Goal: Information Seeking & Learning: Understand process/instructions

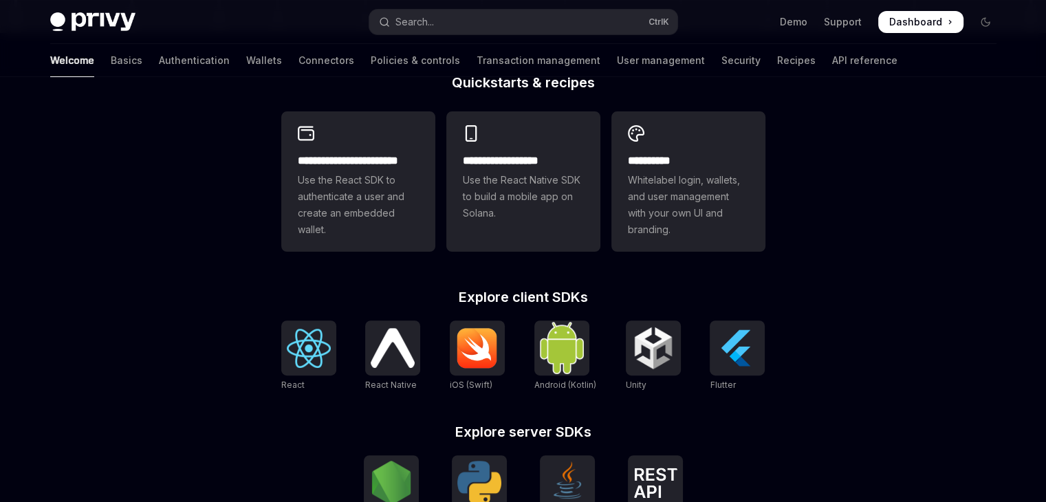
scroll to position [359, 0]
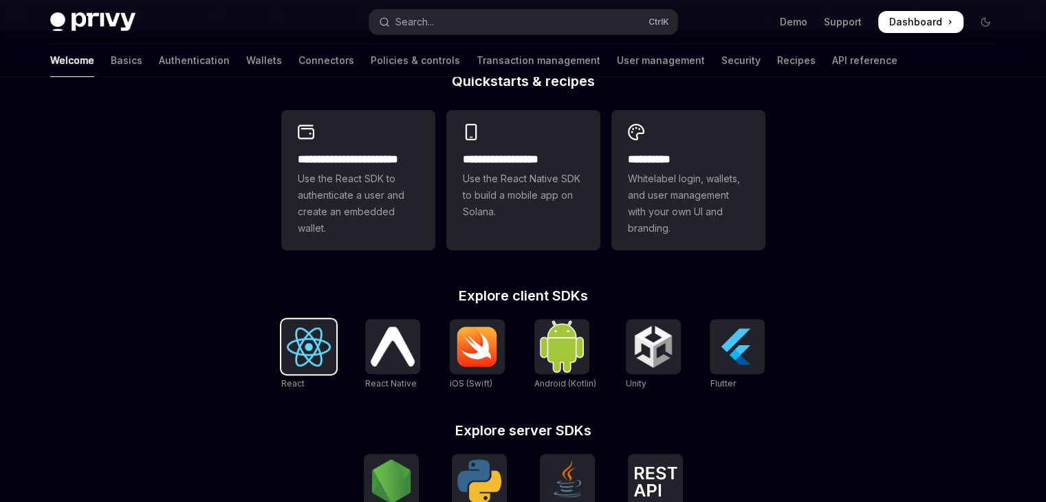
click at [297, 340] on img at bounding box center [309, 346] width 44 height 39
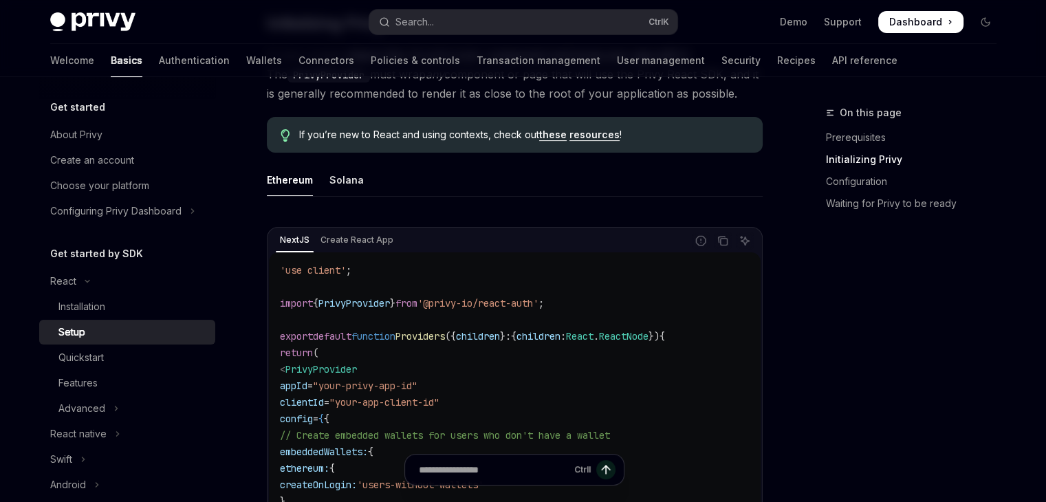
scroll to position [327, 0]
click at [114, 310] on div "Installation" at bounding box center [132, 307] width 149 height 17
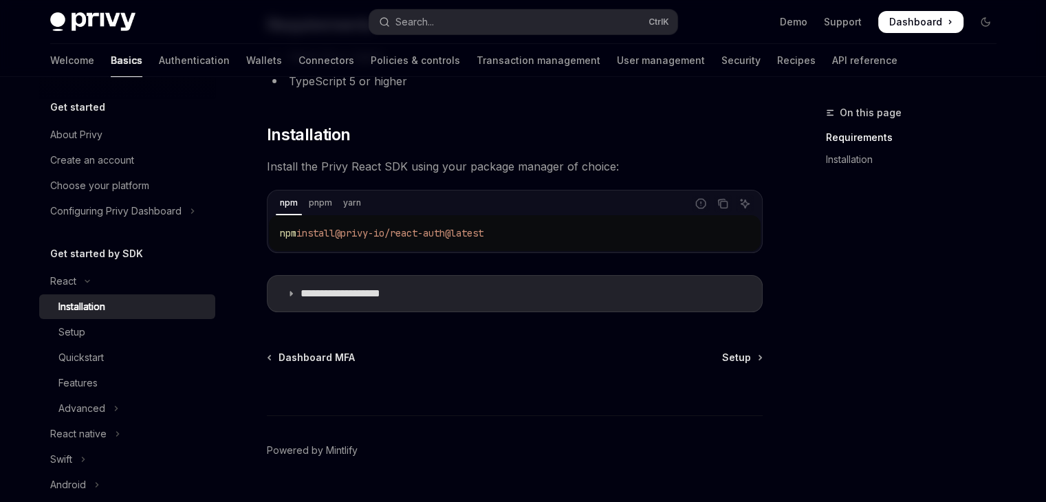
scroll to position [162, 0]
click at [308, 292] on p "**********" at bounding box center [357, 292] width 113 height 14
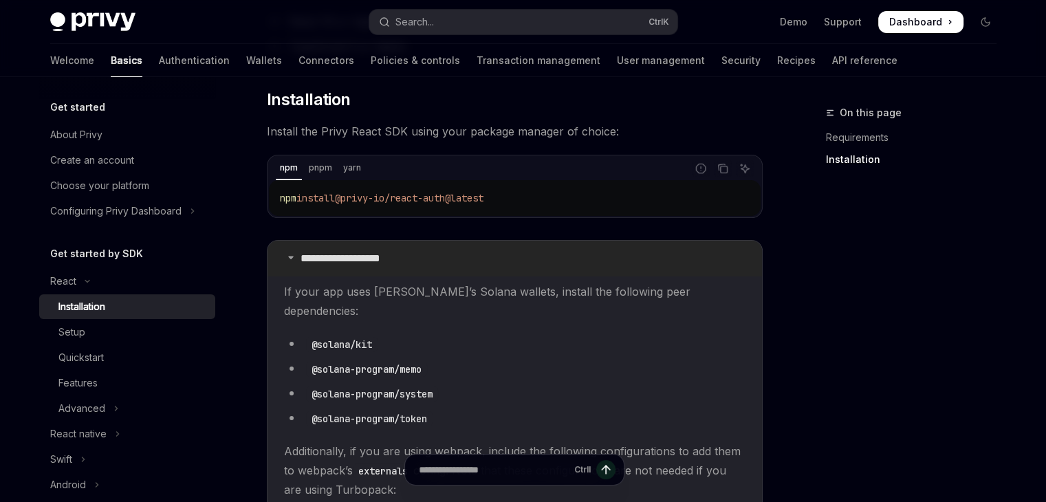
click at [312, 260] on p "**********" at bounding box center [357, 259] width 113 height 14
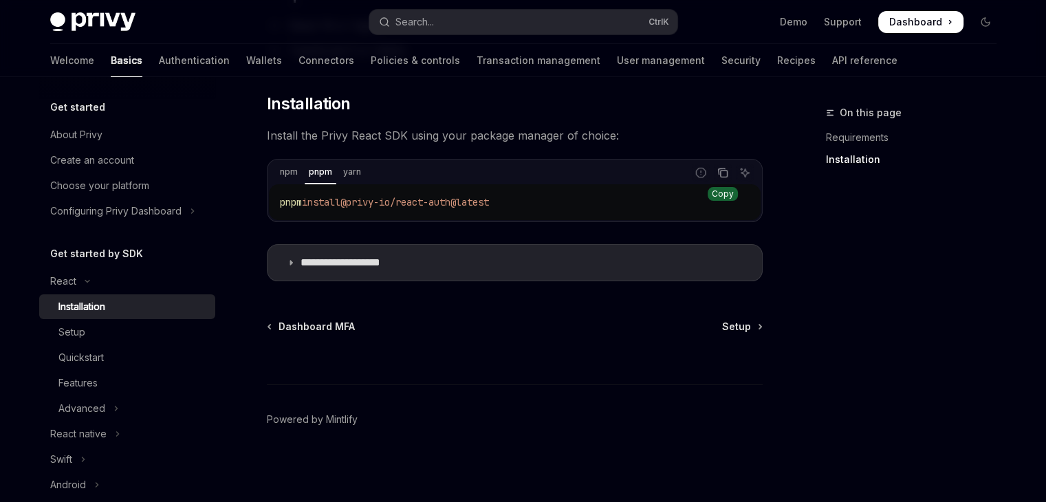
click at [727, 177] on icon "Copy the contents from the code block" at bounding box center [722, 172] width 11 height 11
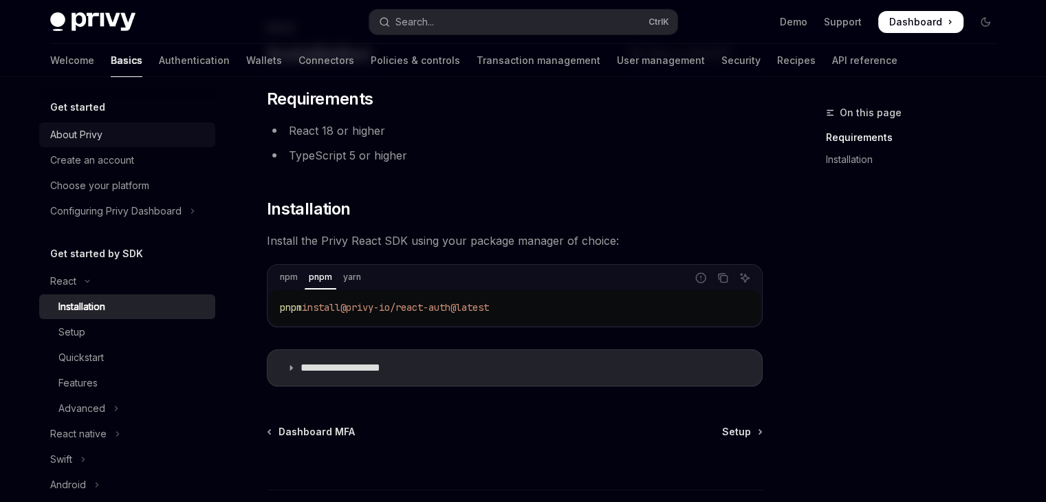
scroll to position [84, 0]
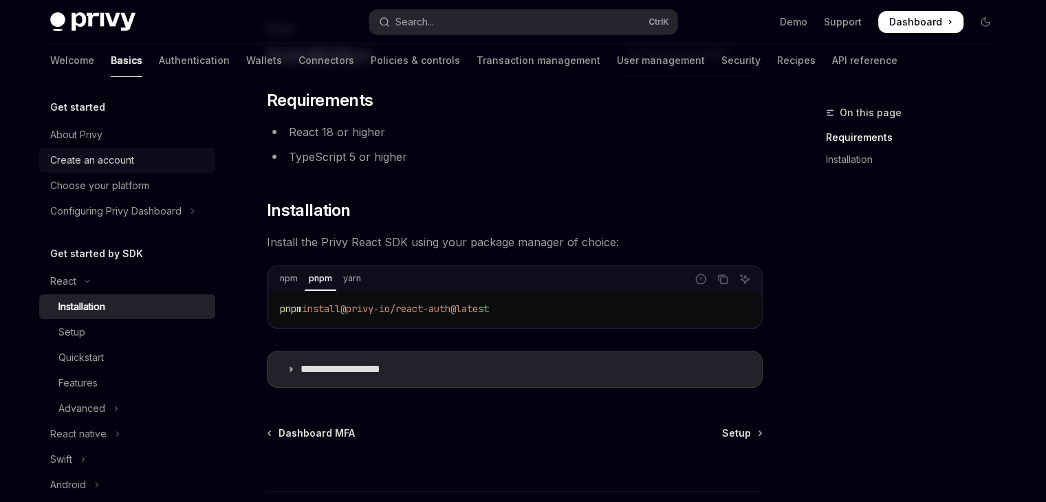
click at [137, 160] on div "Create an account" at bounding box center [128, 160] width 157 height 17
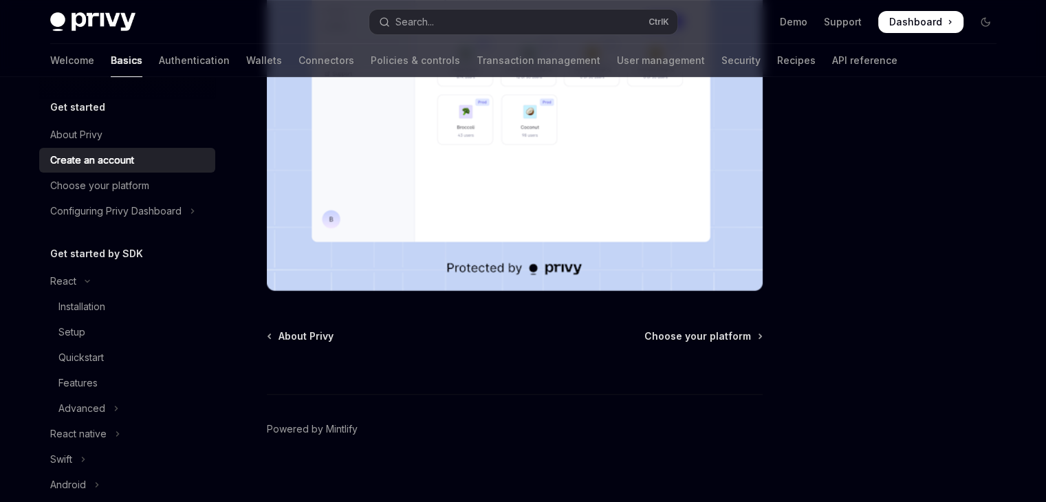
scroll to position [371, 0]
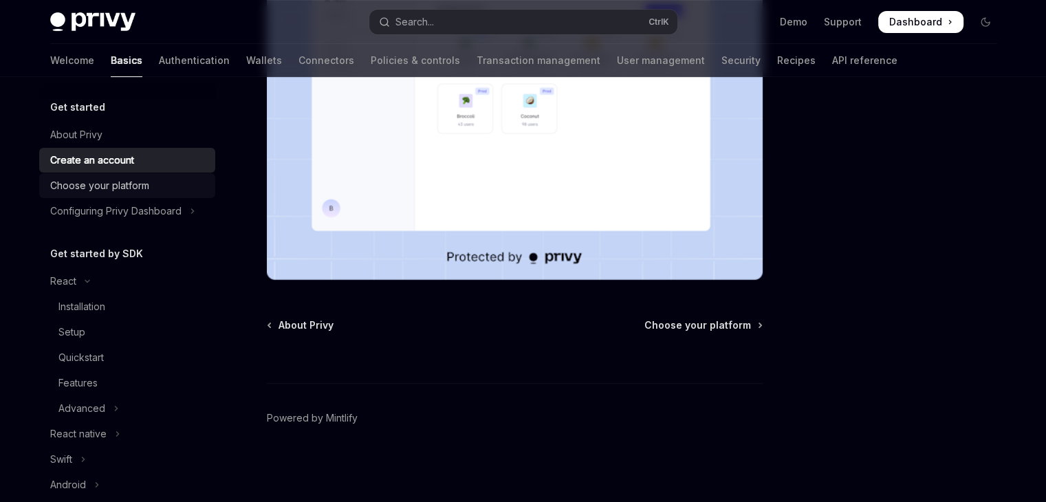
click at [148, 181] on div "Choose your platform" at bounding box center [99, 185] width 99 height 17
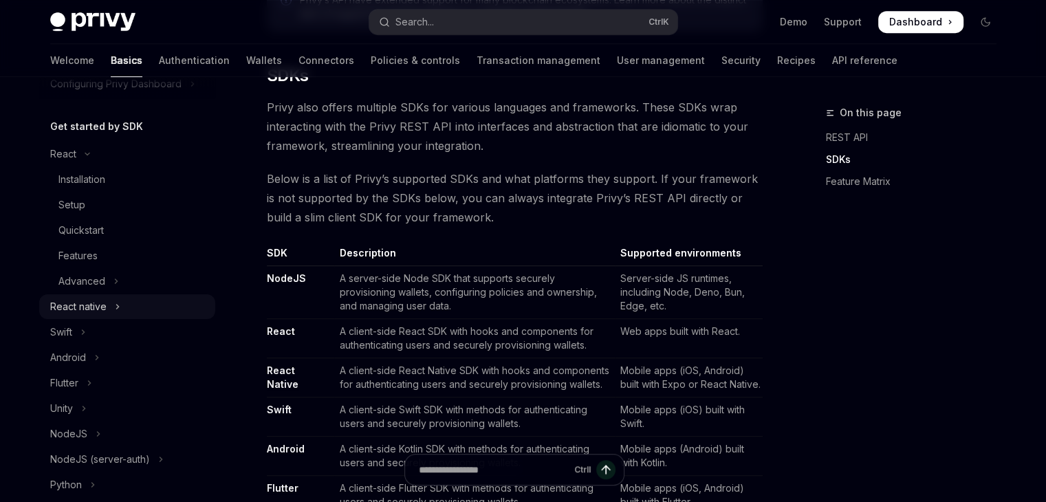
scroll to position [124, 0]
click at [123, 192] on link "Installation" at bounding box center [127, 182] width 176 height 25
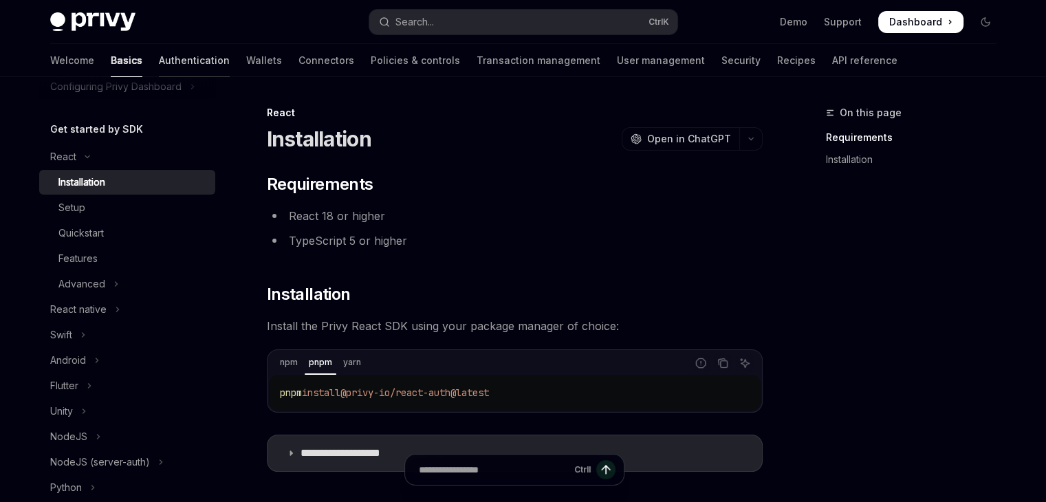
click at [159, 54] on link "Authentication" at bounding box center [194, 60] width 71 height 33
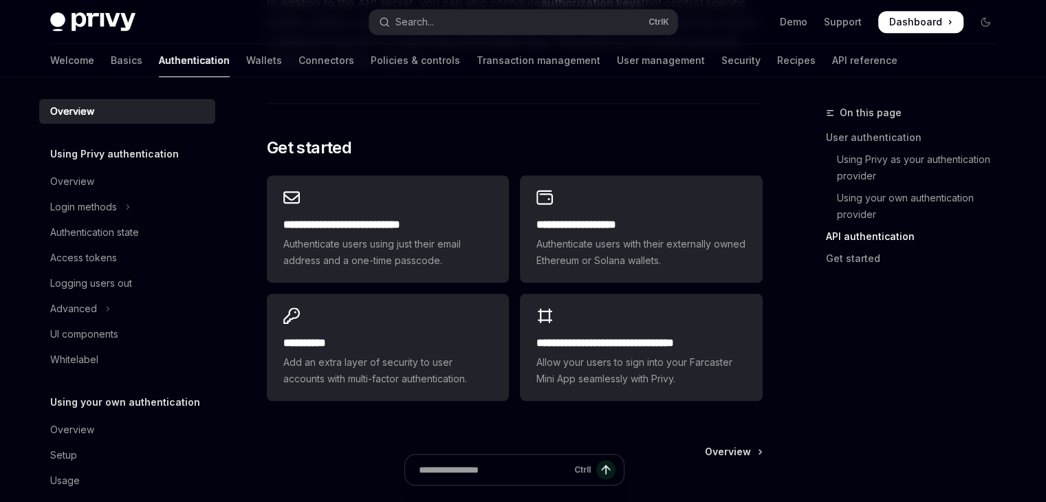
drag, startPoint x: 904, startPoint y: 21, endPoint x: 891, endPoint y: 27, distance: 14.2
click at [891, 27] on span at bounding box center [920, 22] width 85 height 22
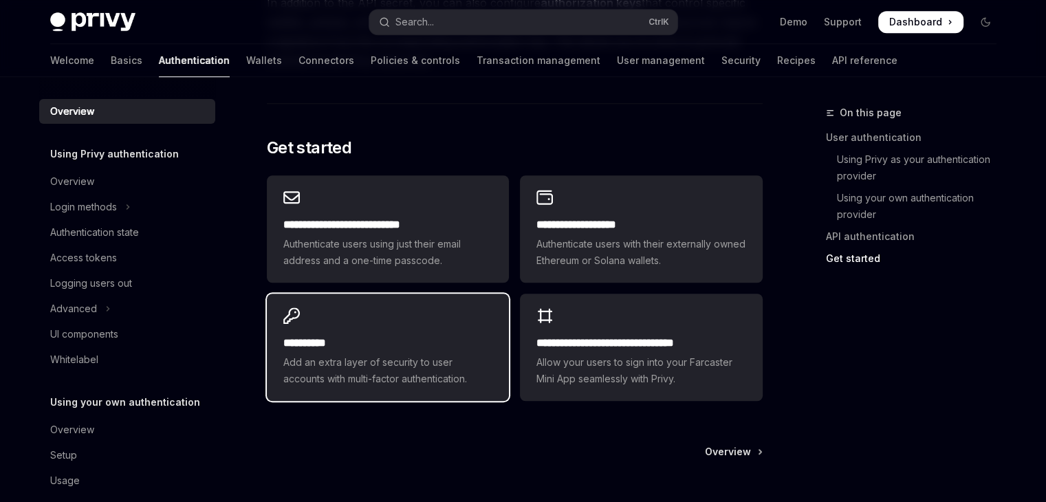
scroll to position [1157, 0]
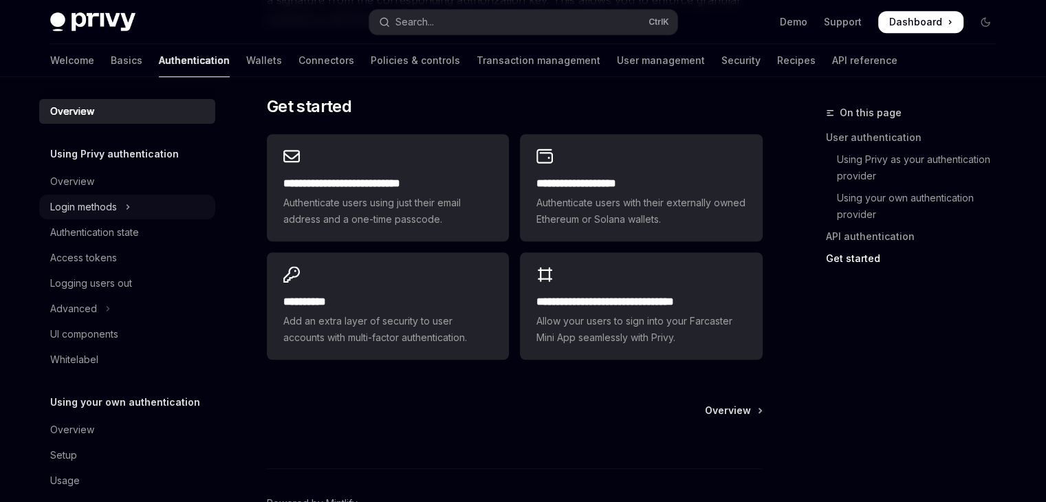
click at [128, 205] on icon "Toggle Login methods section" at bounding box center [128, 207] width 2 height 4
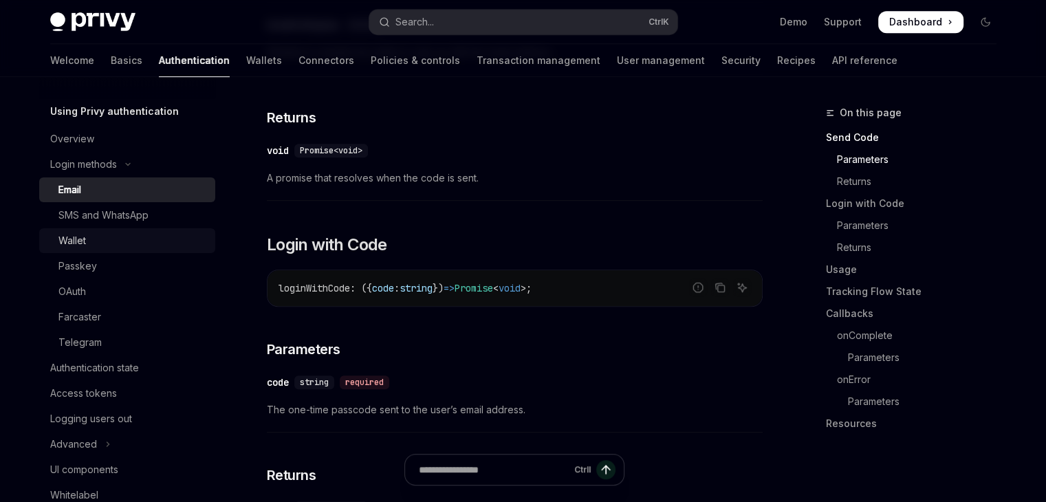
scroll to position [45, 0]
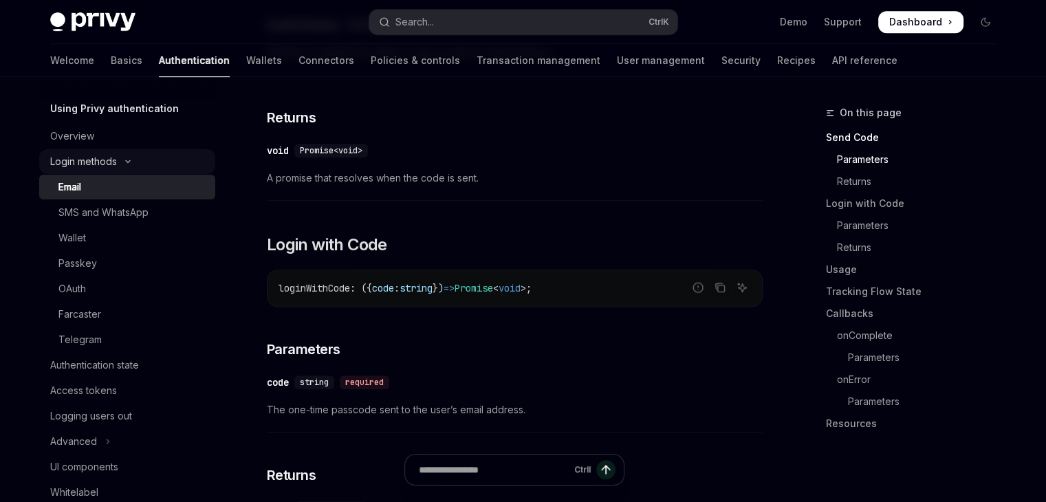
click at [128, 166] on button "Login methods" at bounding box center [127, 161] width 176 height 25
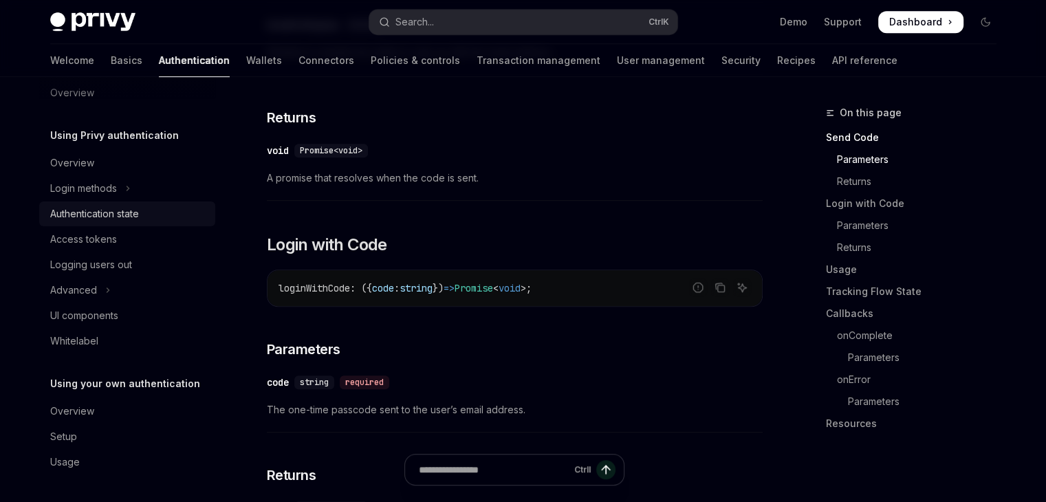
scroll to position [0, 0]
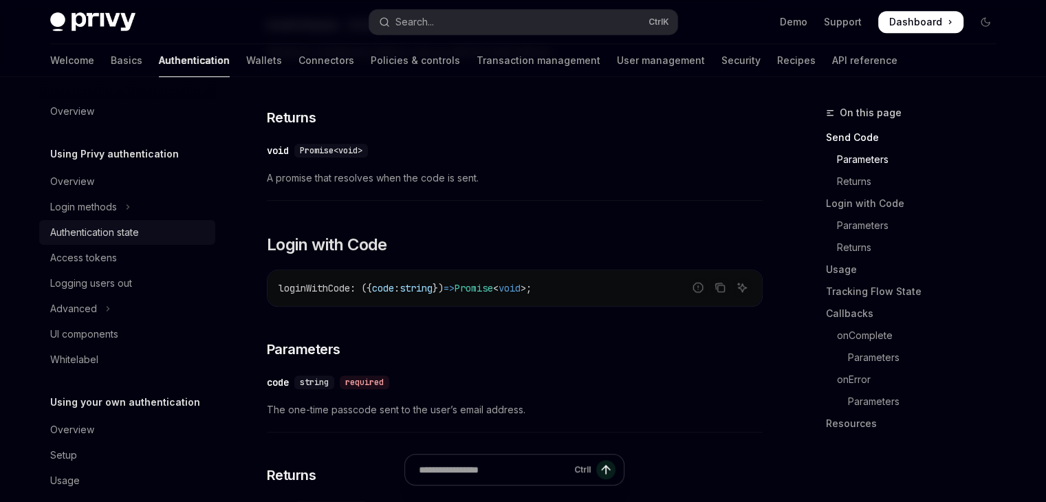
click at [126, 226] on div "Authentication state" at bounding box center [94, 232] width 89 height 17
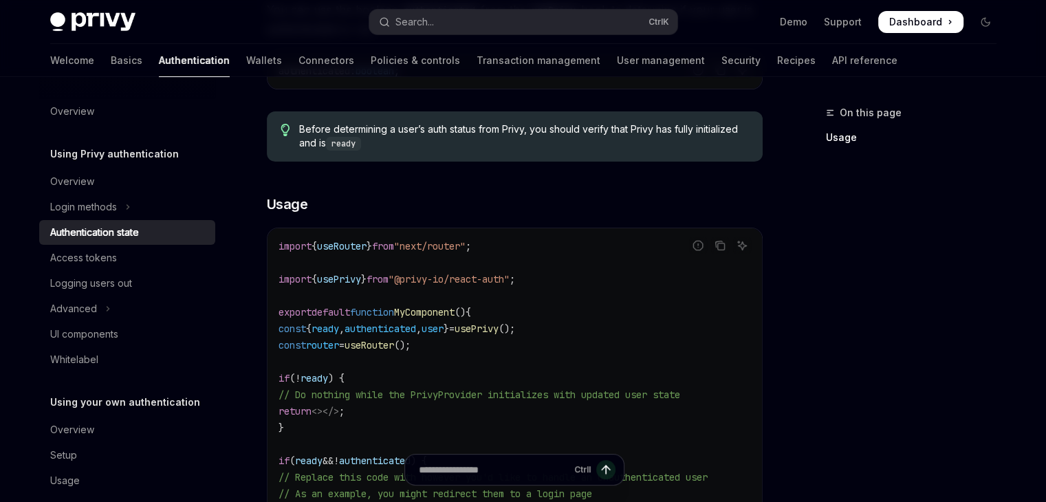
scroll to position [288, 0]
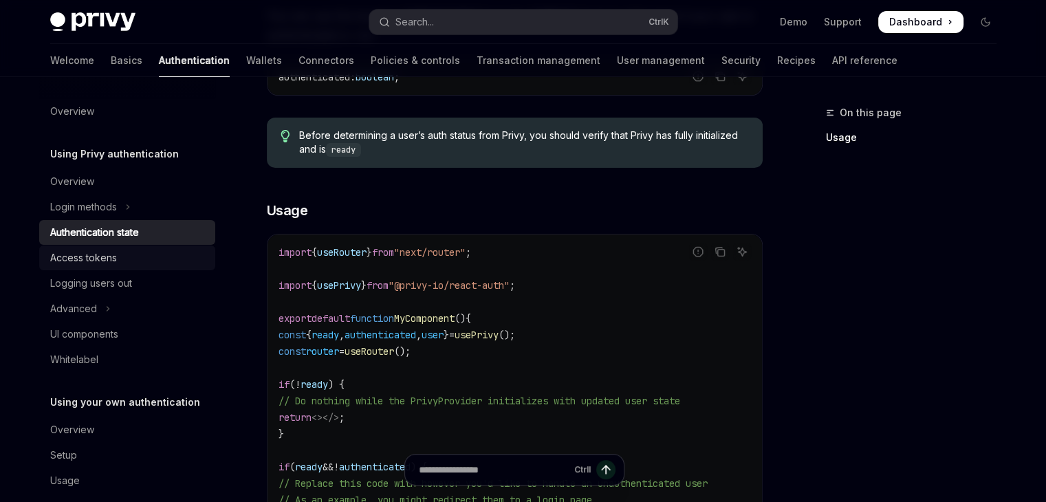
click at [96, 252] on div "Access tokens" at bounding box center [83, 258] width 67 height 17
type textarea "*"
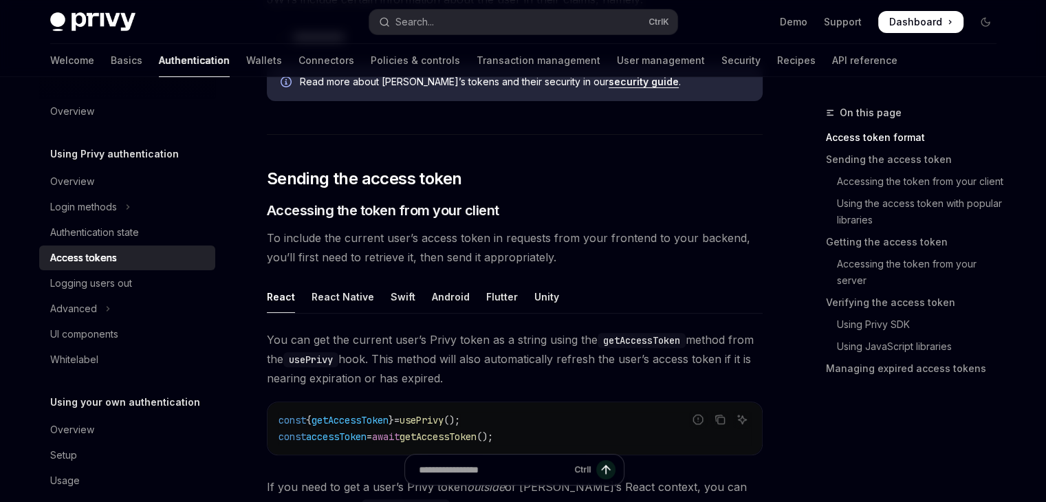
scroll to position [457, 0]
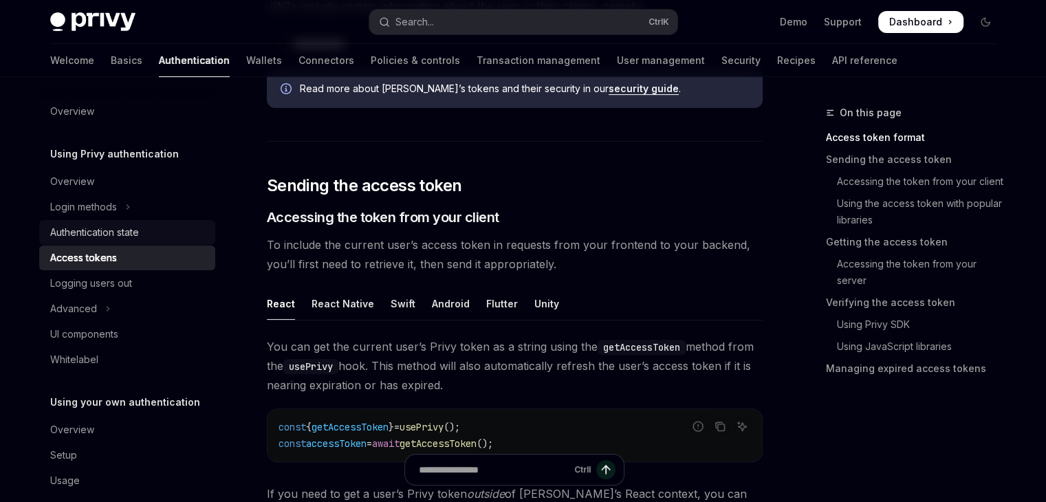
click at [124, 235] on div "Authentication state" at bounding box center [94, 232] width 89 height 17
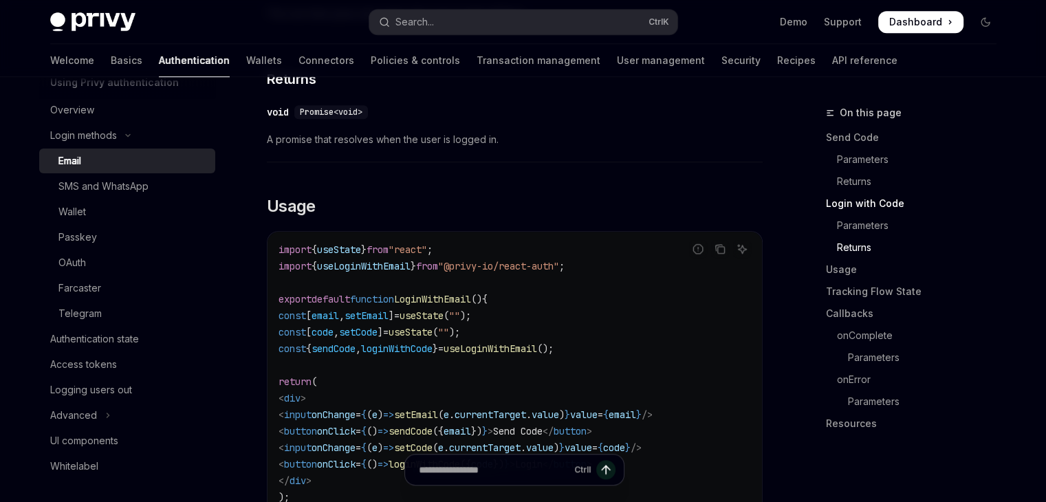
scroll to position [1089, 0]
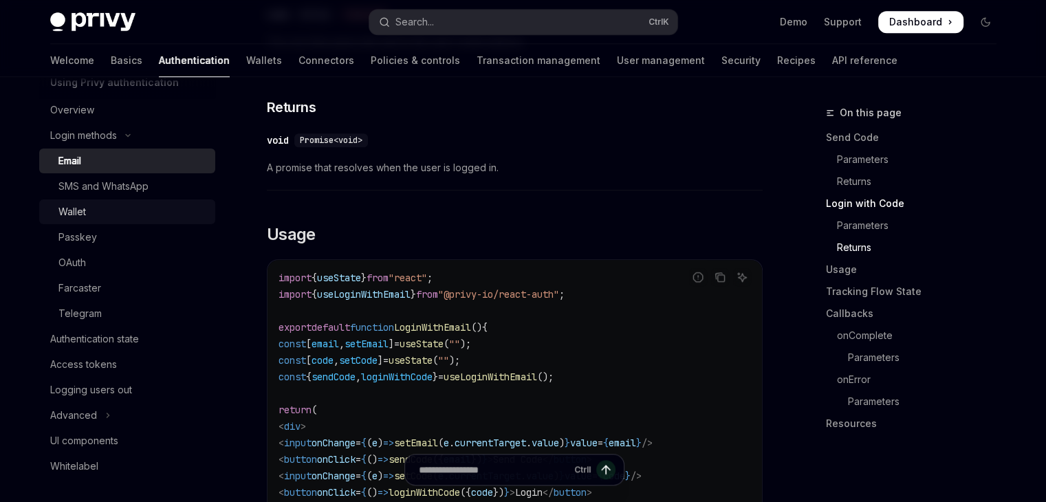
click at [151, 204] on div "Wallet" at bounding box center [132, 212] width 149 height 17
type textarea "*"
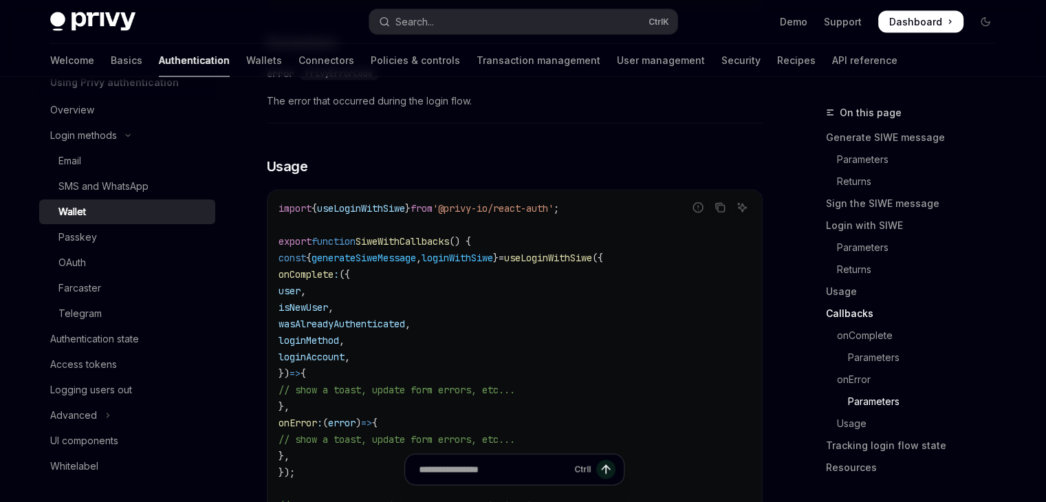
scroll to position [2948, 0]
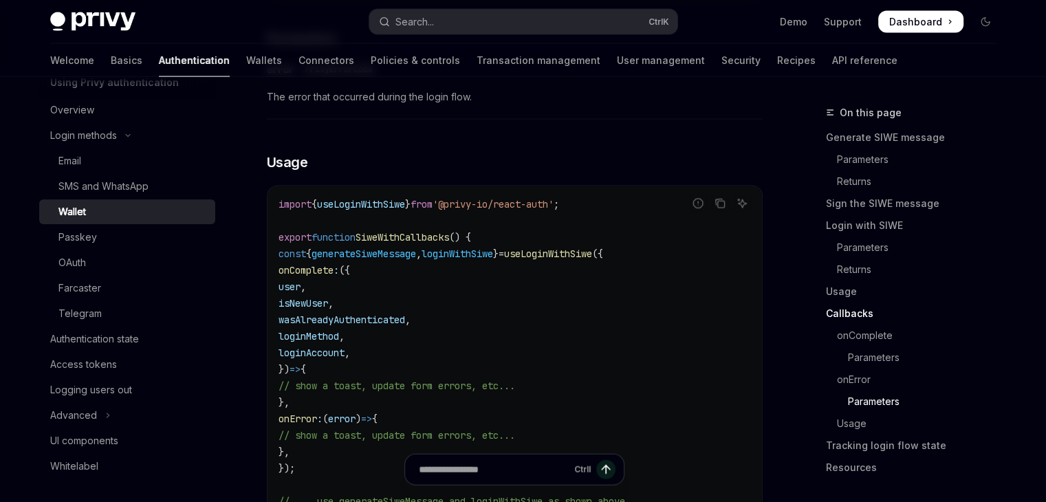
click at [603, 333] on code "import { useLoginWithSiwe } from '@privy-io/react-auth' ; export function SiweW…" at bounding box center [515, 369] width 473 height 347
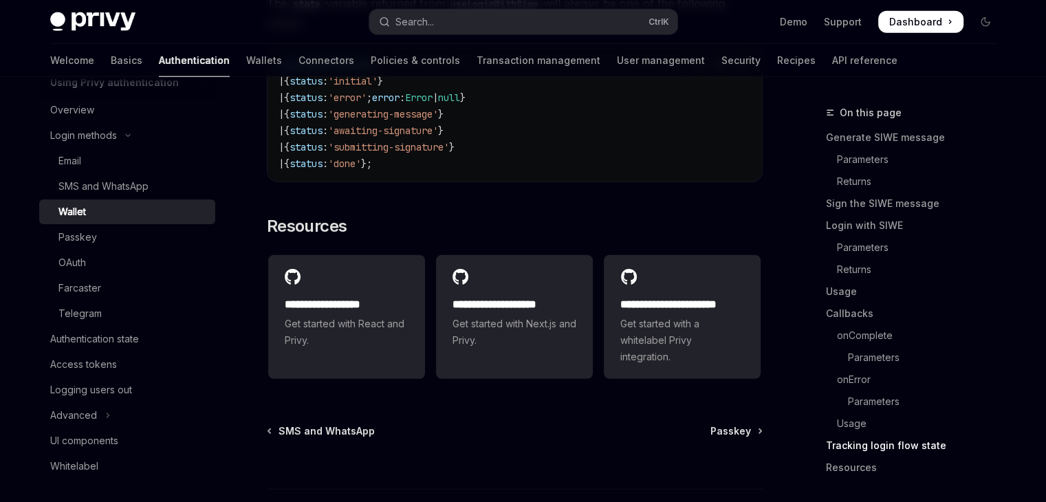
scroll to position [3571, 0]
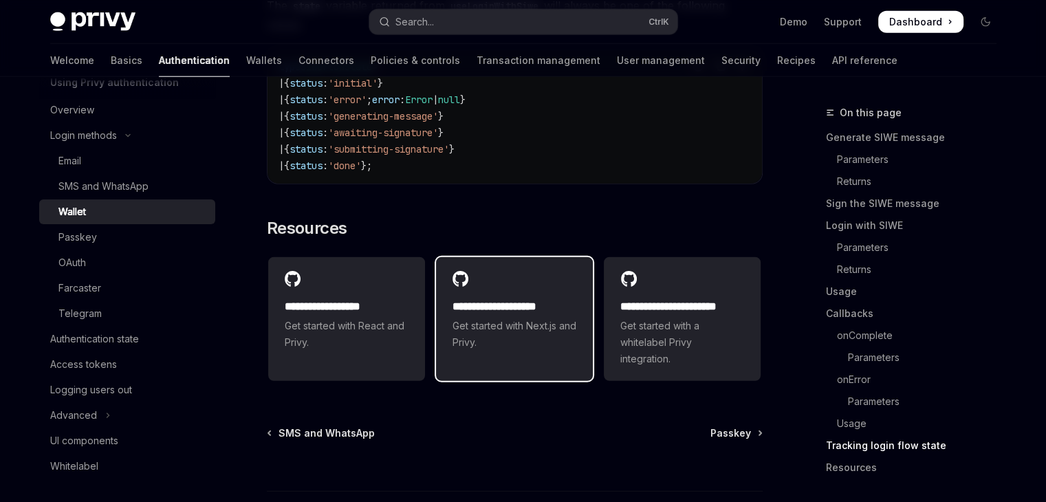
click at [508, 336] on span "Get started with Next.js and Privy." at bounding box center [515, 334] width 124 height 33
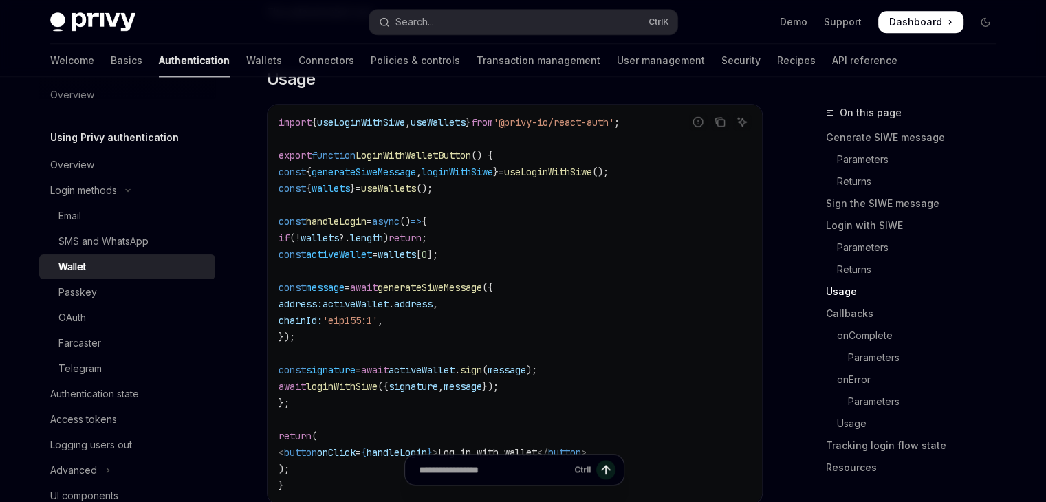
scroll to position [1618, 0]
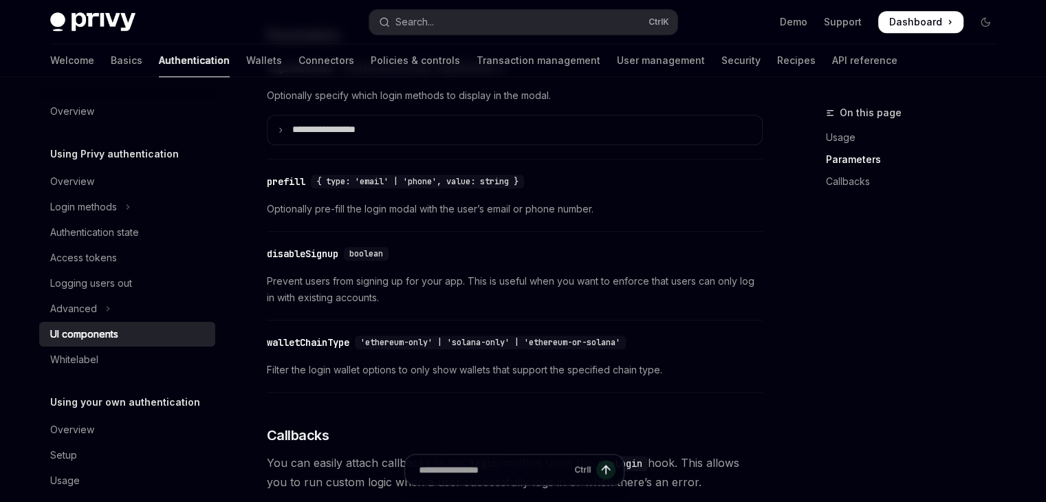
scroll to position [1282, 0]
click at [378, 306] on span "Prevent users from signing up for your app. This is useful when you want to enf…" at bounding box center [515, 289] width 496 height 33
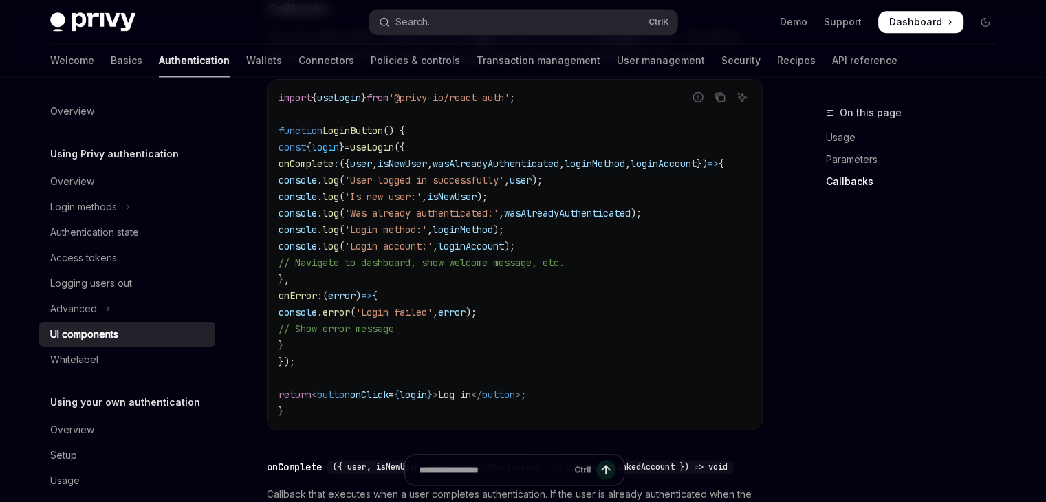
scroll to position [1711, 0]
click at [322, 369] on code "import { useLogin } from '@privy-io/react-auth' ; function LoginButton () { con…" at bounding box center [518, 252] width 479 height 330
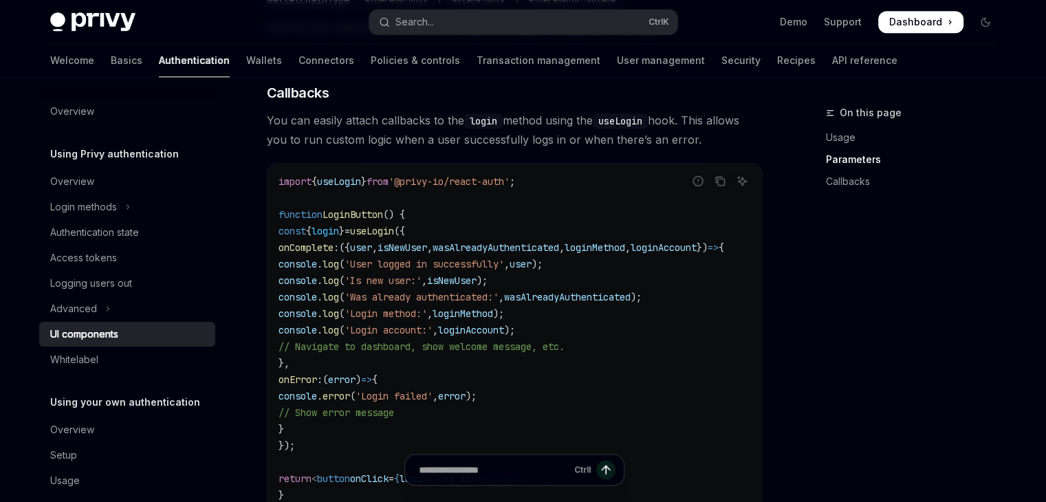
scroll to position [1578, 0]
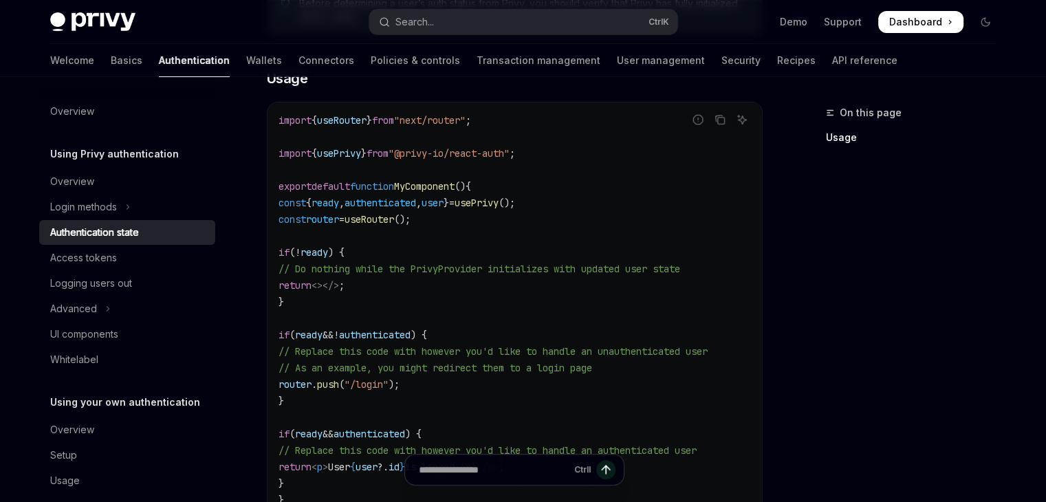
scroll to position [415, 0]
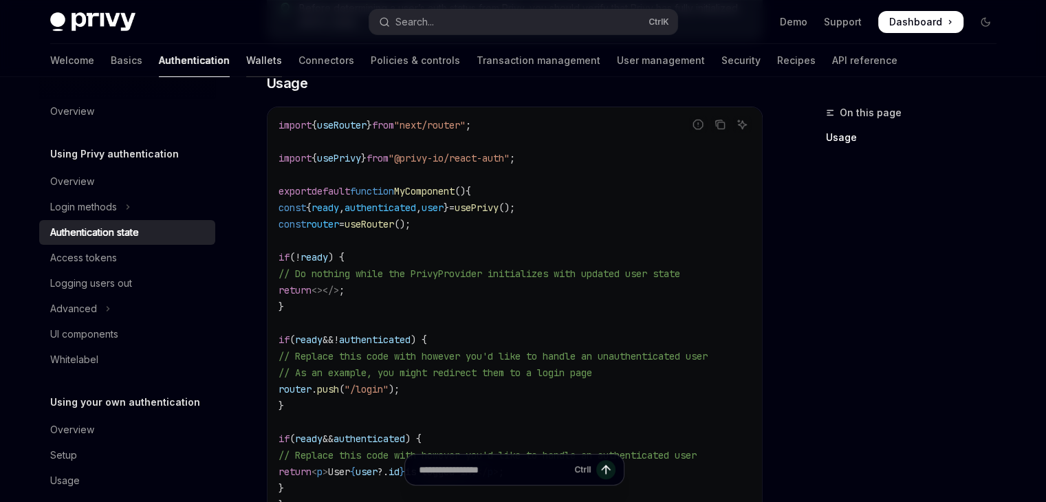
click at [246, 58] on link "Wallets" at bounding box center [264, 60] width 36 height 33
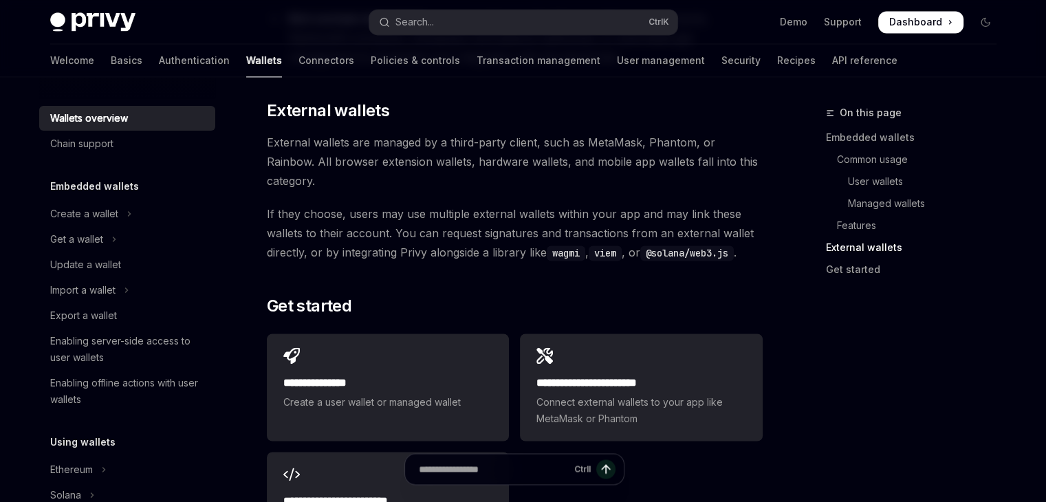
scroll to position [1978, 0]
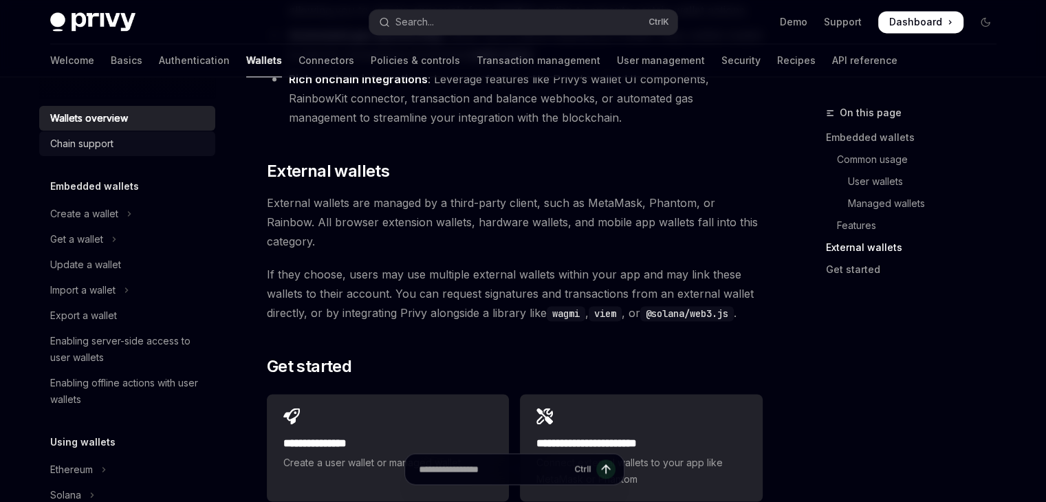
click at [149, 136] on div "Chain support" at bounding box center [128, 144] width 157 height 17
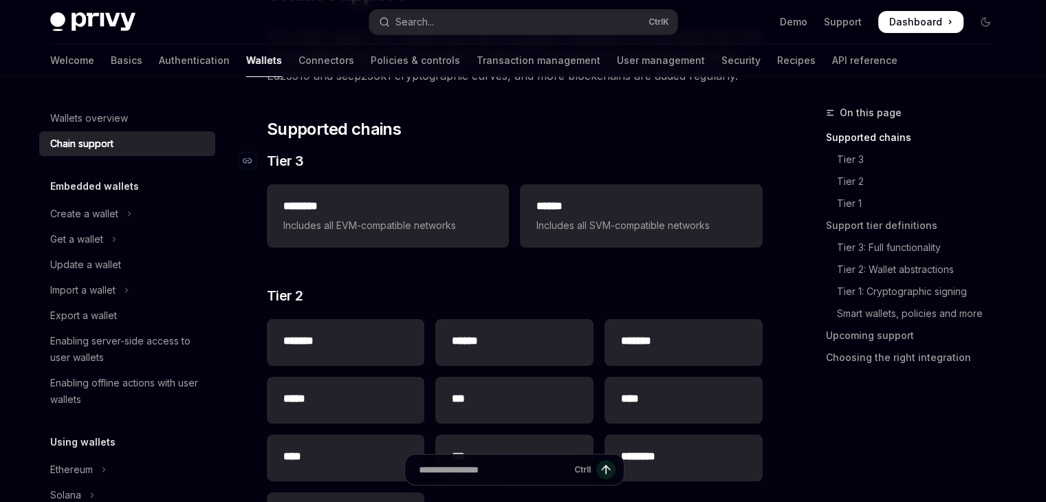
scroll to position [144, 0]
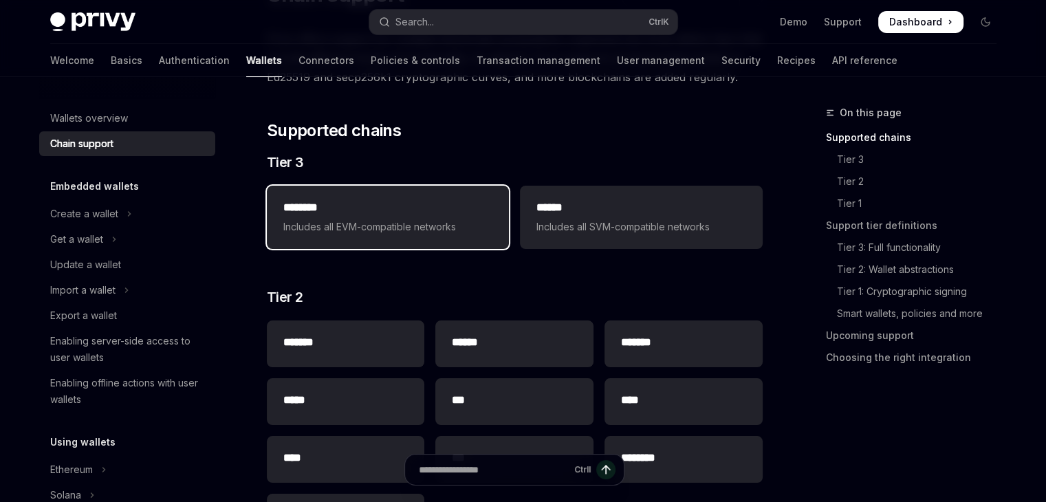
click at [430, 227] on span "Includes all EVM-compatible networks" at bounding box center [387, 227] width 209 height 17
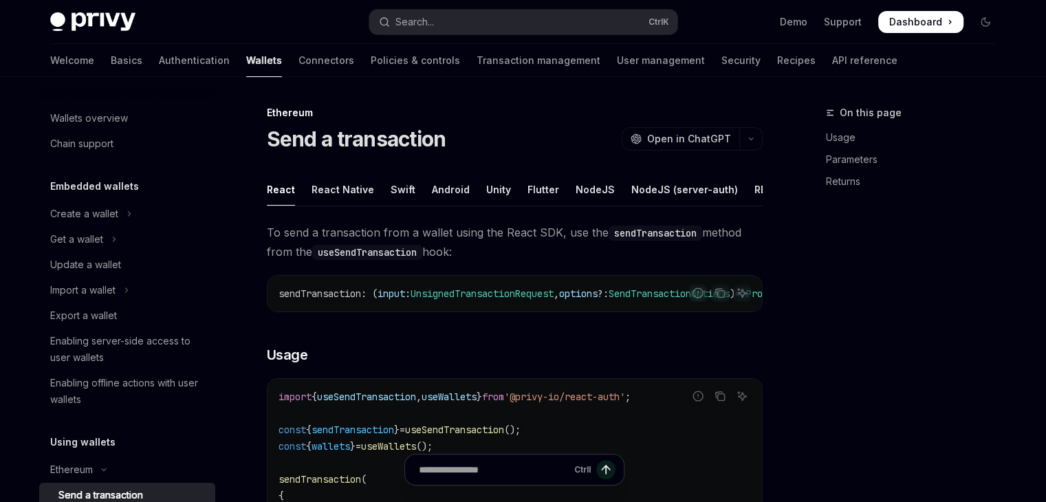
scroll to position [206, 0]
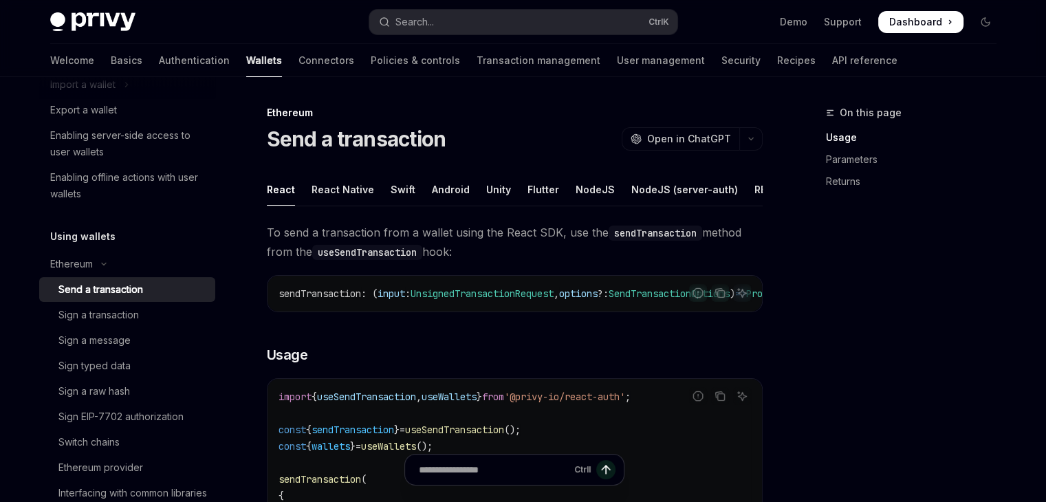
click at [448, 260] on span "To send a transaction from a wallet using the React SDK, use the sendTransactio…" at bounding box center [515, 242] width 496 height 39
click at [440, 261] on span "To send a transaction from a wallet using the React SDK, use the sendTransactio…" at bounding box center [515, 242] width 496 height 39
click at [446, 261] on span "To send a transaction from a wallet using the React SDK, use the sendTransactio…" at bounding box center [515, 242] width 496 height 39
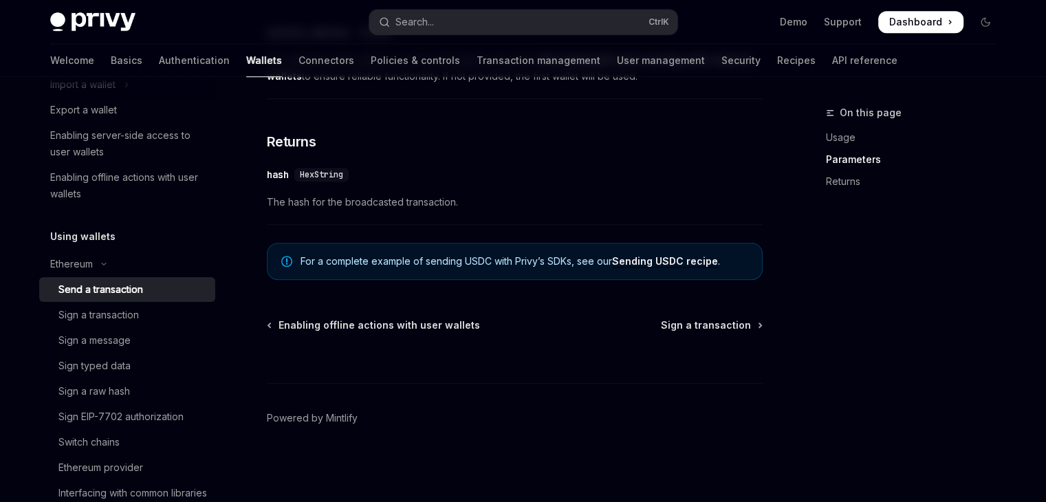
scroll to position [982, 0]
click at [699, 331] on span "Sign a transaction" at bounding box center [706, 325] width 90 height 14
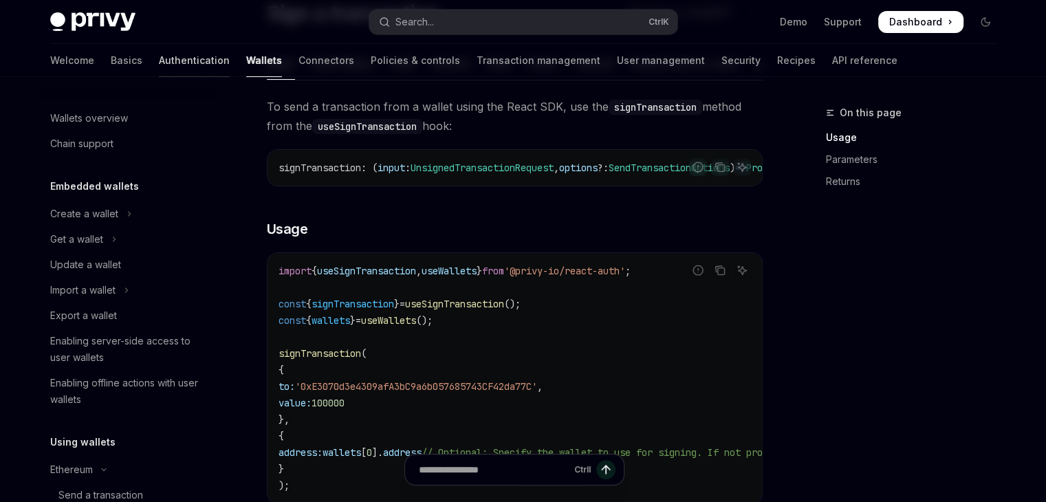
scroll to position [118, 0]
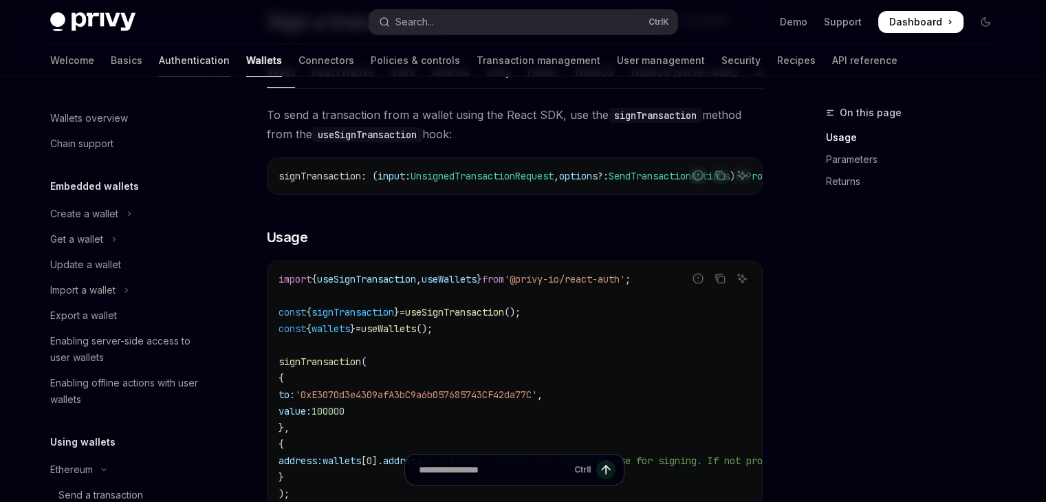
click at [159, 64] on link "Authentication" at bounding box center [194, 60] width 71 height 33
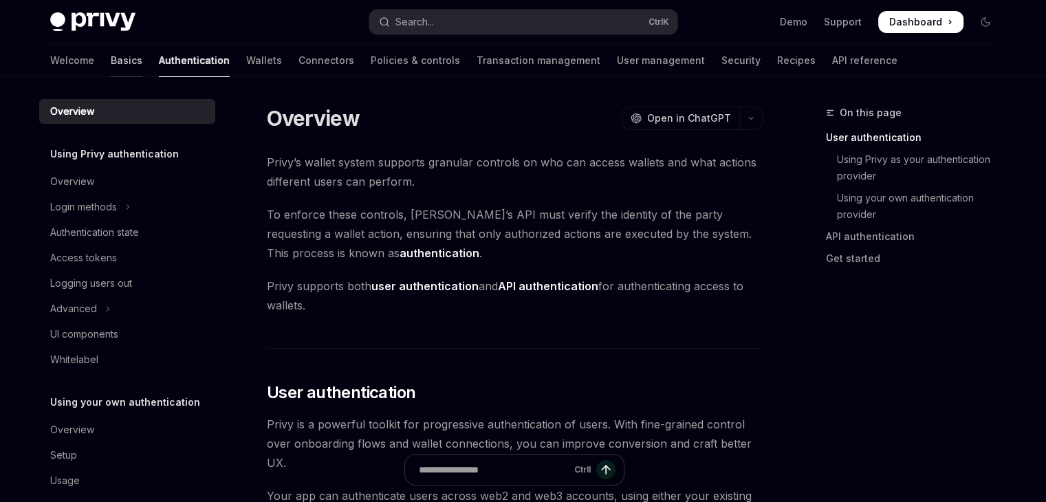
click at [111, 58] on link "Basics" at bounding box center [127, 60] width 32 height 33
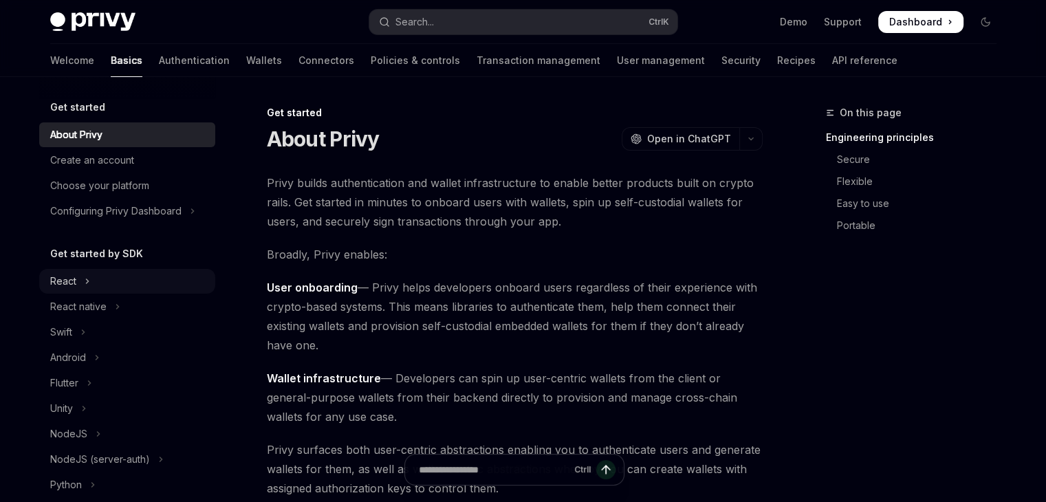
click at [68, 279] on div "React" at bounding box center [63, 281] width 26 height 17
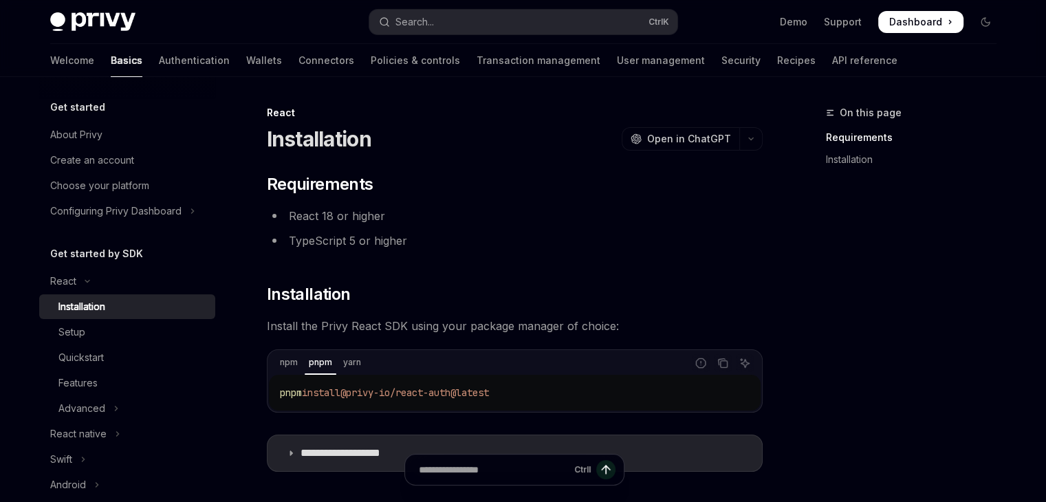
click at [96, 305] on div "Installation" at bounding box center [81, 307] width 47 height 17
drag, startPoint x: 517, startPoint y: 387, endPoint x: 277, endPoint y: 378, distance: 240.9
click at [277, 378] on div "pnpm install @privy-io/react-auth@latest" at bounding box center [515, 393] width 492 height 36
copy span "pnpm install @privy-io/react-auth@latest"
drag, startPoint x: 522, startPoint y: 390, endPoint x: 279, endPoint y: 387, distance: 243.5
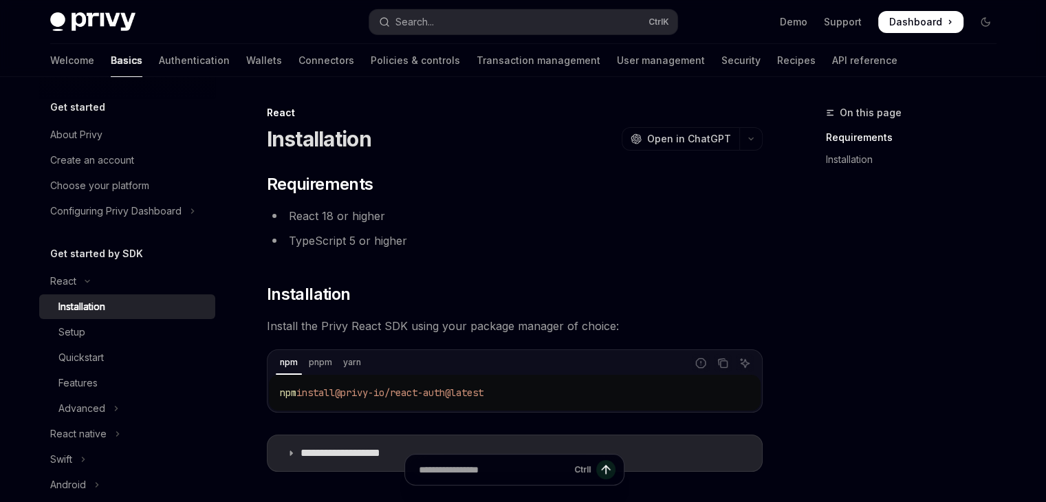
click at [279, 387] on div "npm install @privy-io/react-auth@latest" at bounding box center [515, 393] width 492 height 36
copy span "npm install @privy-io/react-auth@latest"
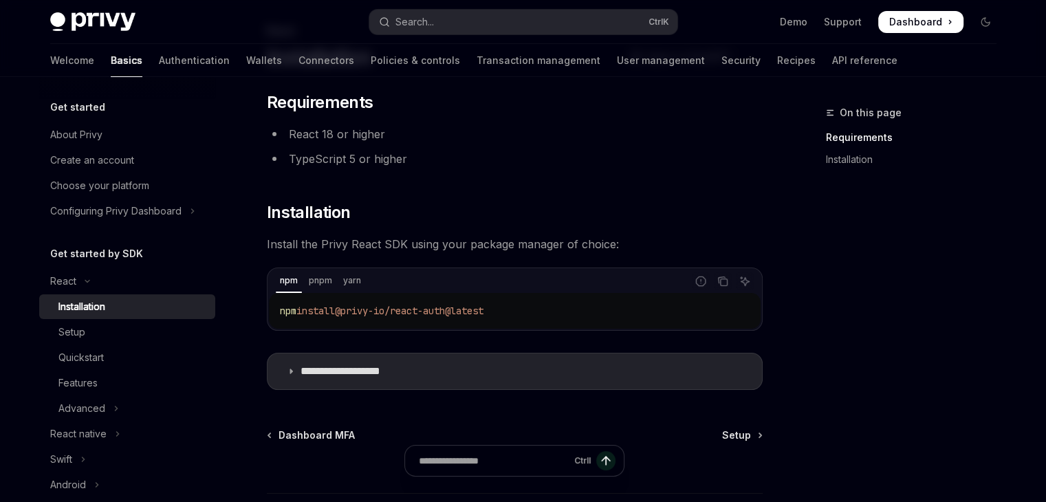
scroll to position [60, 0]
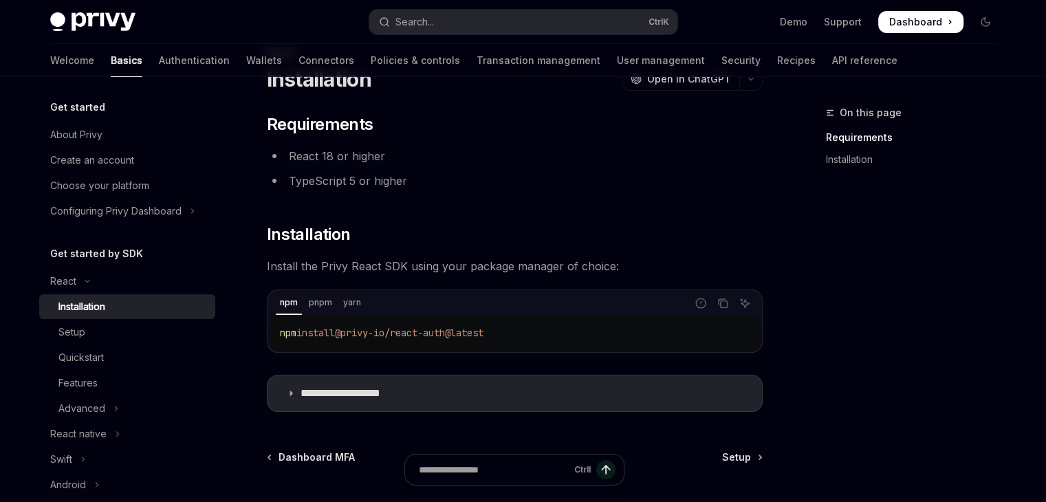
click at [529, 334] on code "npm install @privy-io/react-auth@latest" at bounding box center [515, 333] width 470 height 17
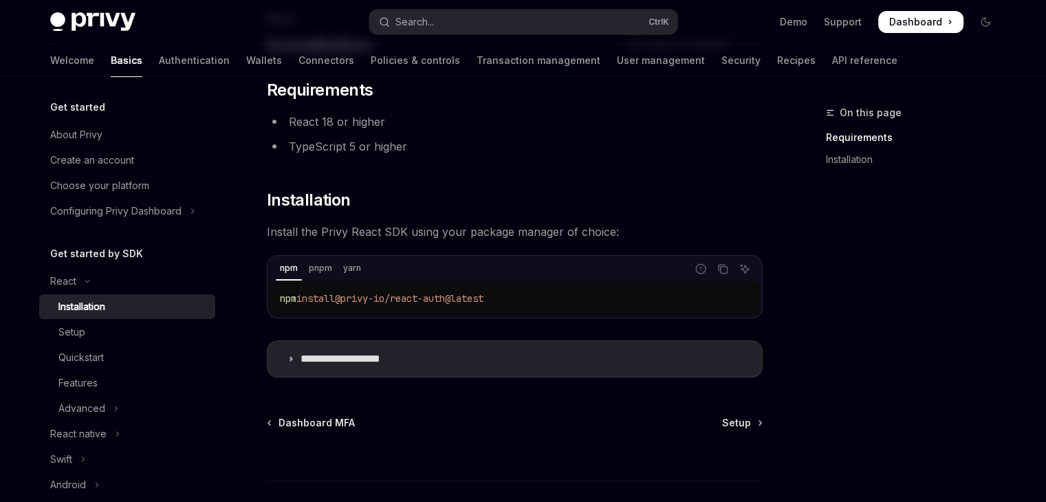
scroll to position [191, 0]
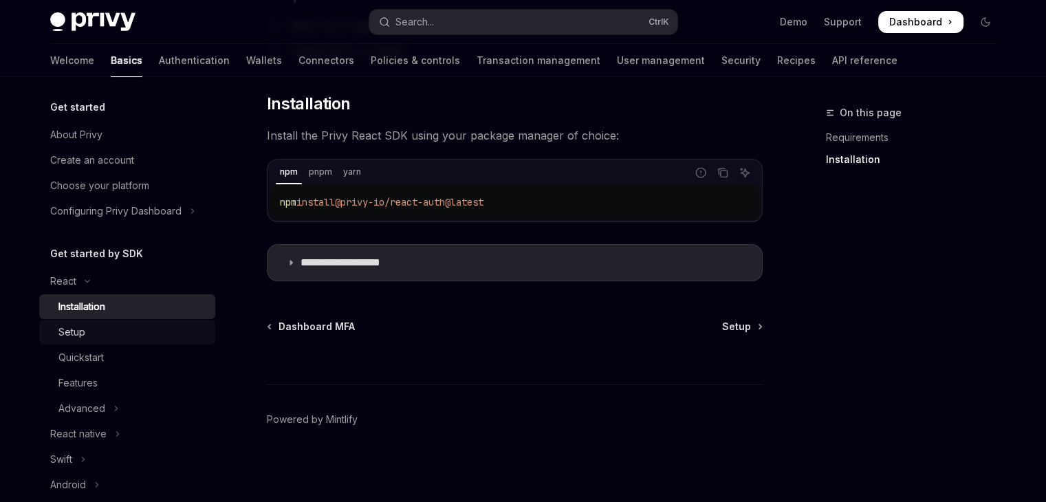
click at [118, 327] on div "Setup" at bounding box center [132, 332] width 149 height 17
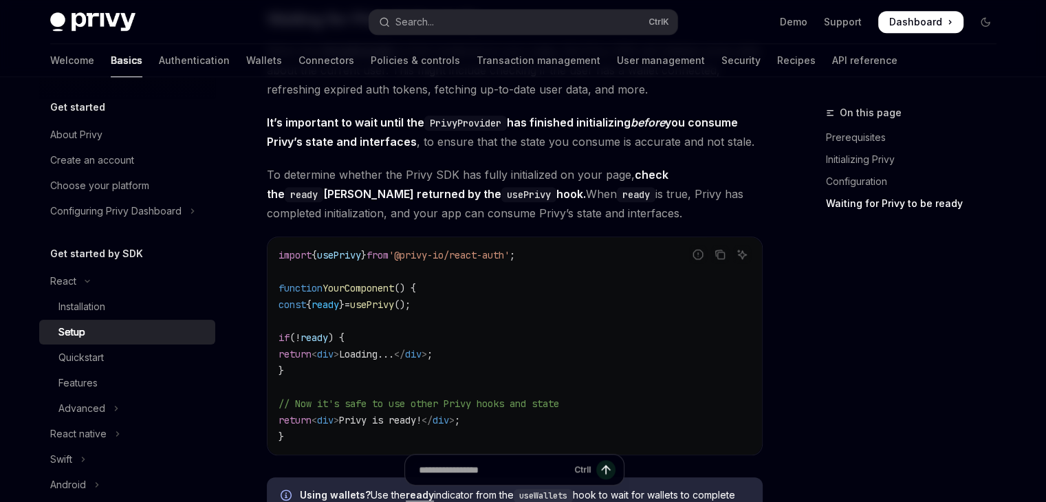
scroll to position [1384, 0]
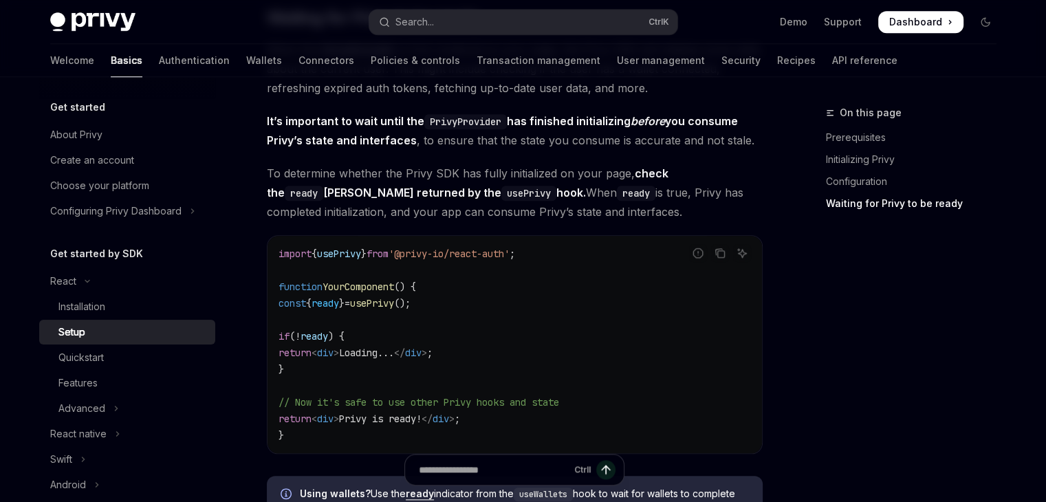
click at [435, 285] on code "import { usePrivy } from '@privy-io/react-auth' ; function YourComponent () { c…" at bounding box center [515, 345] width 473 height 198
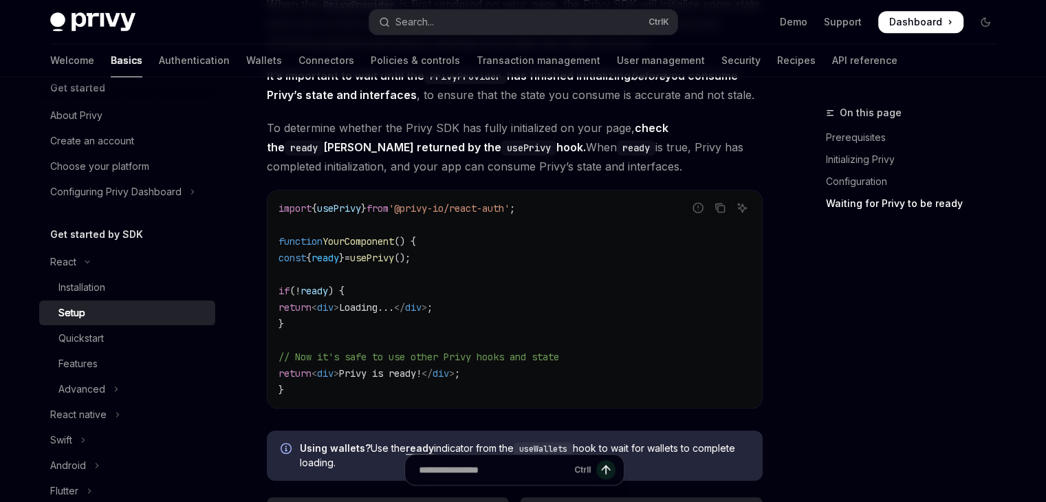
scroll to position [1428, 0]
click at [452, 259] on code "import { usePrivy } from '@privy-io/react-auth' ; function YourComponent () { c…" at bounding box center [515, 301] width 473 height 198
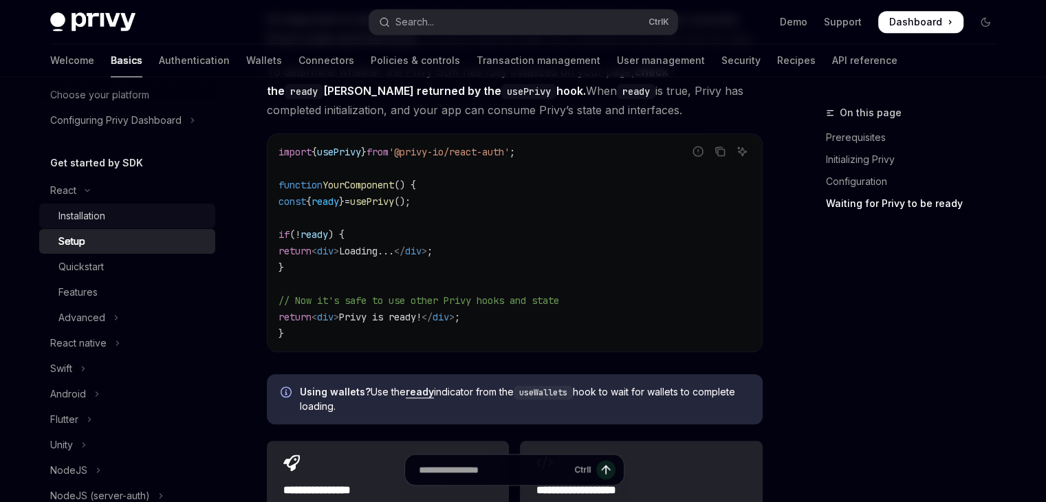
scroll to position [91, 0]
click at [120, 265] on div "Quickstart" at bounding box center [132, 267] width 149 height 17
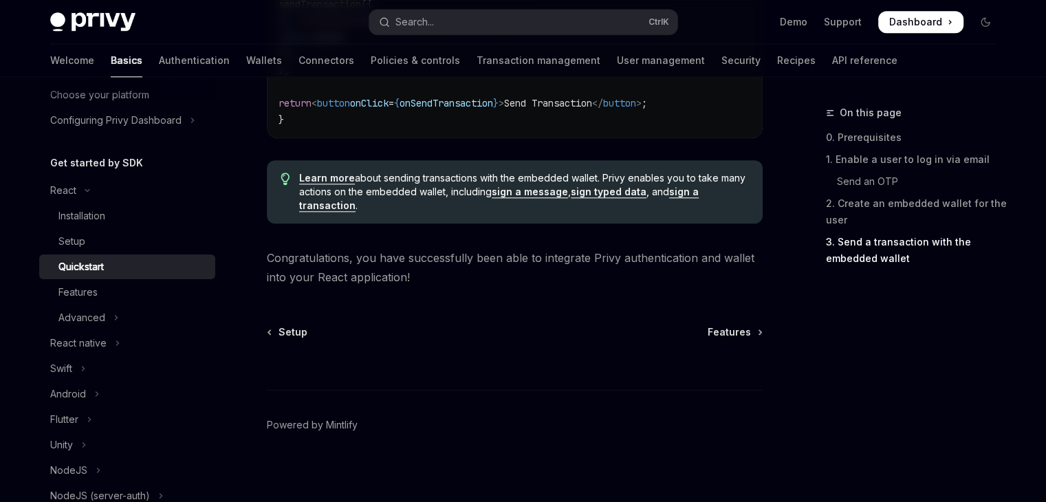
scroll to position [1500, 0]
click at [129, 299] on div "Features" at bounding box center [132, 292] width 149 height 17
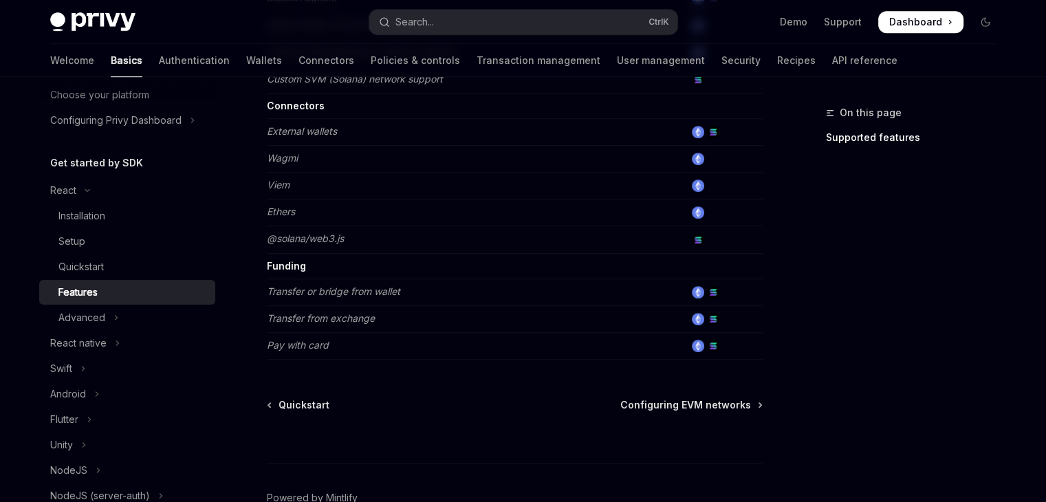
scroll to position [977, 0]
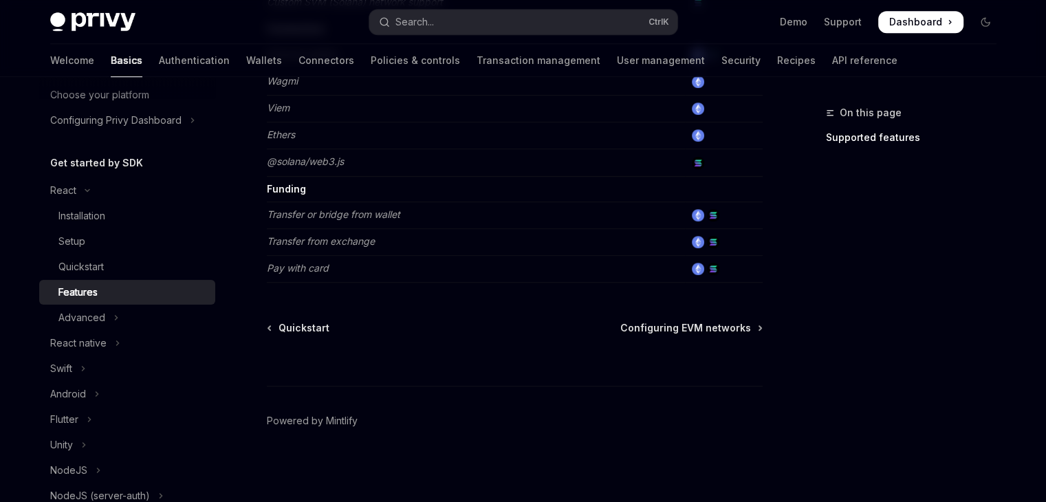
click at [686, 336] on div "Ctrl I" at bounding box center [515, 360] width 496 height 51
click at [659, 325] on span "Configuring EVM networks" at bounding box center [685, 328] width 131 height 14
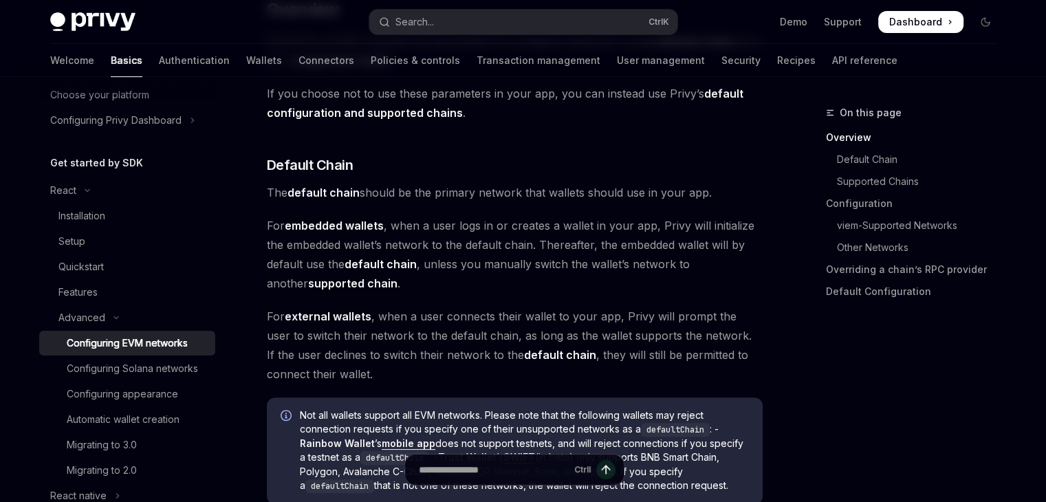
scroll to position [429, 0]
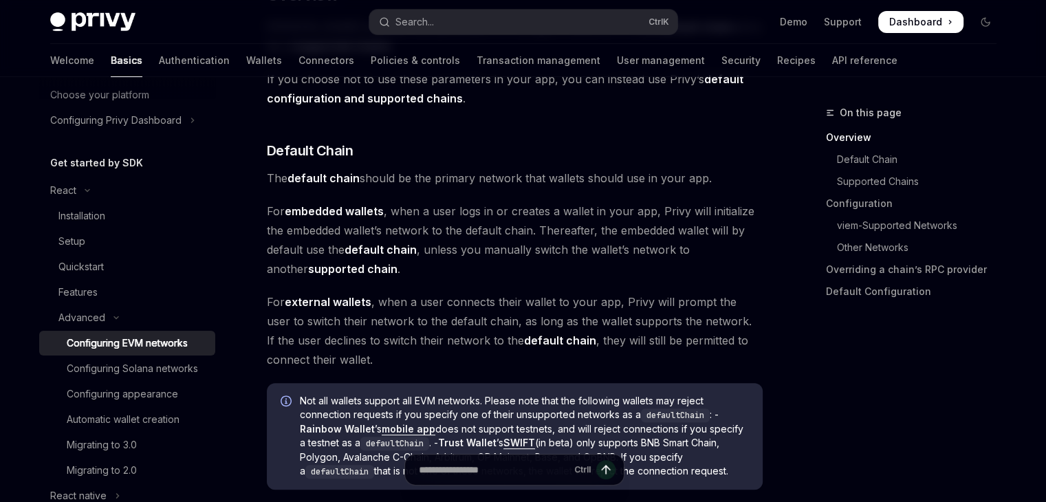
click at [369, 210] on strong "embedded wallets" at bounding box center [334, 211] width 99 height 14
click at [371, 210] on strong "embedded wallets" at bounding box center [334, 211] width 99 height 14
click at [363, 210] on strong "embedded wallets" at bounding box center [334, 211] width 99 height 14
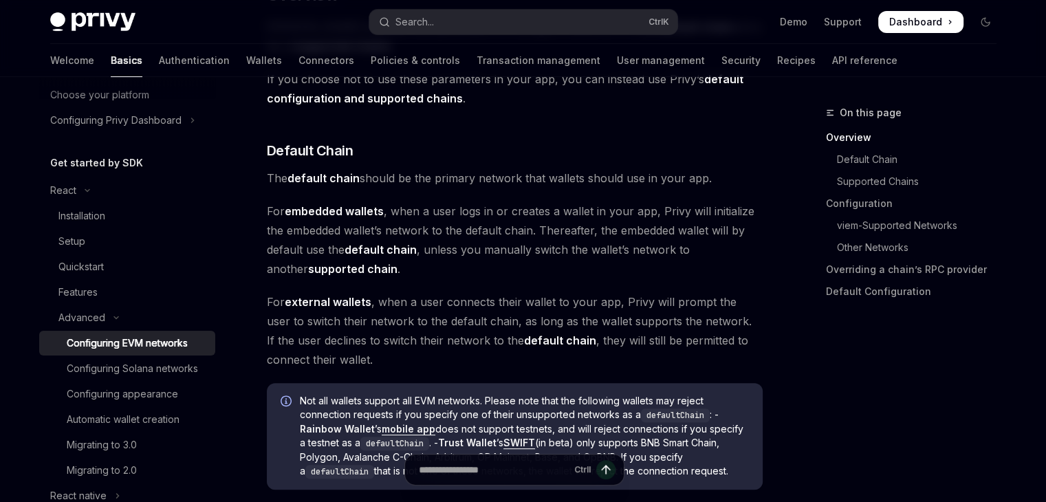
click at [307, 213] on strong "embedded wallets" at bounding box center [334, 211] width 99 height 14
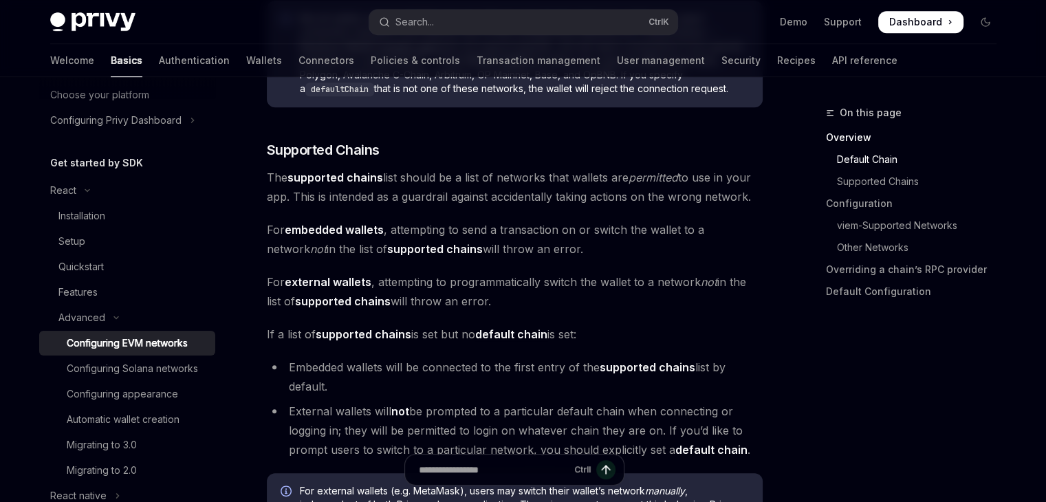
scroll to position [814, 0]
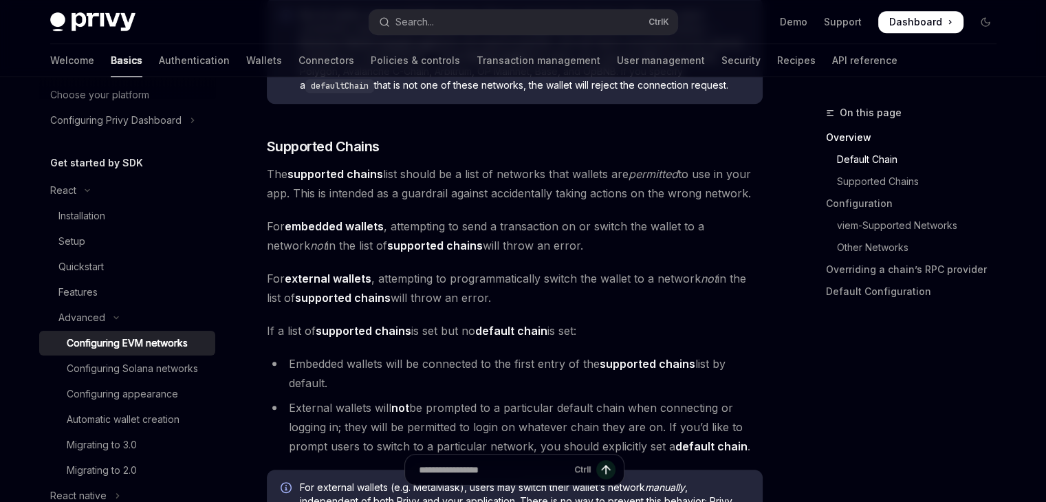
click at [387, 247] on strong "supported chains" at bounding box center [435, 246] width 96 height 14
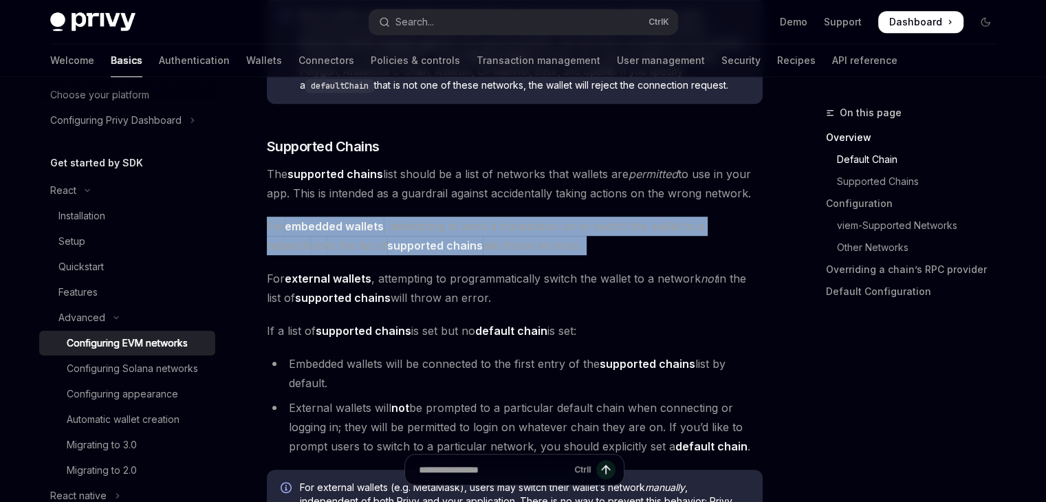
click at [387, 247] on strong "supported chains" at bounding box center [435, 246] width 96 height 14
click at [425, 237] on span "For embedded wallets , attempting to send a transaction on or switch the wallet…" at bounding box center [515, 236] width 496 height 39
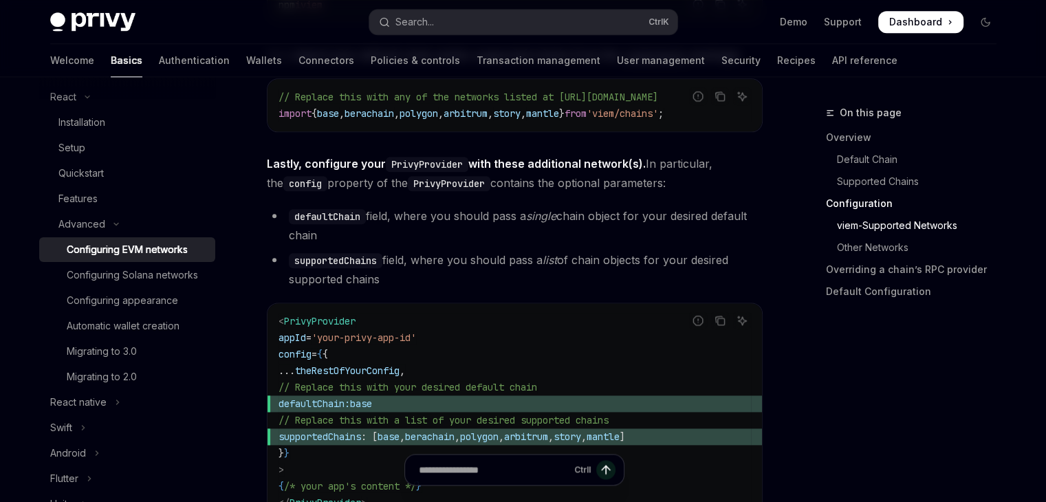
scroll to position [1659, 0]
click at [503, 188] on span "Lastly, configure your PrivyProvider with these additional network(s). In parti…" at bounding box center [515, 173] width 496 height 39
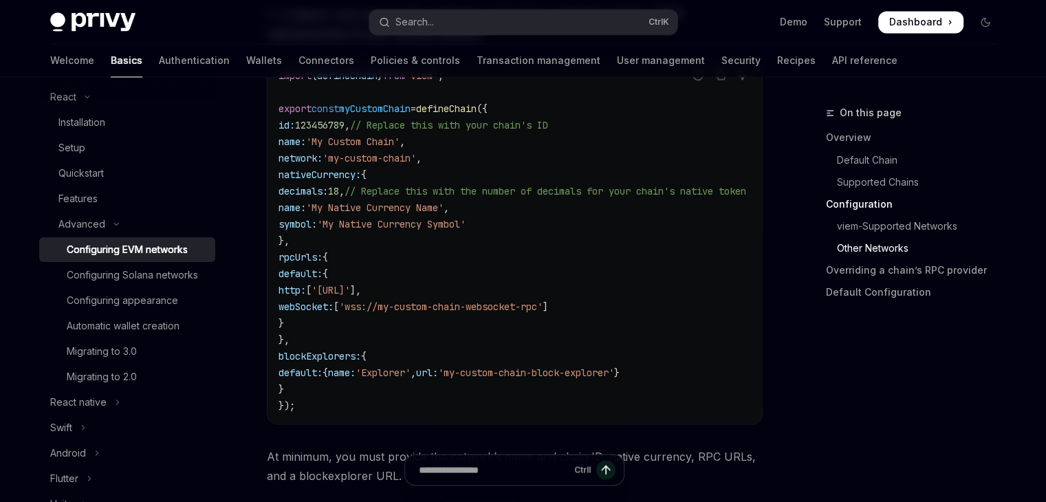
scroll to position [2454, 0]
click at [391, 174] on code "import { defineChain } from 'viem' ; export const myCustomChain = defineChain (…" at bounding box center [529, 240] width 501 height 347
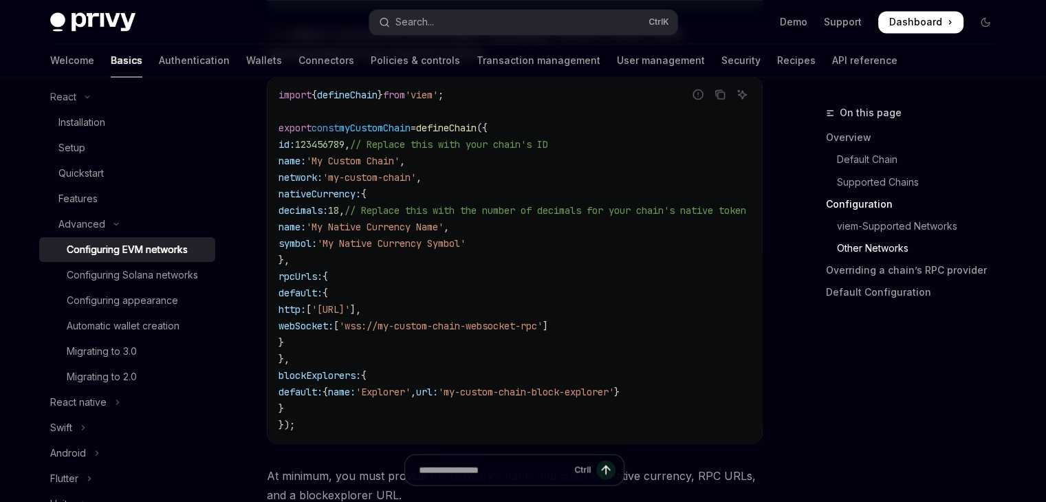
scroll to position [2432, 0]
click at [722, 100] on icon "Copy the contents from the code block" at bounding box center [720, 96] width 11 height 11
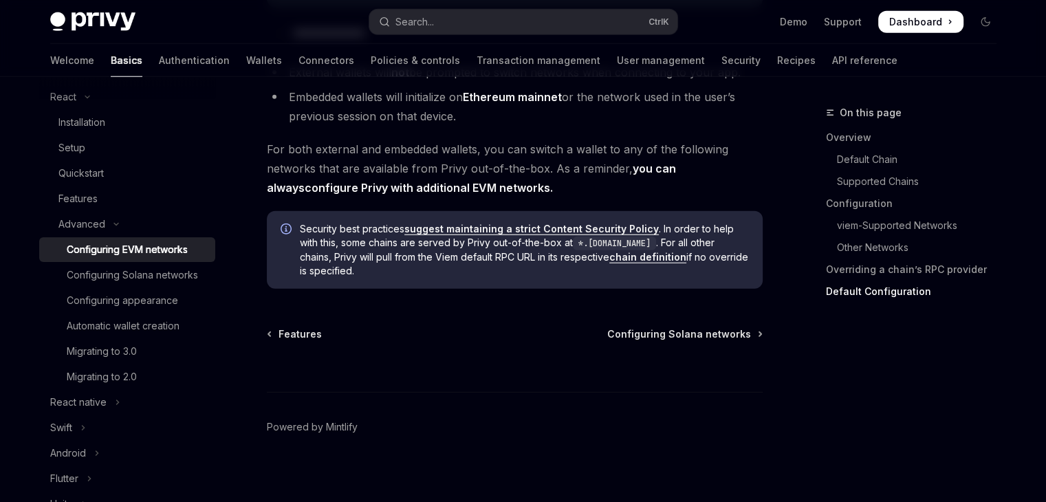
scroll to position [3635, 0]
click at [494, 175] on span "For both external and embedded wallets, you can switch a wallet to any of the f…" at bounding box center [515, 168] width 496 height 58
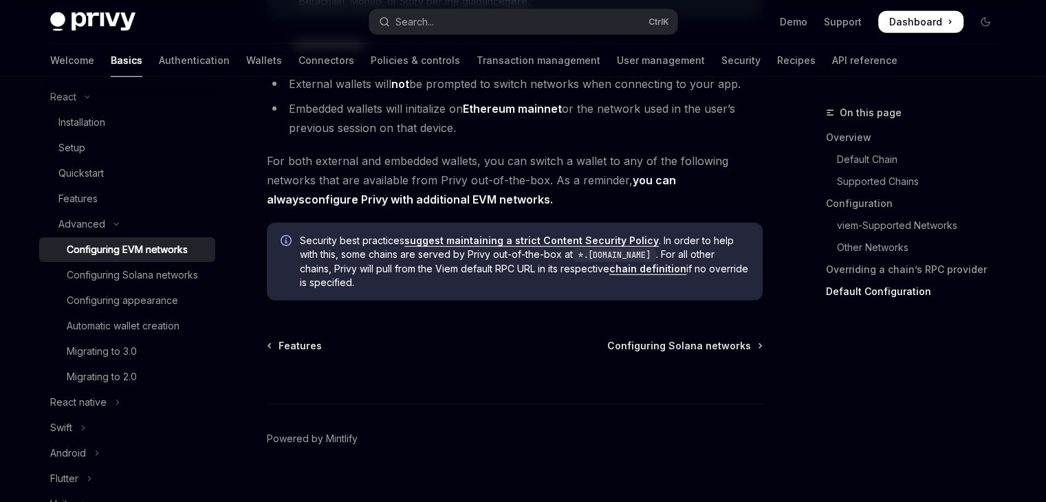
scroll to position [3621, 0]
click at [493, 177] on span "For both external and embedded wallets, you can switch a wallet to any of the f…" at bounding box center [515, 182] width 496 height 58
click at [493, 175] on span "For both external and embedded wallets, you can switch a wallet to any of the f…" at bounding box center [515, 182] width 496 height 58
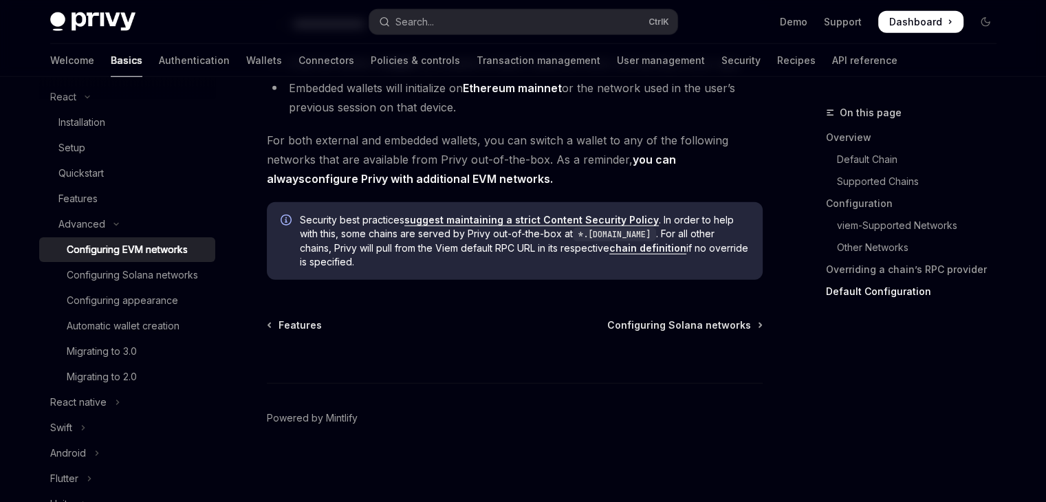
scroll to position [3639, 0]
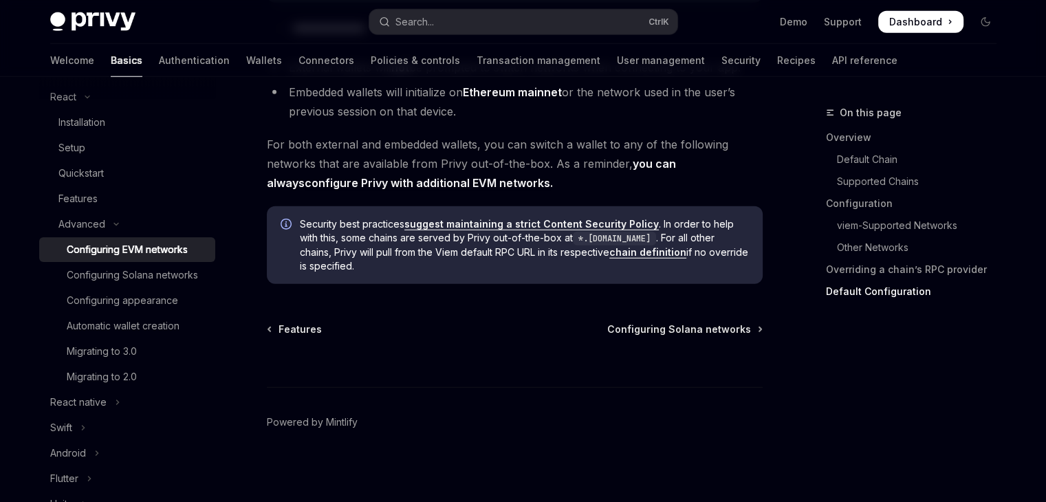
click at [492, 158] on span "For both external and embedded wallets, you can switch a wallet to any of the f…" at bounding box center [515, 164] width 496 height 58
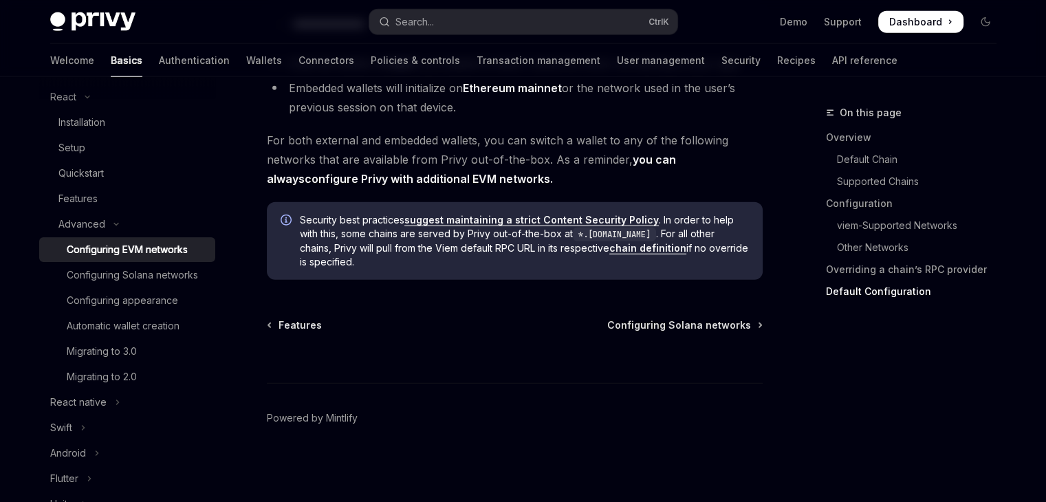
click at [530, 154] on span "For both external and embedded wallets, you can switch a wallet to any of the f…" at bounding box center [515, 160] width 496 height 58
click at [477, 160] on span "For both external and embedded wallets, you can switch a wallet to any of the f…" at bounding box center [515, 160] width 496 height 58
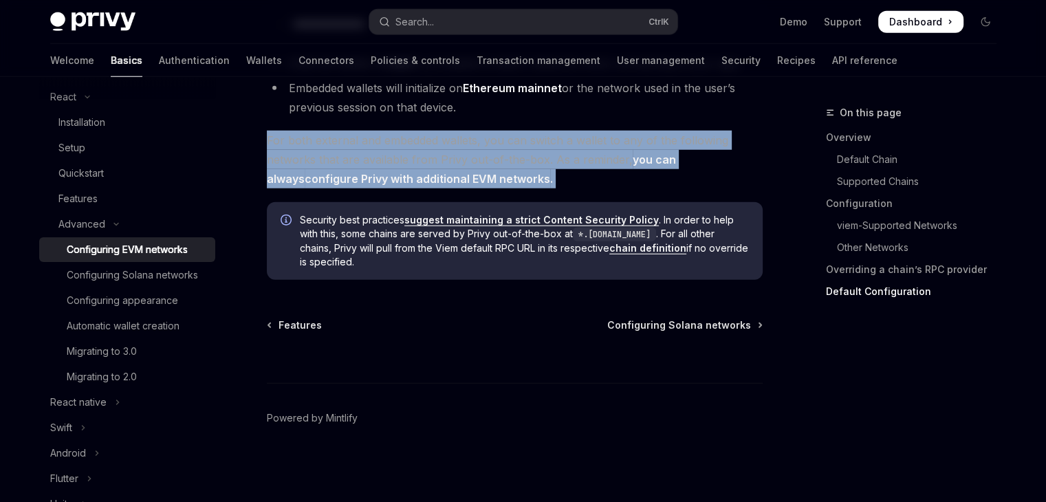
click at [477, 160] on span "For both external and embedded wallets, you can switch a wallet to any of the f…" at bounding box center [515, 160] width 496 height 58
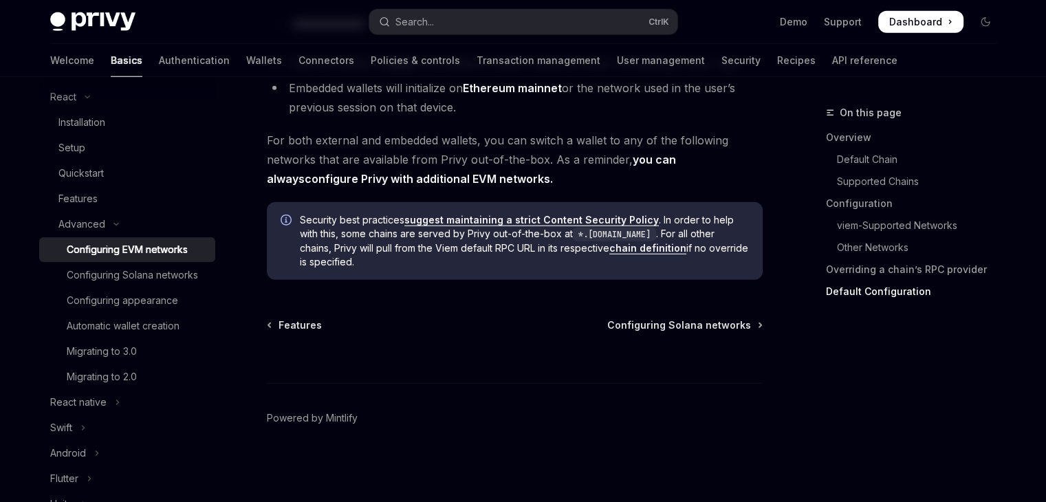
click at [535, 160] on span "For both external and embedded wallets, you can switch a wallet to any of the f…" at bounding box center [515, 160] width 496 height 58
click at [537, 180] on span "For both external and embedded wallets, you can switch a wallet to any of the f…" at bounding box center [515, 160] width 496 height 58
click at [534, 161] on span "For both external and embedded wallets, you can switch a wallet to any of the f…" at bounding box center [515, 160] width 496 height 58
click at [477, 161] on span "For both external and embedded wallets, you can switch a wallet to any of the f…" at bounding box center [515, 160] width 496 height 58
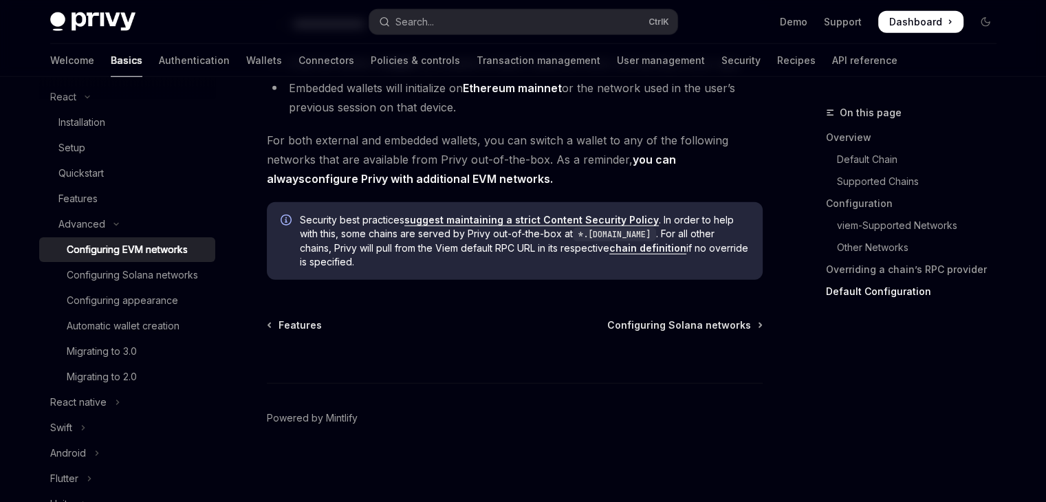
click at [506, 160] on span "For both external and embedded wallets, you can switch a wallet to any of the f…" at bounding box center [515, 160] width 496 height 58
click at [425, 158] on span "For both external and embedded wallets, you can switch a wallet to any of the f…" at bounding box center [515, 160] width 496 height 58
click at [458, 162] on span "For both external and embedded wallets, you can switch a wallet to any of the f…" at bounding box center [515, 160] width 496 height 58
click at [481, 162] on span "For both external and embedded wallets, you can switch a wallet to any of the f…" at bounding box center [515, 160] width 496 height 58
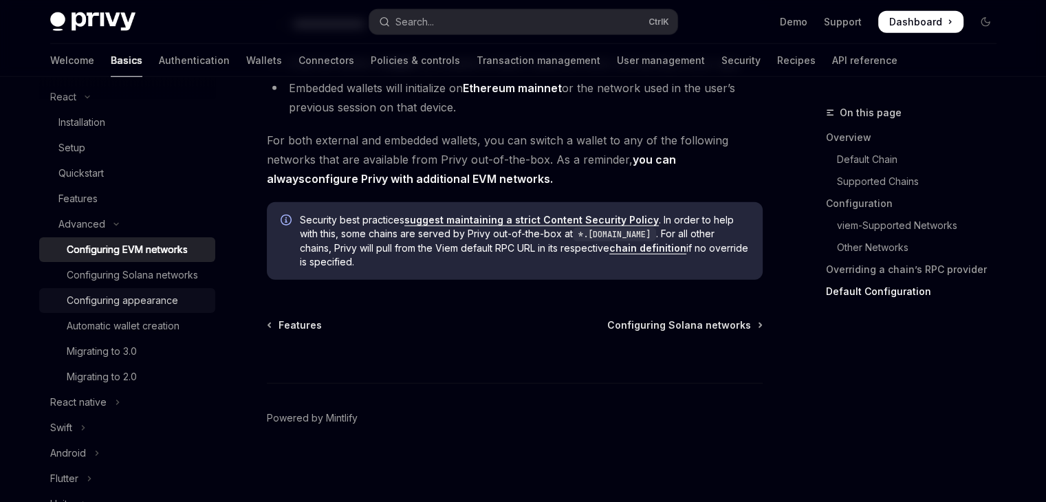
click at [136, 309] on div "Configuring appearance" at bounding box center [122, 300] width 111 height 17
type textarea "*"
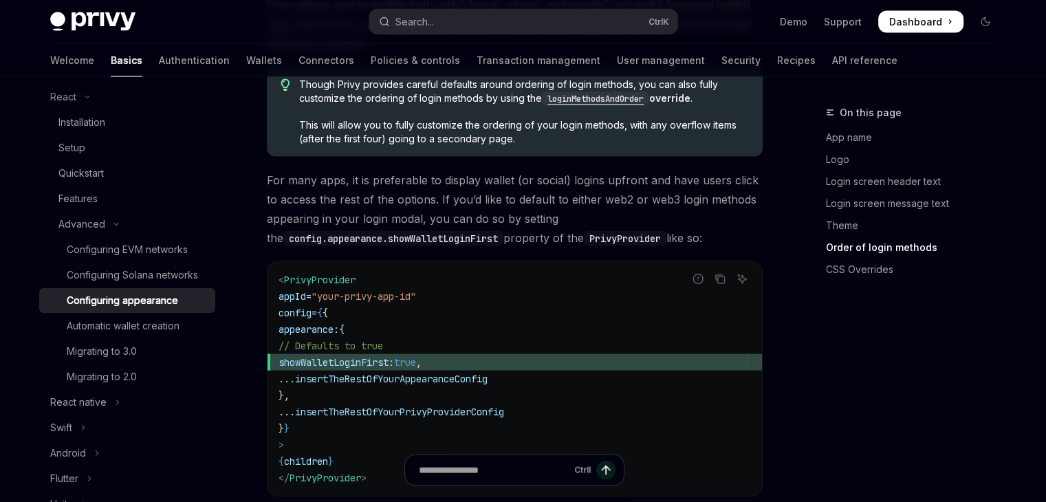
scroll to position [2791, 0]
click at [436, 303] on code "< PrivyProvider appId = "your-privy-app-id" config = { { appearance: { // Defau…" at bounding box center [515, 377] width 473 height 215
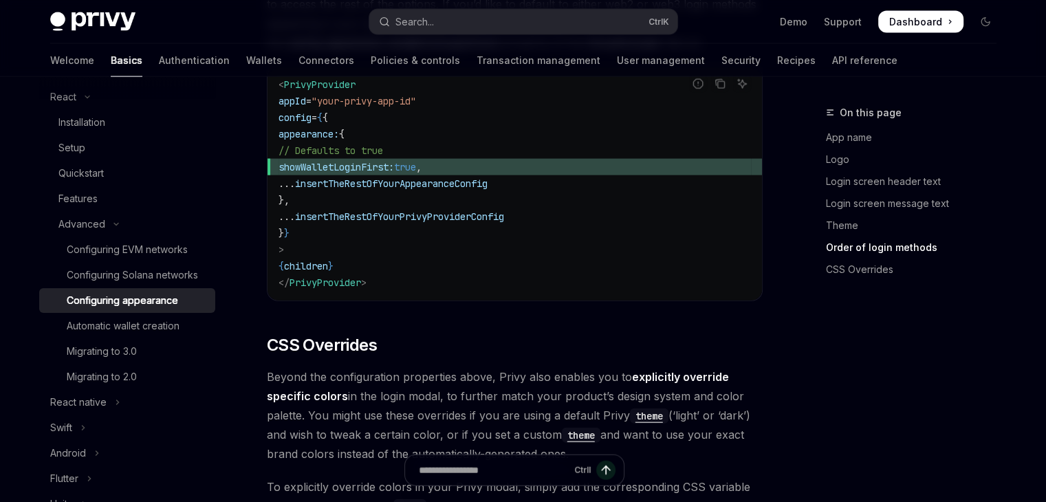
scroll to position [2987, 0]
click at [553, 138] on code "< PrivyProvider appId = "your-privy-app-id" config = { { appearance: { // Defau…" at bounding box center [515, 182] width 473 height 215
click at [160, 334] on div "Automatic wallet creation" at bounding box center [123, 326] width 113 height 17
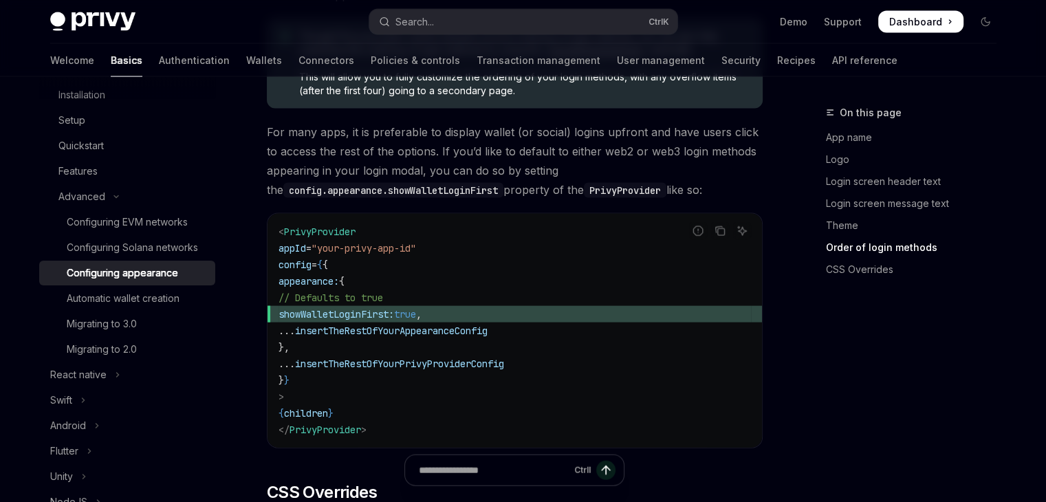
scroll to position [2839, 0]
drag, startPoint x: 467, startPoint y: 276, endPoint x: 309, endPoint y: 271, distance: 158.3
click at [309, 305] on span "showWalletLoginFirst: true ," at bounding box center [515, 313] width 473 height 17
copy span "showWalletLoginFirst: true ,"
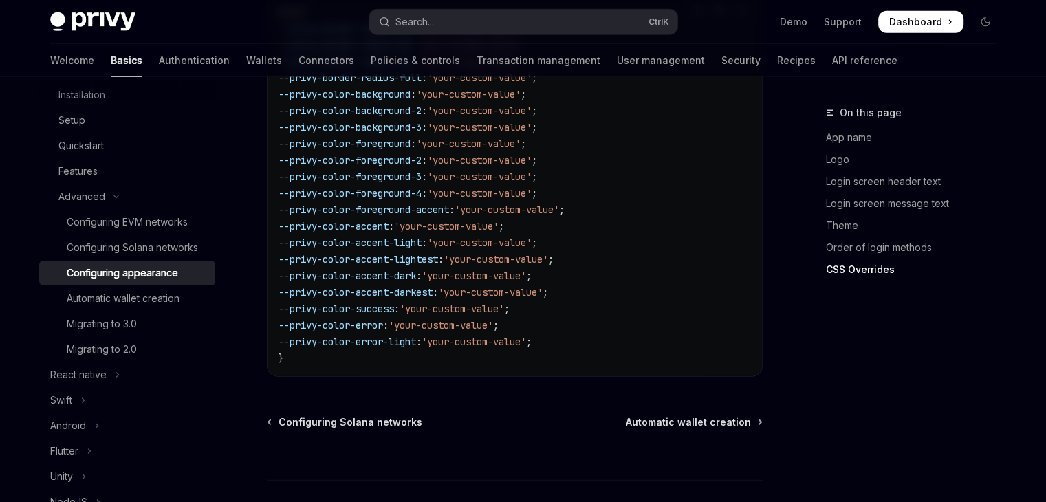
scroll to position [3616, 0]
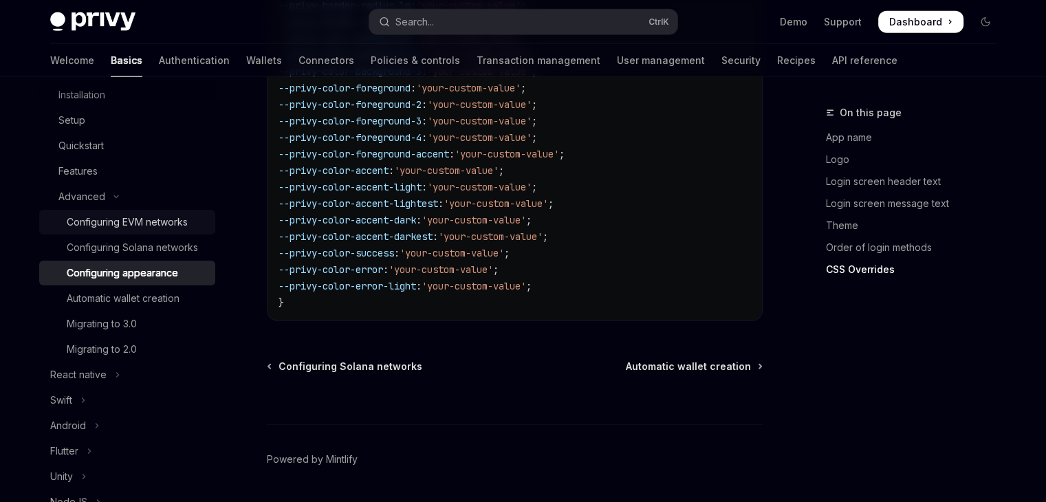
click at [160, 227] on div "Configuring EVM networks" at bounding box center [127, 222] width 121 height 17
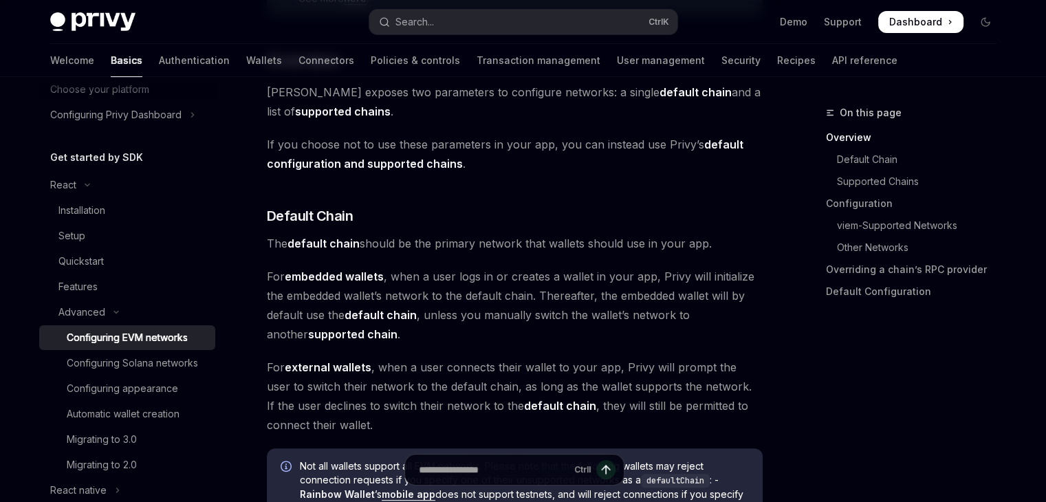
scroll to position [96, 0]
click at [114, 249] on link "Quickstart" at bounding box center [127, 261] width 176 height 25
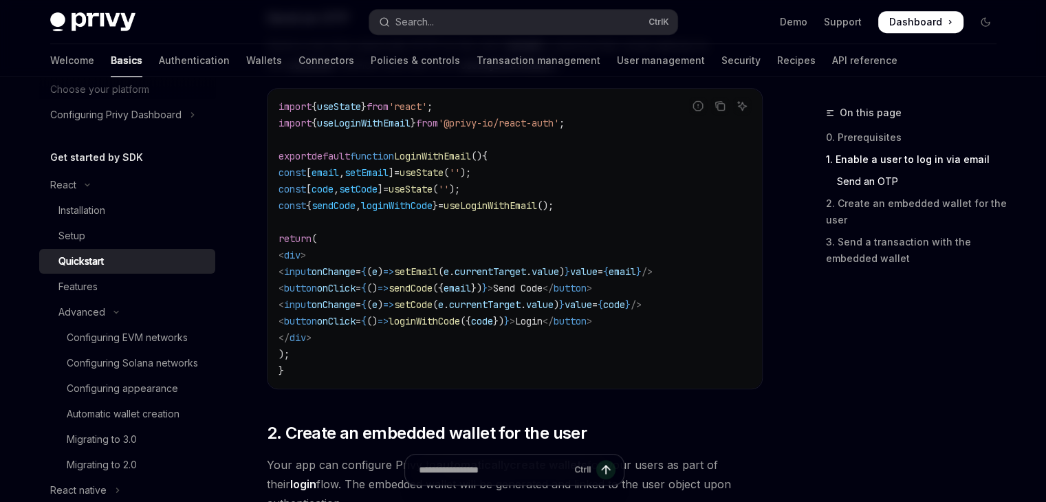
scroll to position [646, 0]
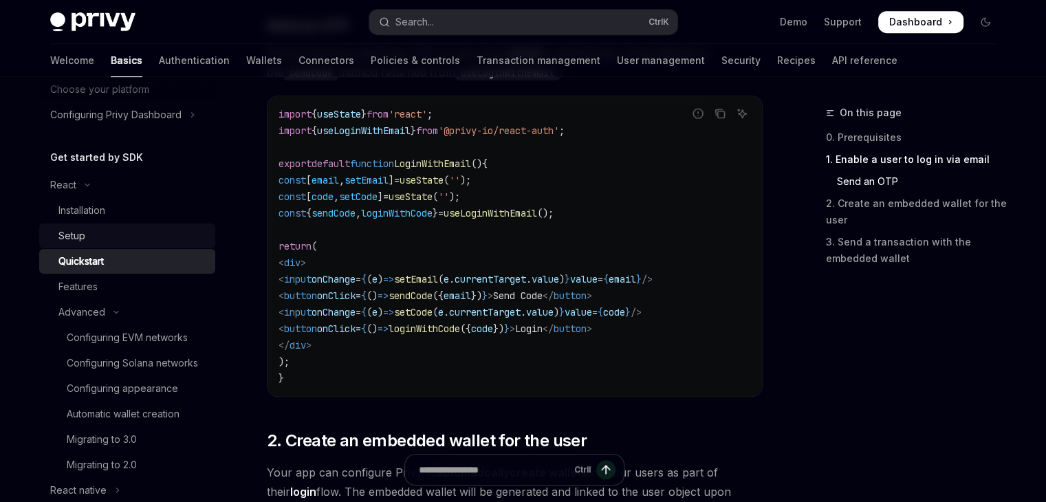
click at [115, 238] on div "Setup" at bounding box center [132, 236] width 149 height 17
type textarea "*"
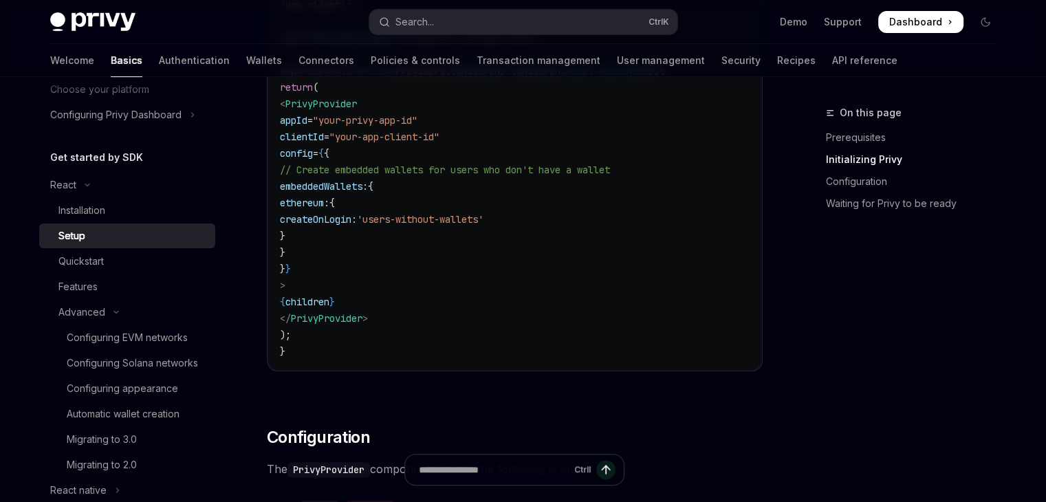
scroll to position [592, 0]
drag, startPoint x: 336, startPoint y: 252, endPoint x: 327, endPoint y: 186, distance: 66.6
click at [327, 186] on code "'use client' ; import { PrivyProvider } from '@privy-io/react-auth' ; export de…" at bounding box center [515, 180] width 470 height 363
copy code "embeddedWallets: { ethereum: { createOnLogin: 'users-without-wallets' } }"
click at [407, 237] on code "'use client' ; import { PrivyProvider } from '@privy-io/react-auth' ; export de…" at bounding box center [515, 180] width 470 height 363
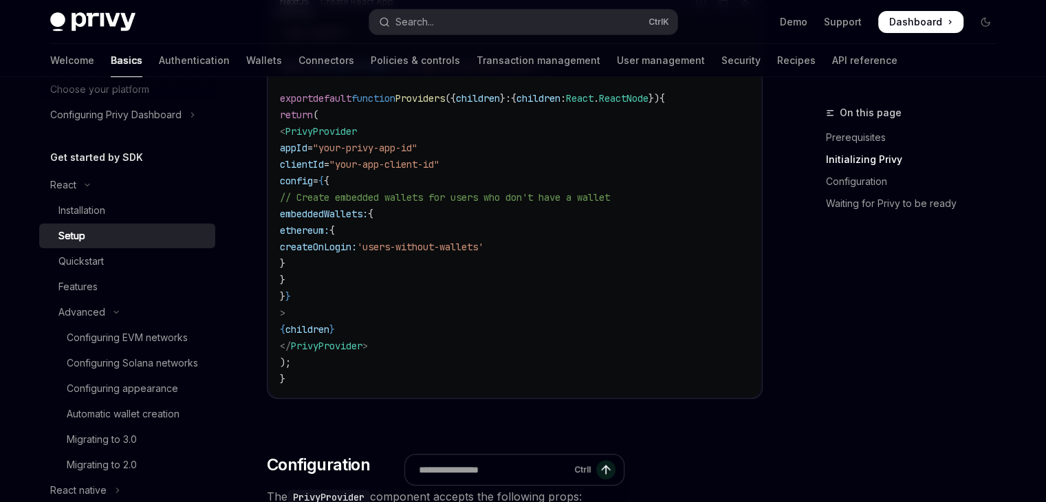
scroll to position [563, 0]
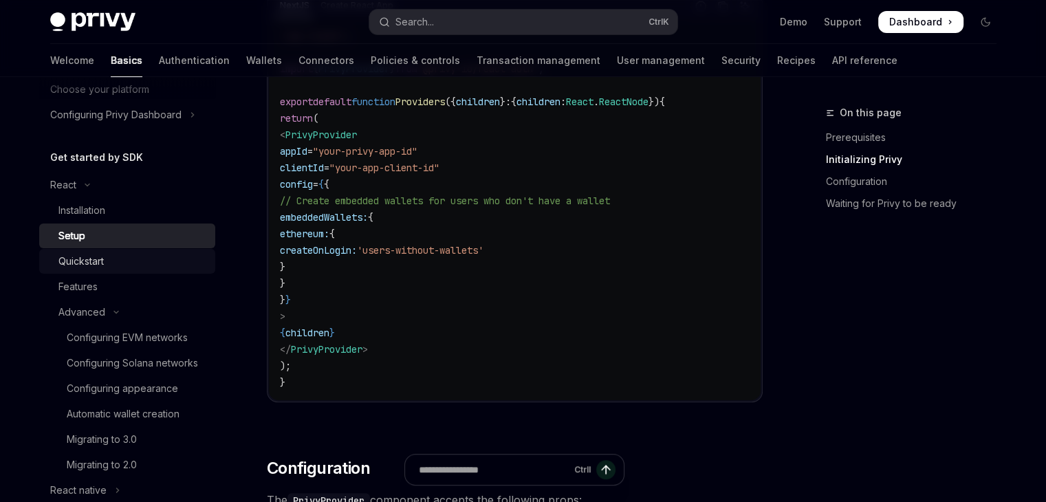
click at [138, 255] on div "Quickstart" at bounding box center [132, 261] width 149 height 17
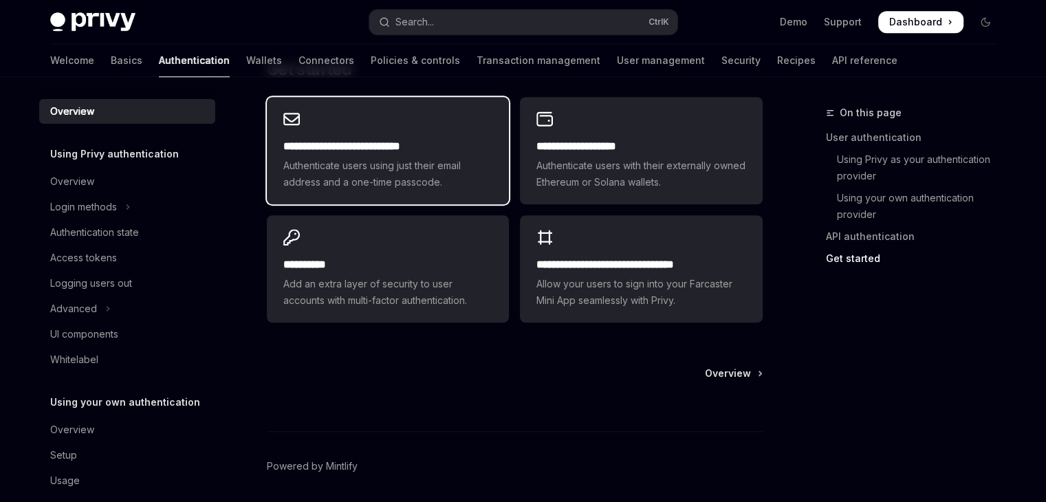
scroll to position [1199, 0]
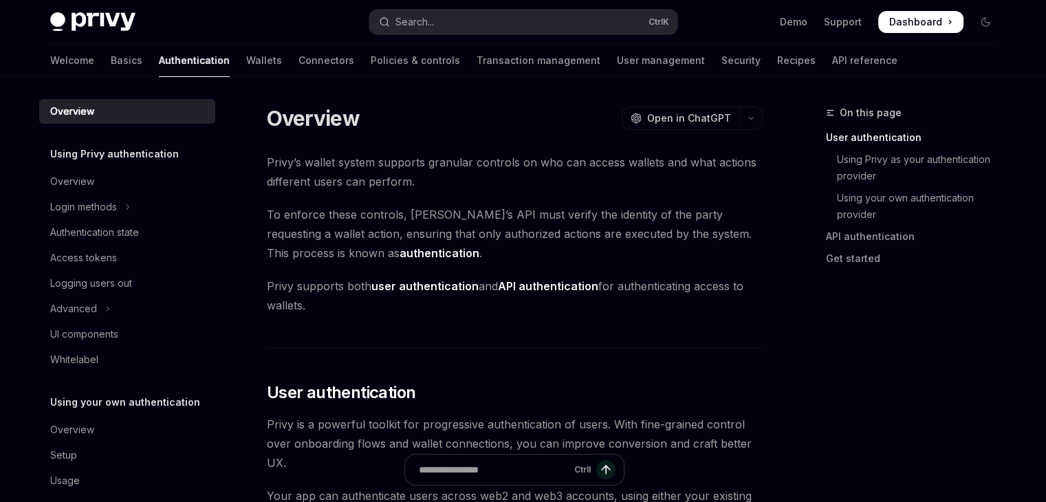
click at [402, 163] on span "Privy’s wallet system supports granular controls on who can access wallets and …" at bounding box center [515, 172] width 496 height 39
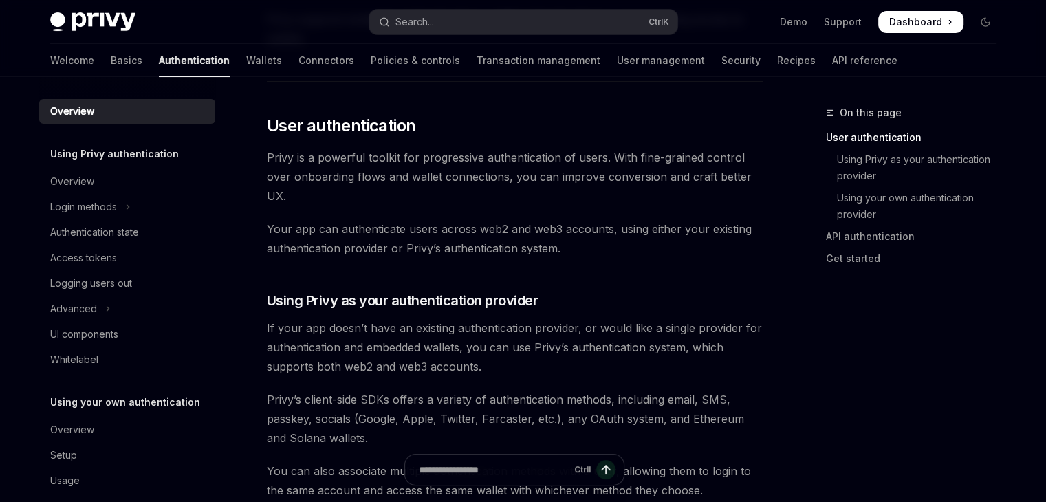
scroll to position [267, 0]
click at [468, 250] on span "Your app can authenticate users across web2 and web3 accounts, using either you…" at bounding box center [515, 238] width 496 height 39
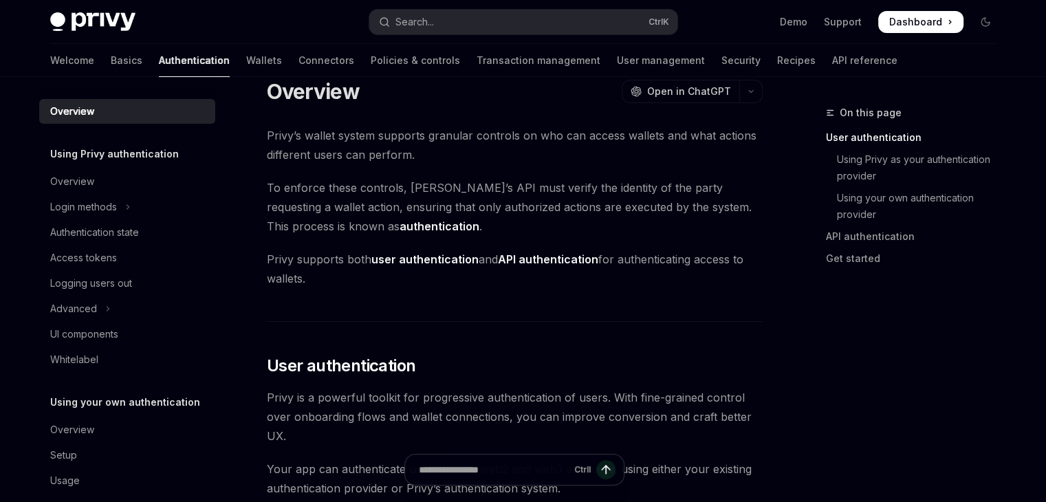
scroll to position [0, 0]
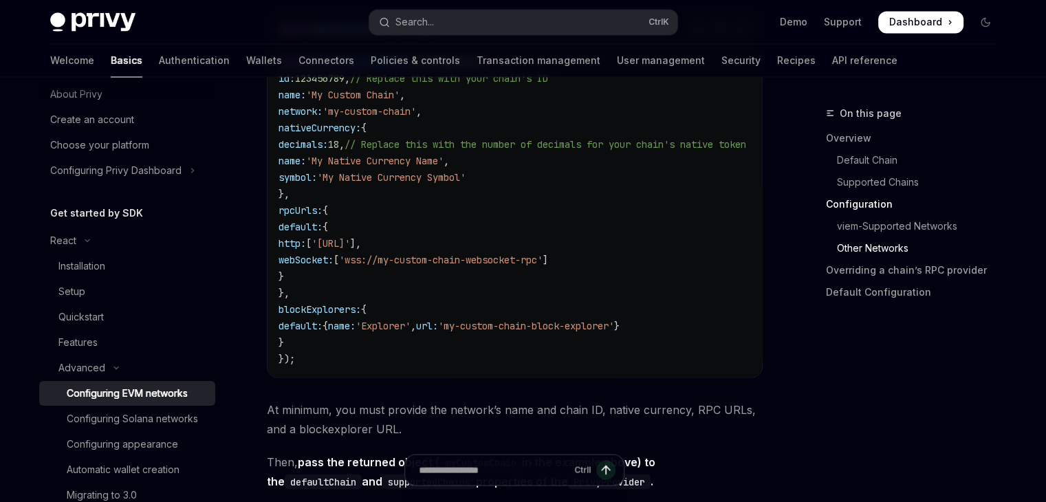
scroll to position [2545, 0]
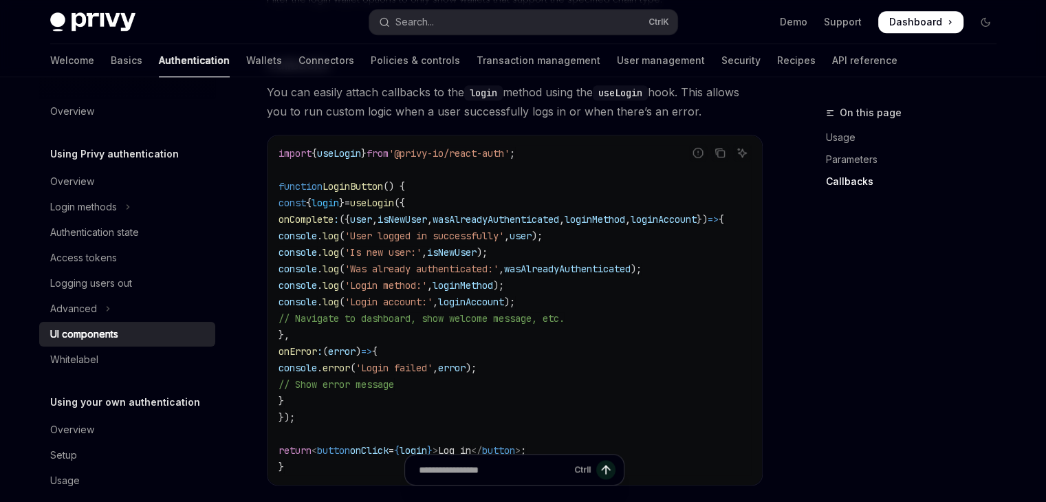
scroll to position [1652, 0]
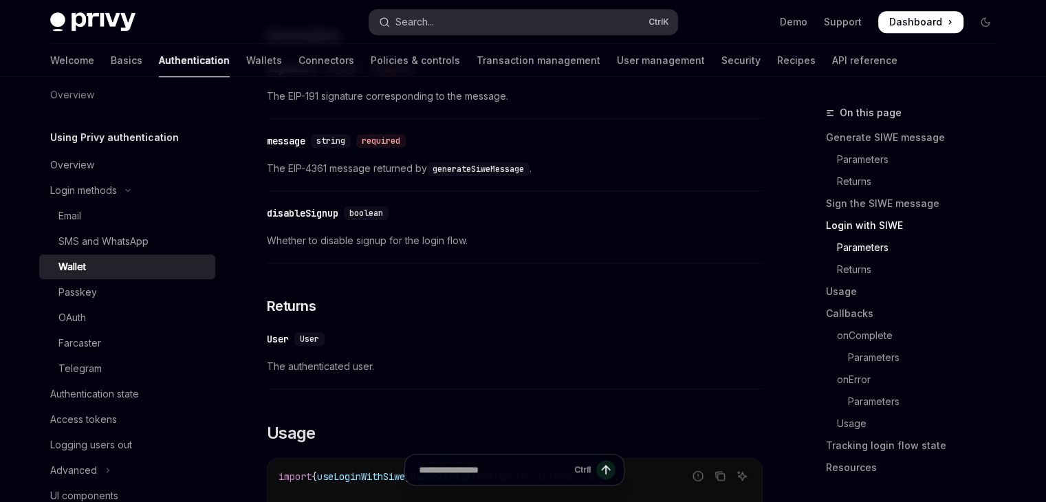
scroll to position [1282, 0]
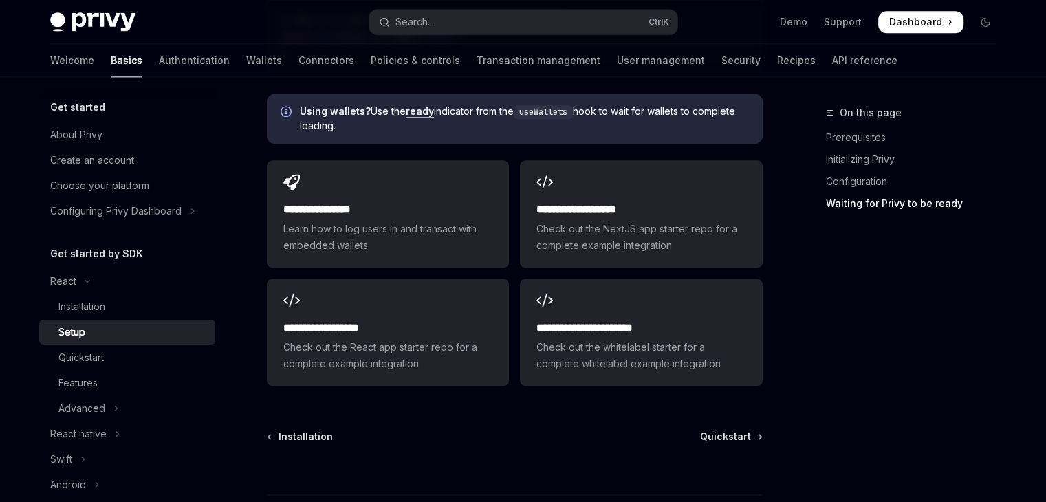
scroll to position [1779, 0]
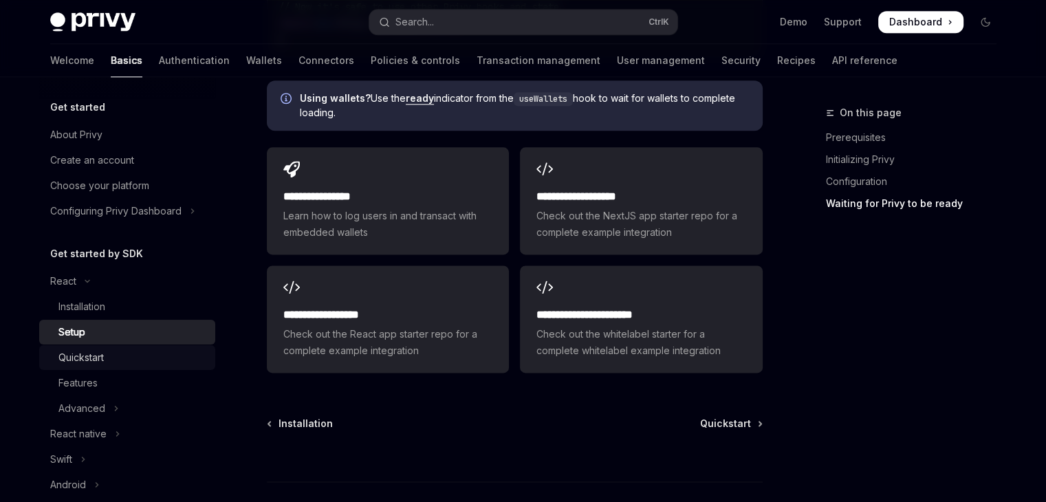
click at [127, 347] on link "Quickstart" at bounding box center [127, 357] width 176 height 25
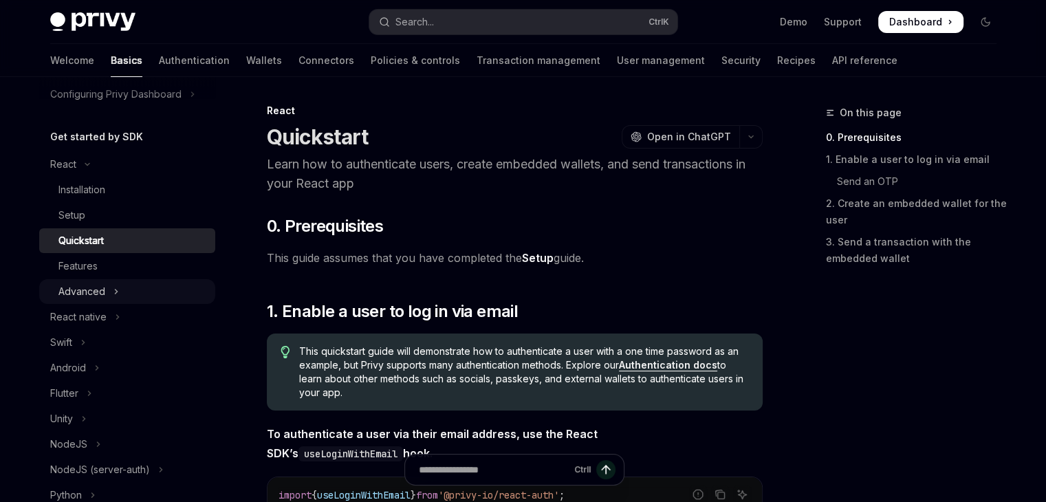
scroll to position [116, 0]
click at [111, 273] on div "Features" at bounding box center [132, 267] width 149 height 17
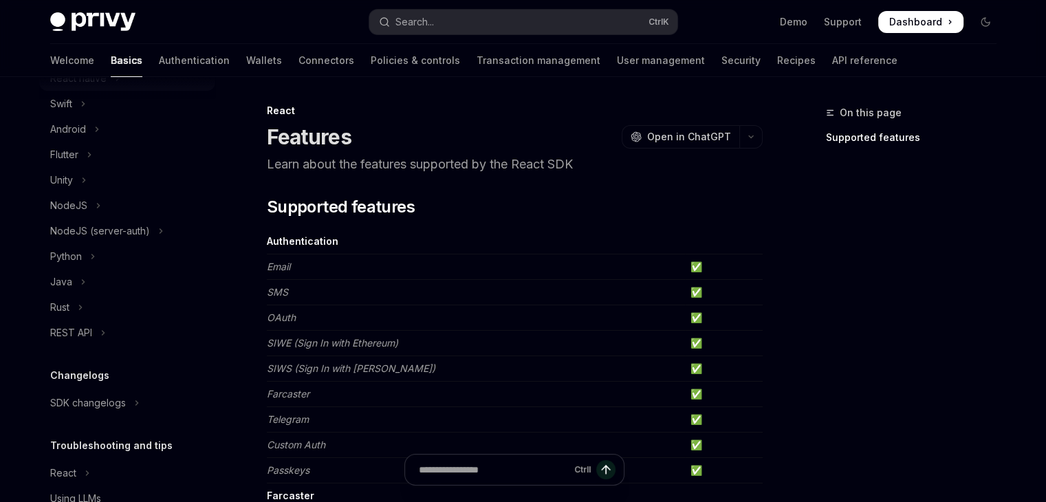
scroll to position [418, 0]
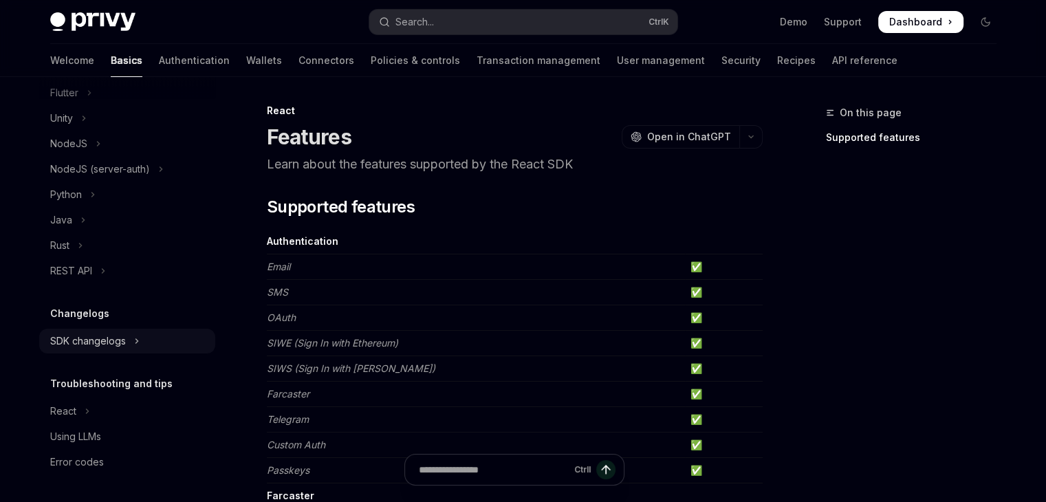
click at [103, 339] on div "SDK changelogs" at bounding box center [88, 341] width 76 height 17
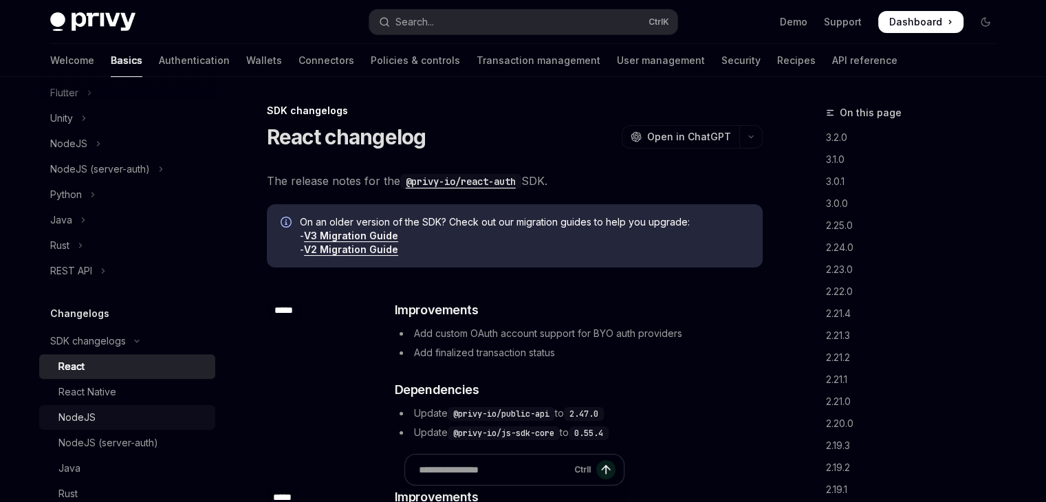
scroll to position [483, 0]
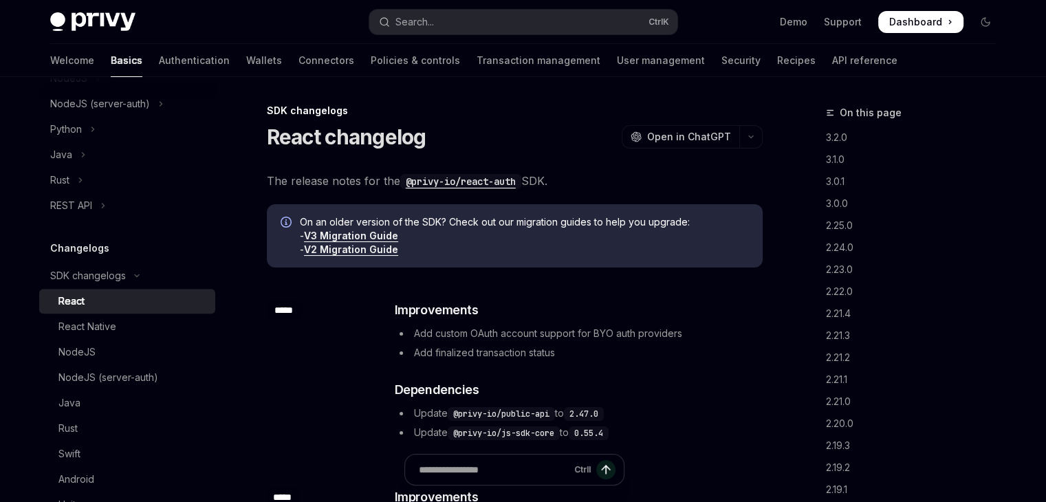
click at [115, 300] on div "React" at bounding box center [132, 301] width 149 height 17
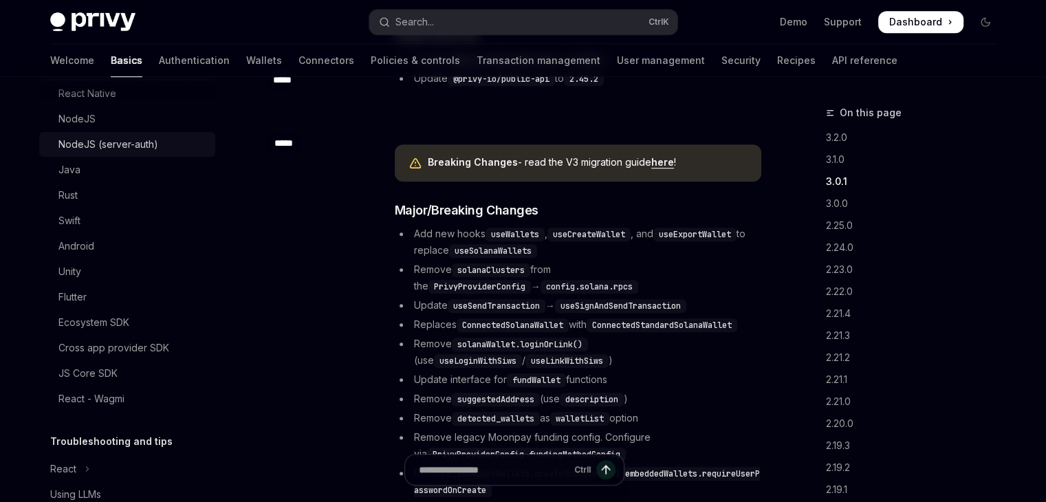
scroll to position [774, 0]
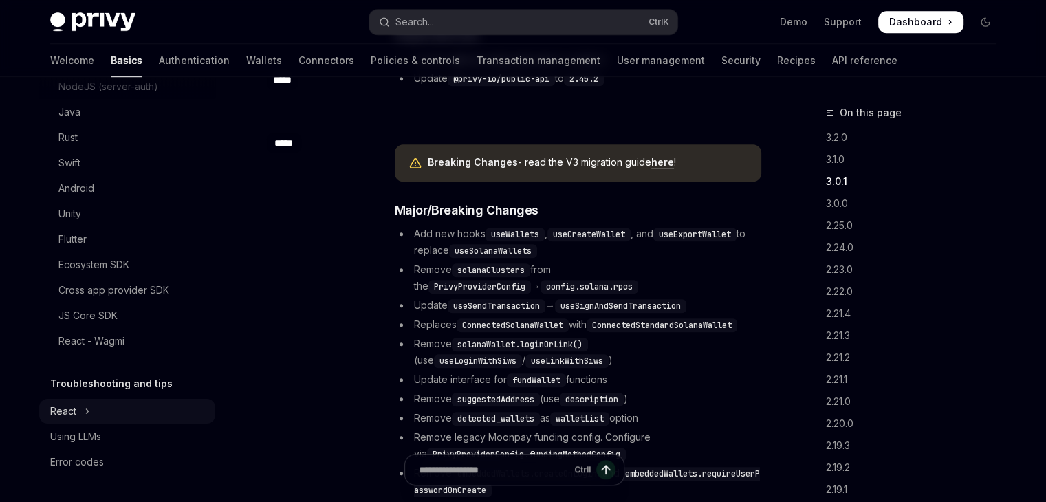
click at [138, 411] on button "React" at bounding box center [127, 411] width 176 height 25
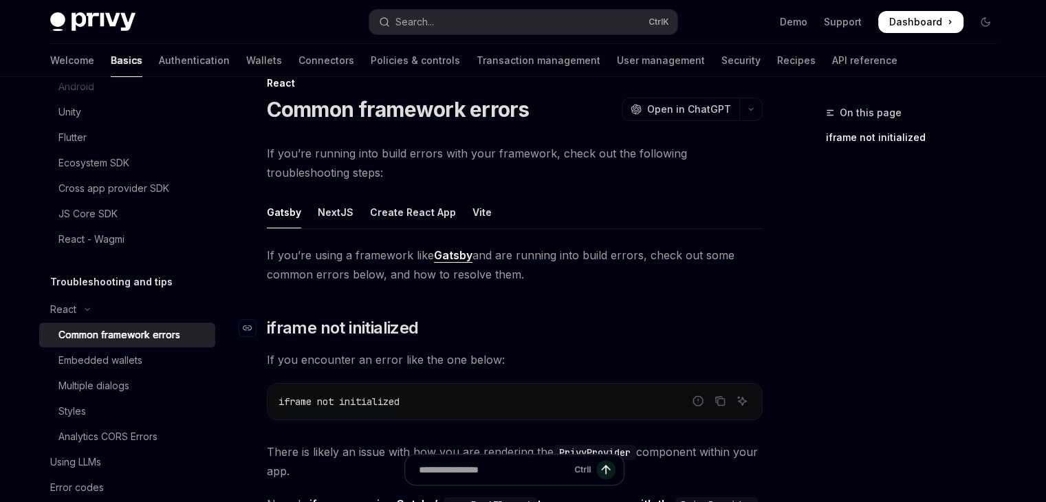
scroll to position [60, 0]
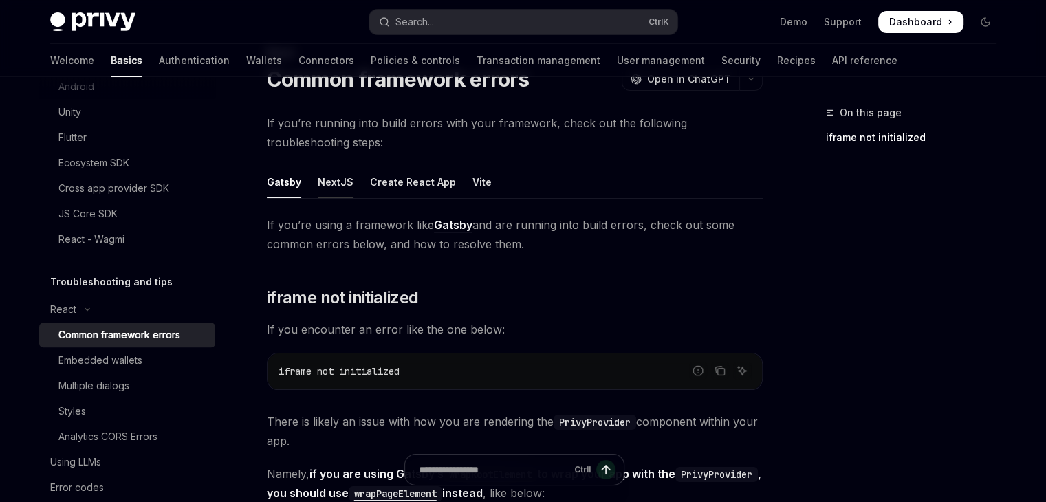
click at [329, 187] on div "NextJS" at bounding box center [336, 182] width 36 height 32
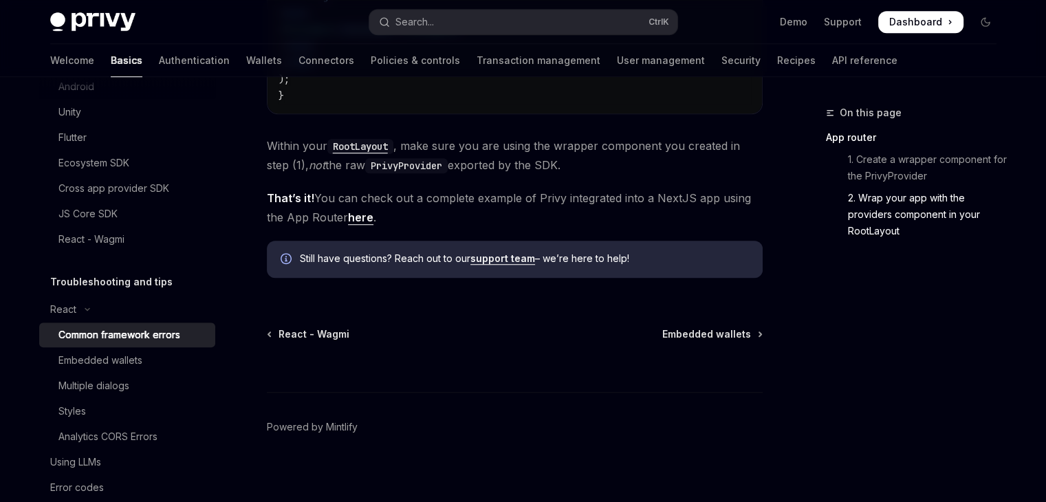
scroll to position [998, 0]
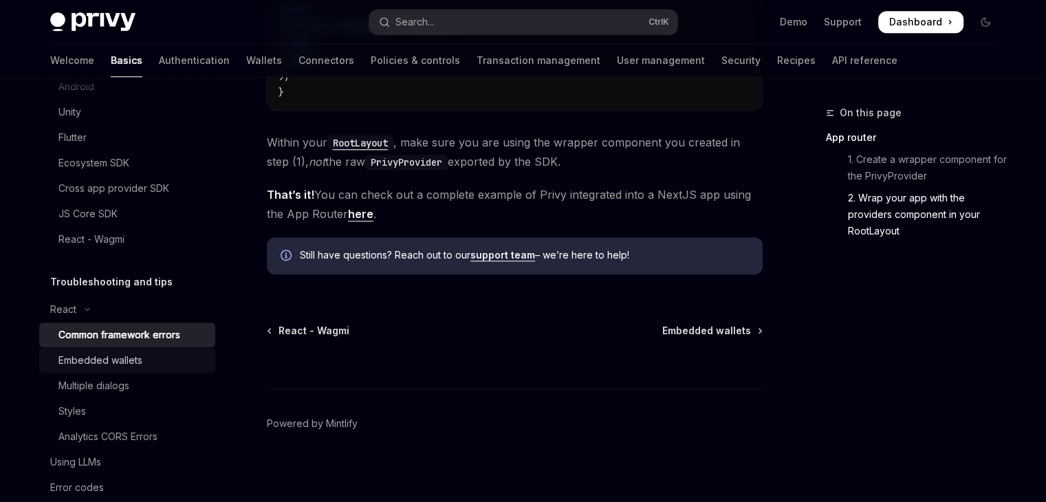
click at [171, 367] on div "Embedded wallets" at bounding box center [132, 360] width 149 height 17
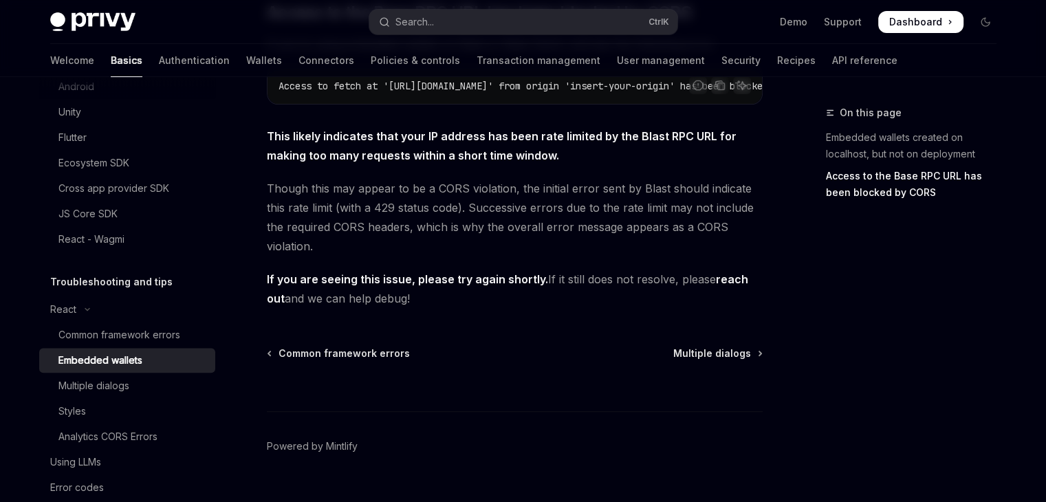
scroll to position [481, 0]
click at [165, 378] on div "Multiple dialogs" at bounding box center [132, 386] width 149 height 17
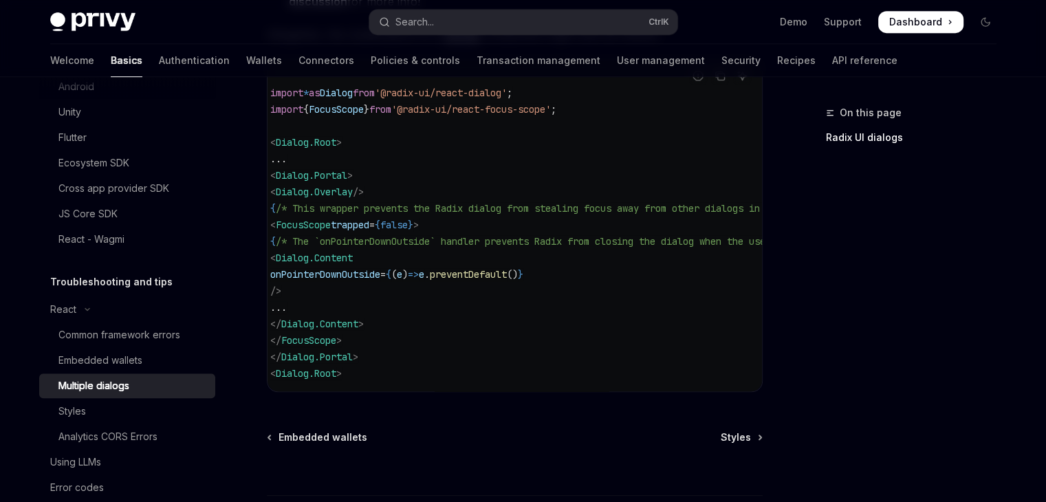
scroll to position [663, 0]
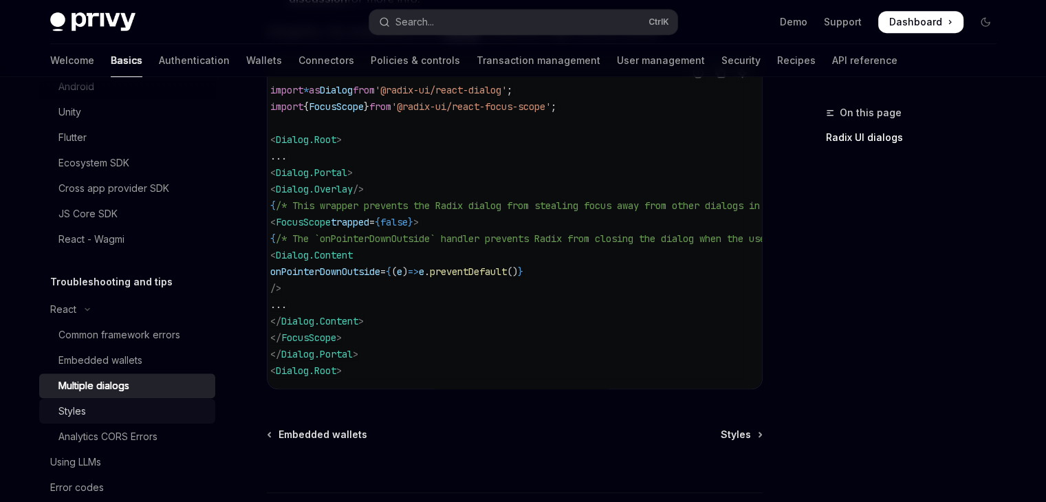
click at [147, 407] on div "Styles" at bounding box center [132, 411] width 149 height 17
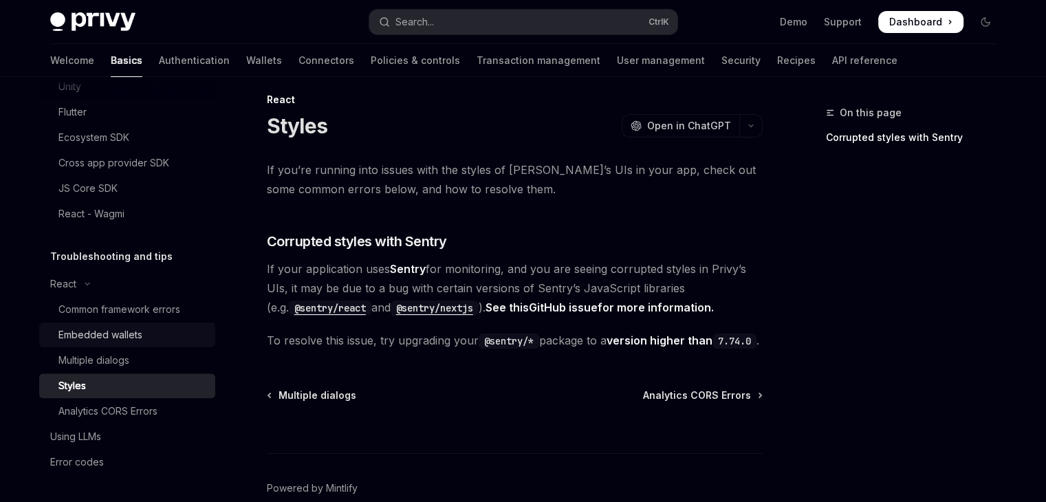
scroll to position [900, 0]
click at [115, 404] on div "Analytics CORS Errors" at bounding box center [107, 412] width 99 height 17
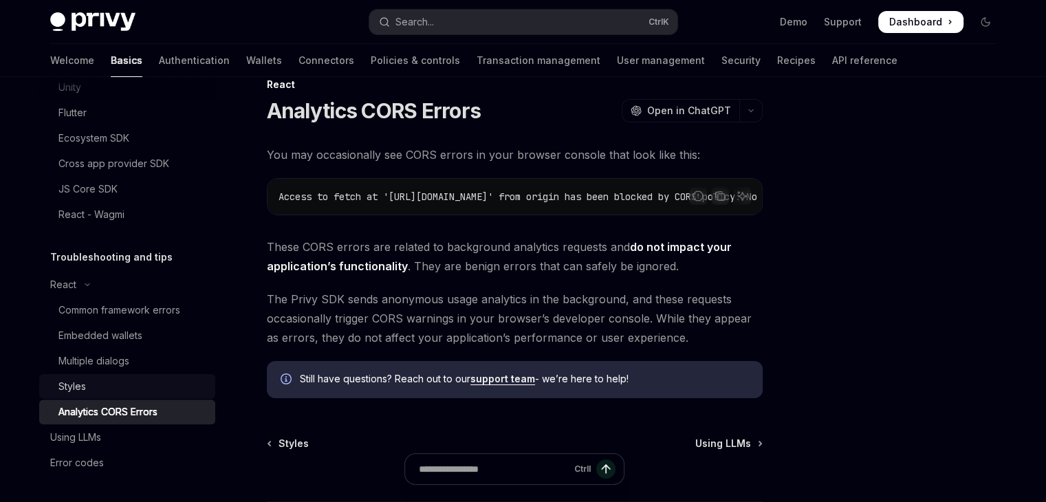
scroll to position [901, 0]
click at [87, 450] on link "Error codes" at bounding box center [127, 462] width 176 height 25
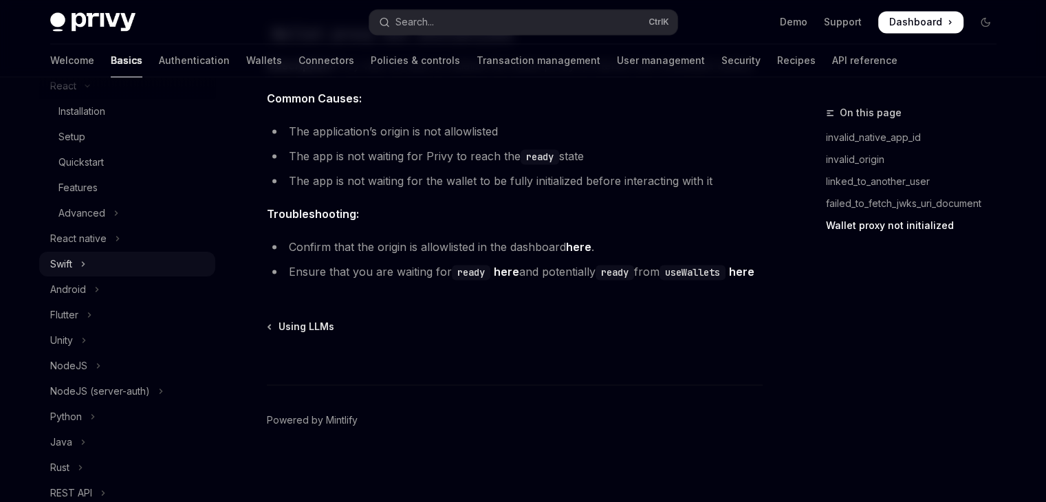
scroll to position [193, 0]
click at [106, 216] on button "Advanced" at bounding box center [127, 215] width 176 height 25
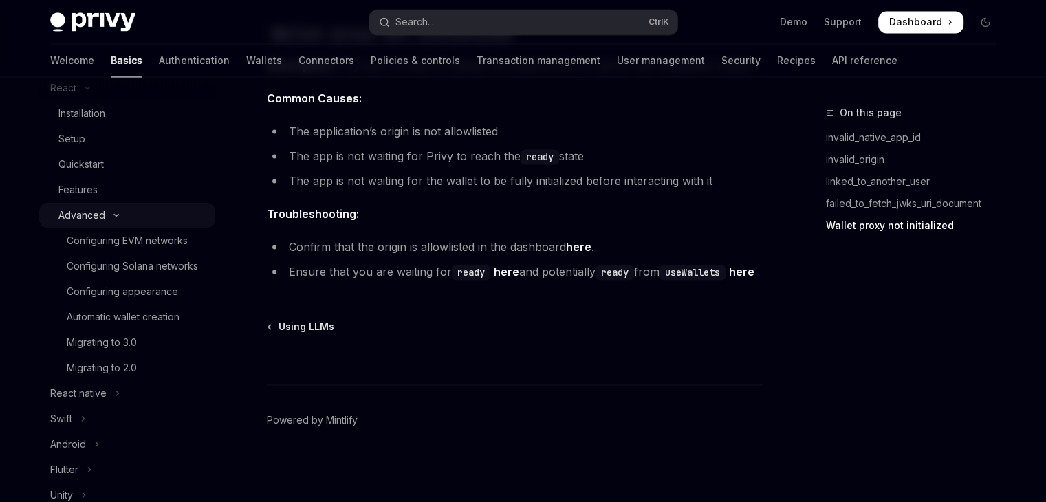
type textarea "*"
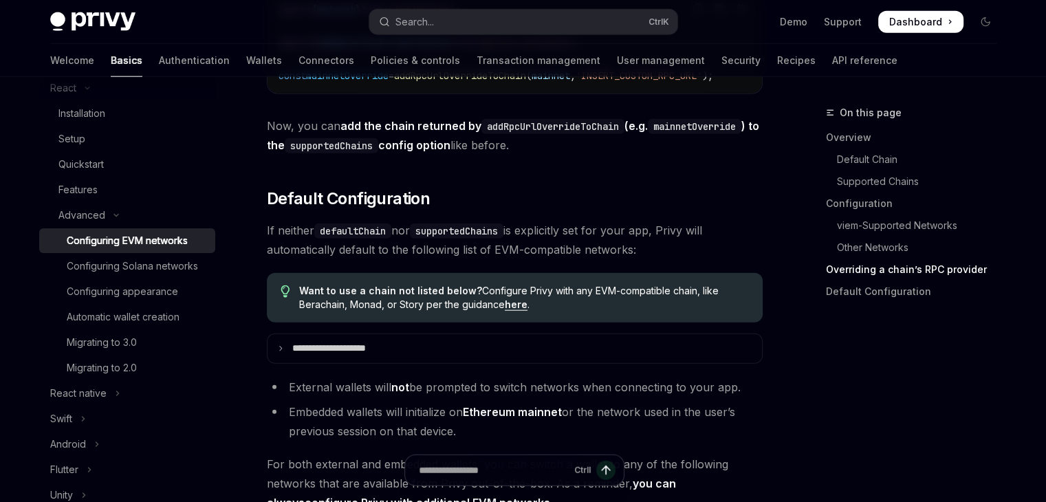
scroll to position [3320, 0]
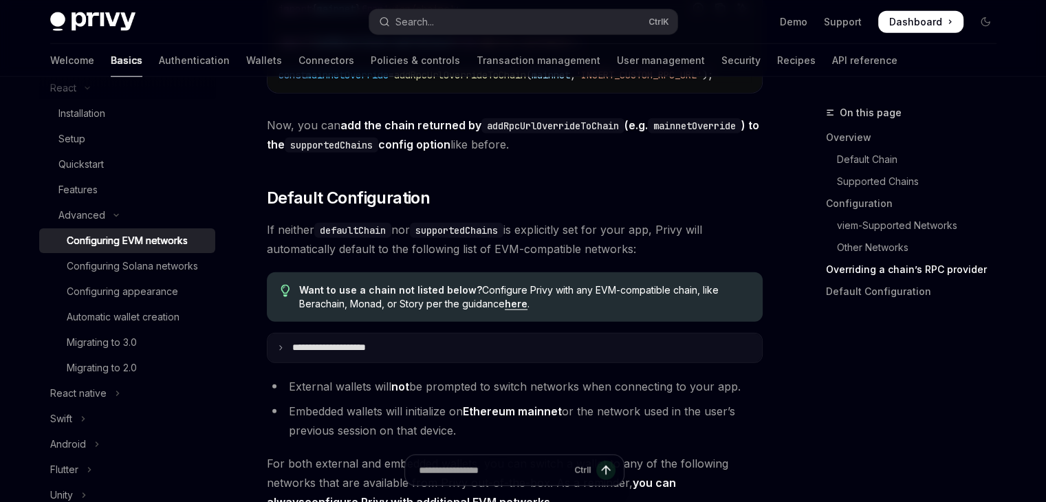
click at [349, 362] on summary "**********" at bounding box center [515, 348] width 495 height 29
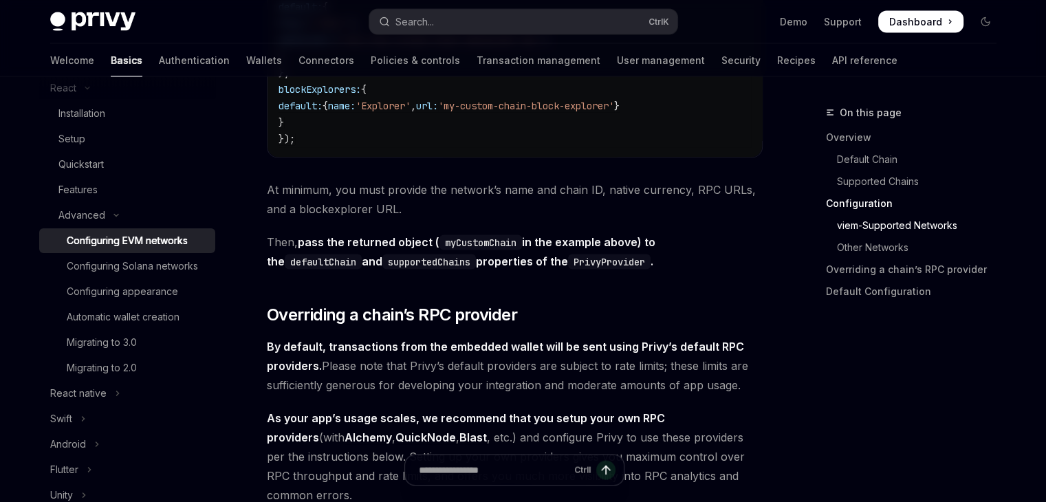
scroll to position [1628, 0]
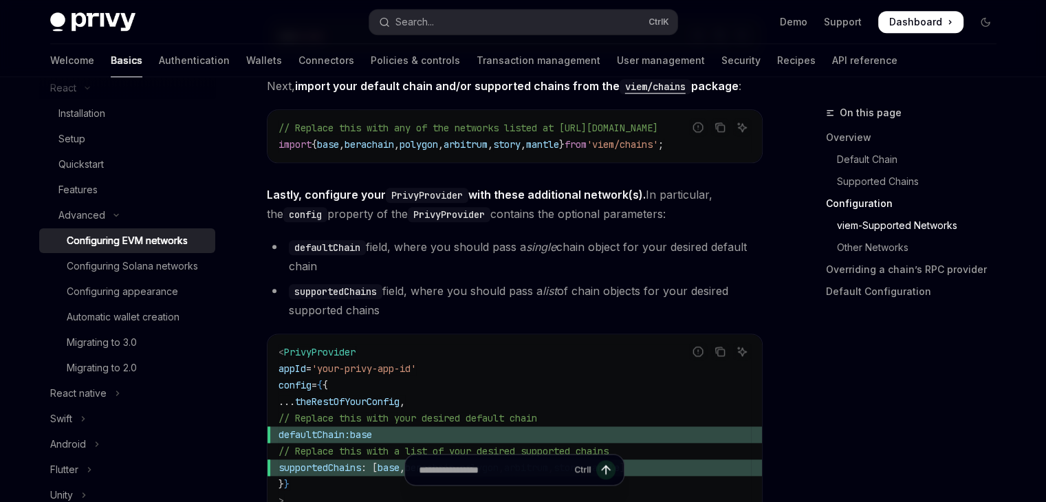
click at [565, 193] on strong "Lastly, configure your PrivyProvider with these additional network(s)." at bounding box center [456, 195] width 379 height 14
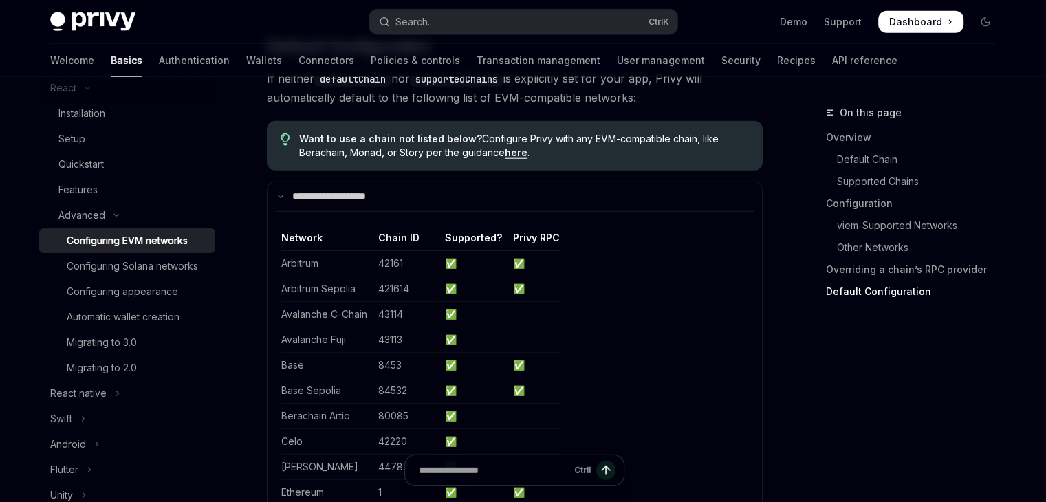
scroll to position [3469, 0]
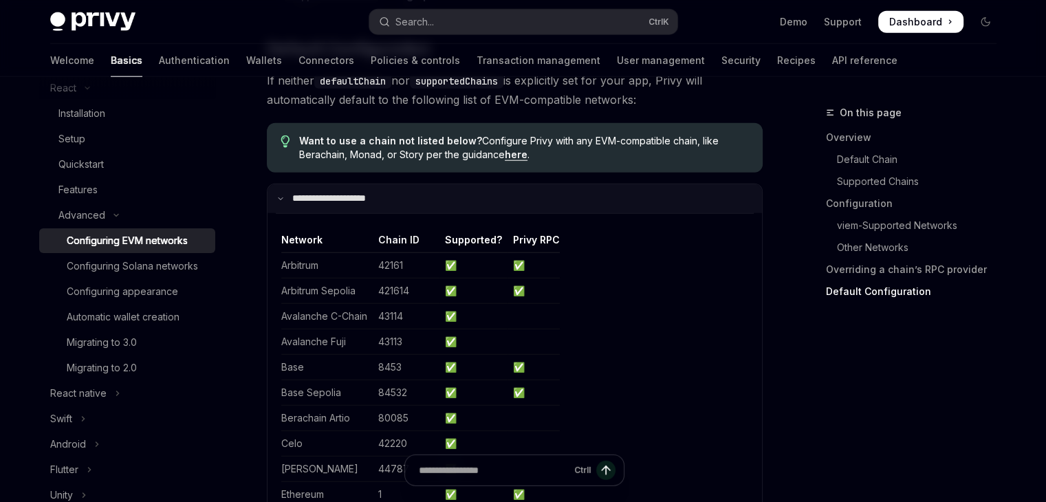
click at [325, 205] on p "**********" at bounding box center [342, 199] width 100 height 12
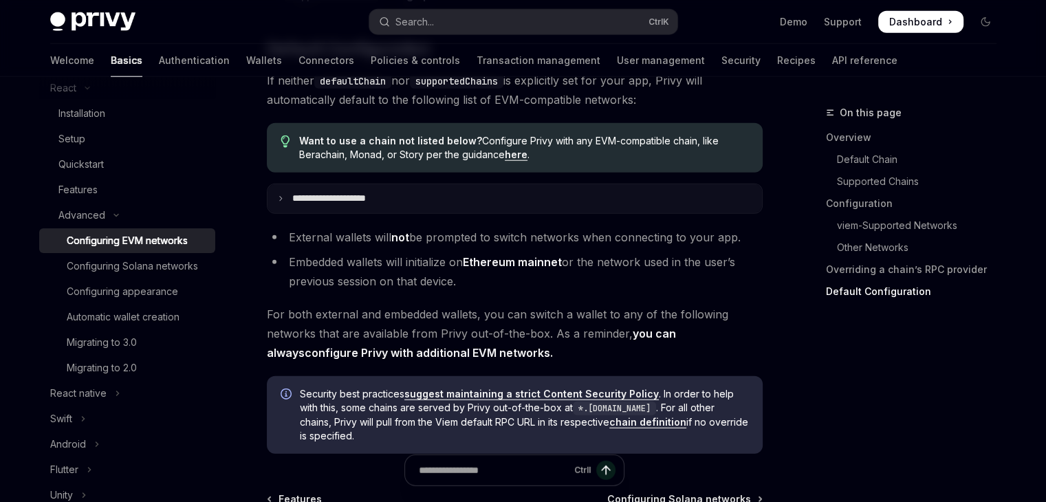
click at [325, 205] on p "**********" at bounding box center [344, 199] width 105 height 12
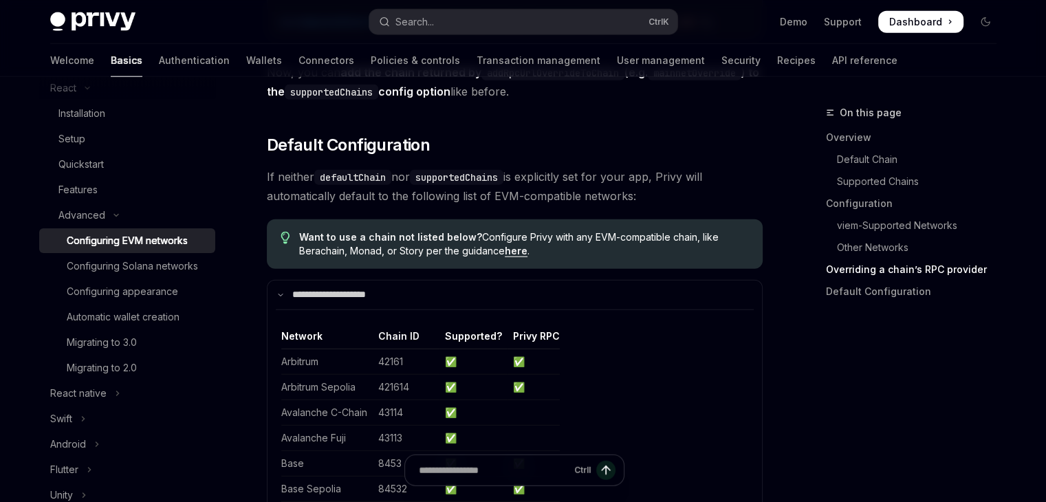
scroll to position [3371, 0]
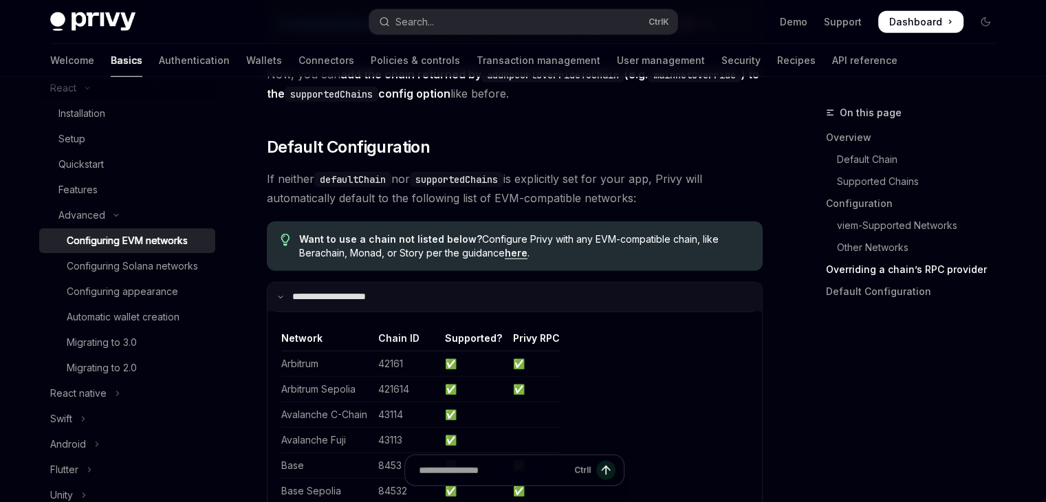
click at [337, 303] on p "**********" at bounding box center [342, 297] width 100 height 12
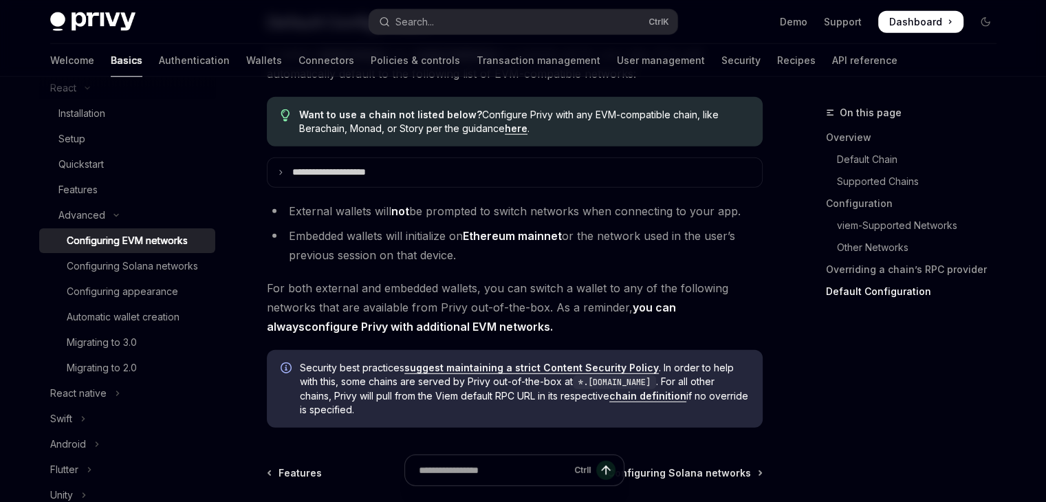
scroll to position [3500, 0]
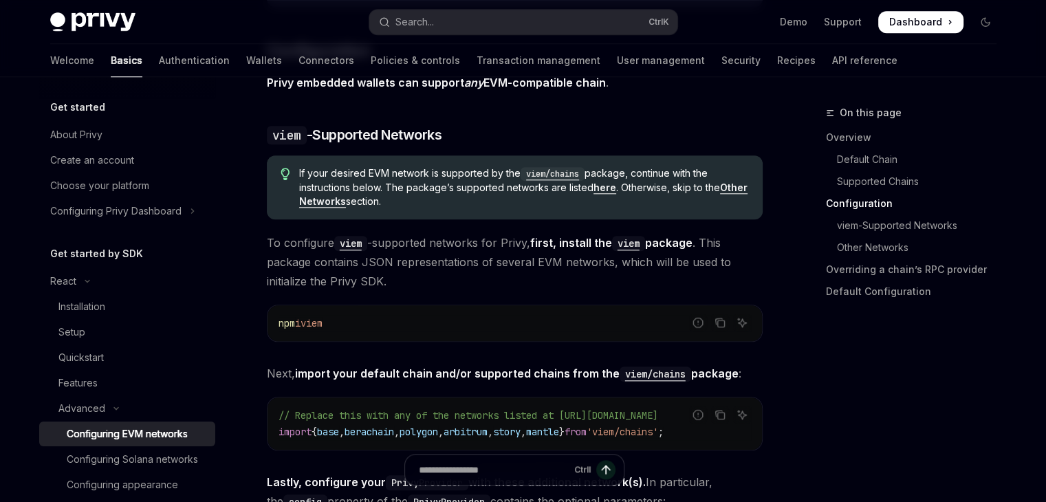
scroll to position [1341, 0]
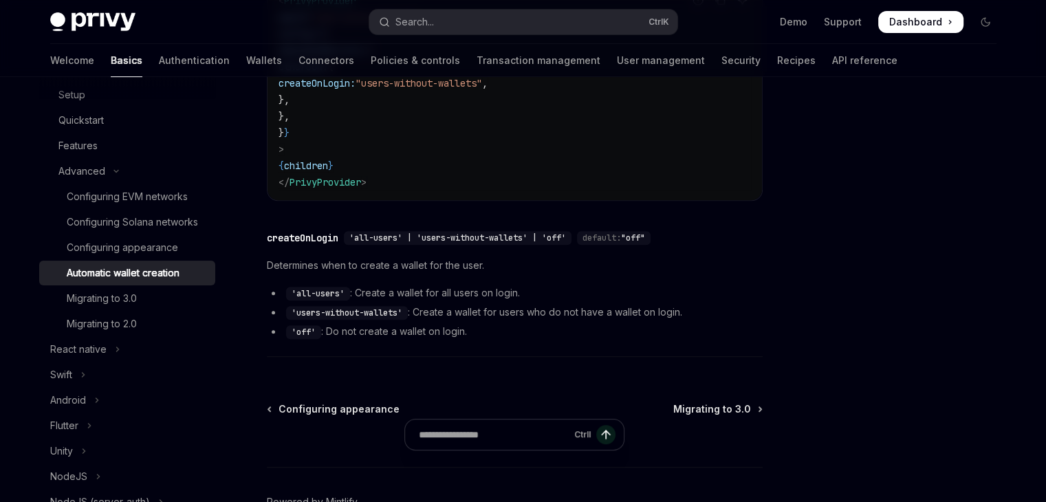
scroll to position [578, 0]
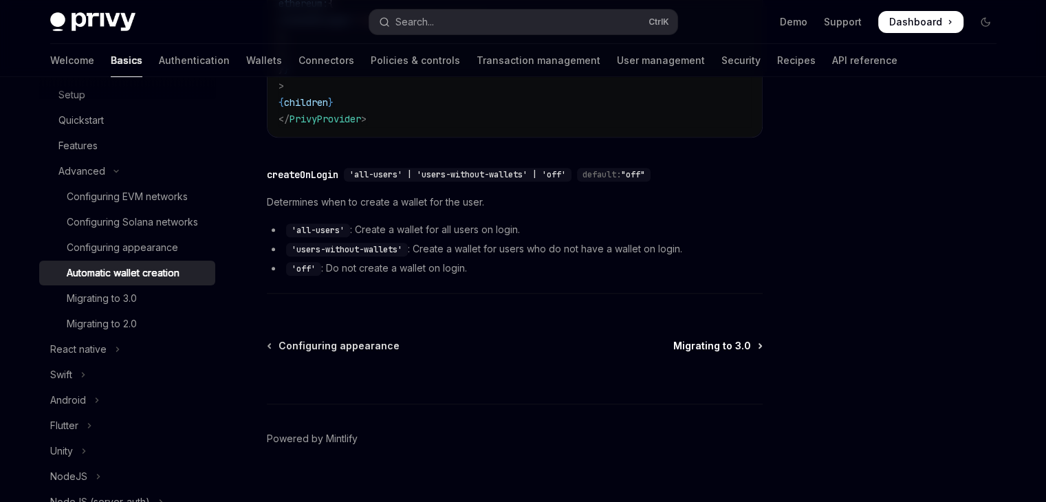
click at [722, 339] on span "Migrating to 3.0" at bounding box center [712, 346] width 78 height 14
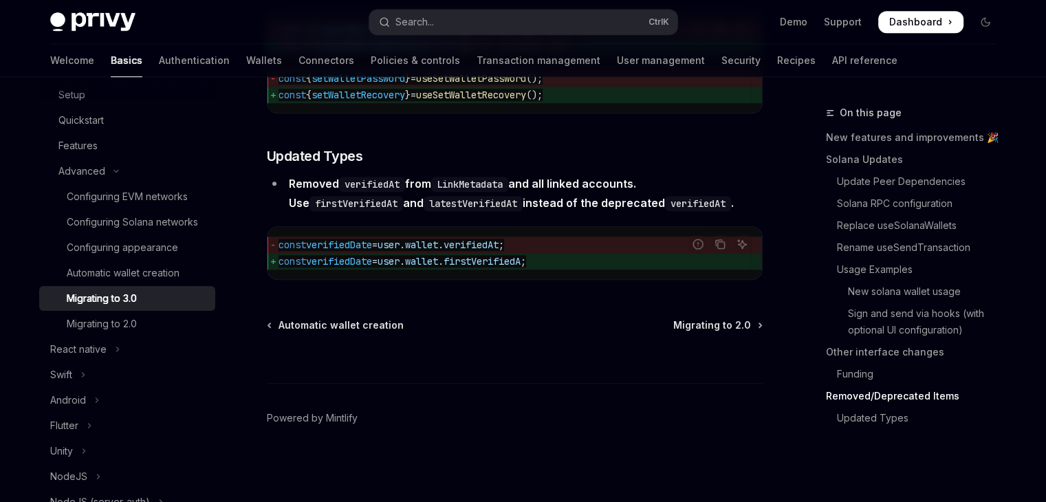
scroll to position [6253, 0]
click at [139, 329] on link "Migrating to 2.0" at bounding box center [127, 324] width 176 height 25
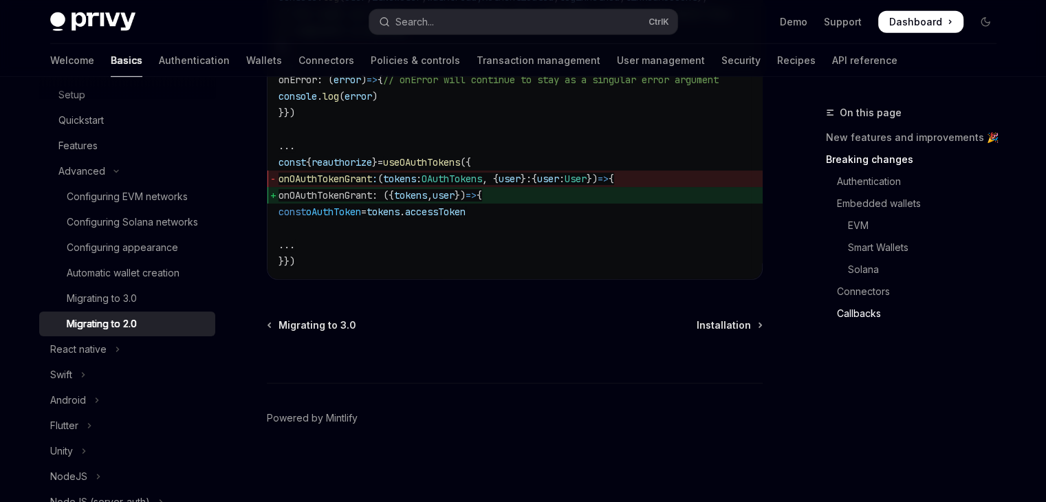
scroll to position [4150, 0]
click at [723, 336] on div "Ctrl I" at bounding box center [515, 357] width 496 height 51
click at [728, 320] on span "Installation" at bounding box center [724, 325] width 54 height 14
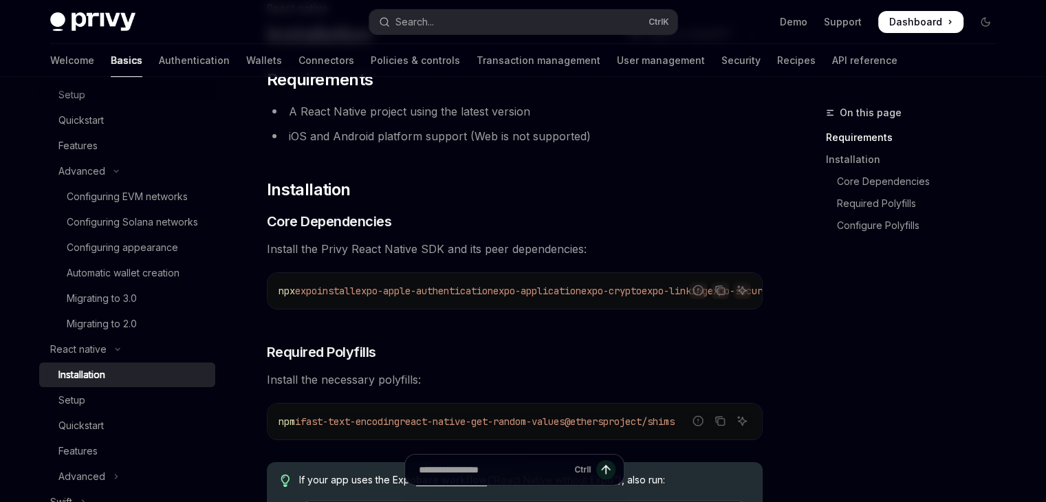
scroll to position [106, 0]
click at [124, 362] on button "React native" at bounding box center [127, 349] width 176 height 25
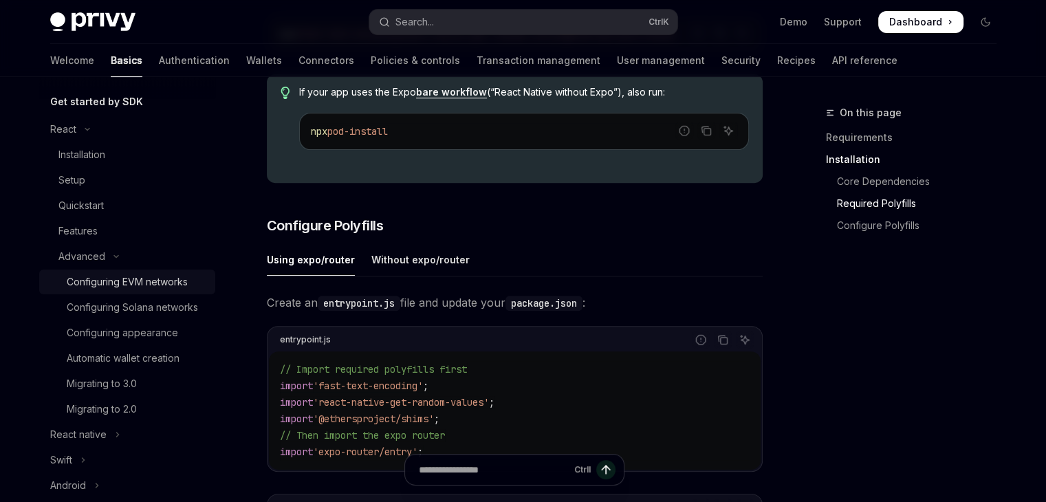
scroll to position [146, 0]
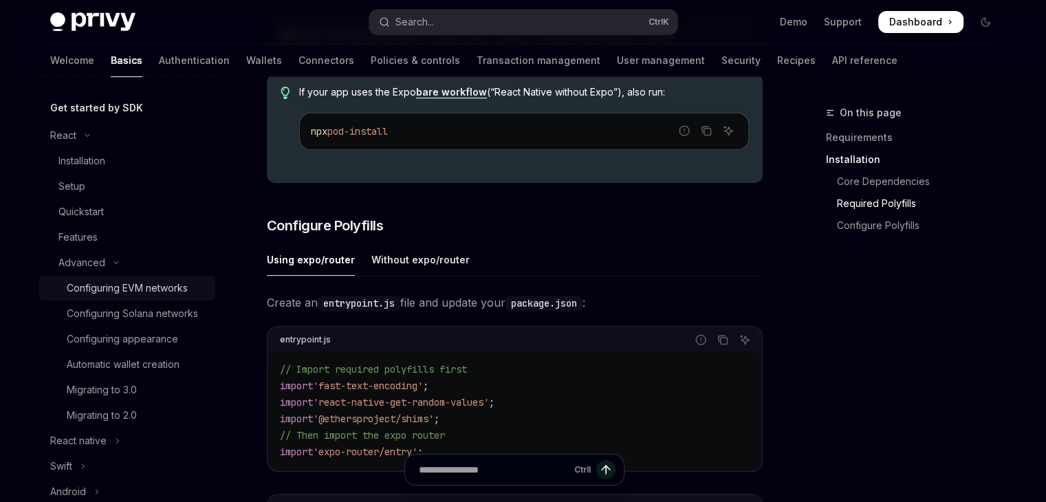
click at [118, 285] on div "Configuring EVM networks" at bounding box center [127, 288] width 121 height 17
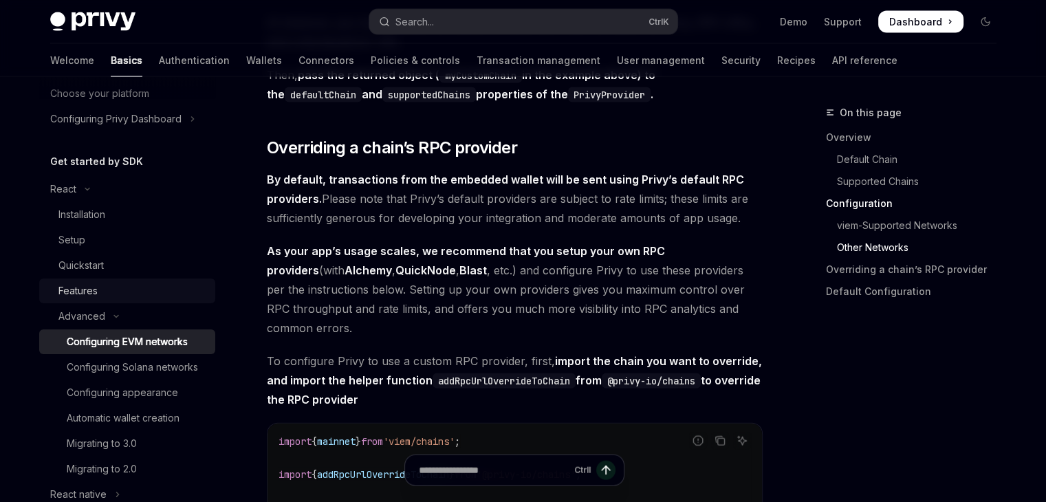
scroll to position [86, 0]
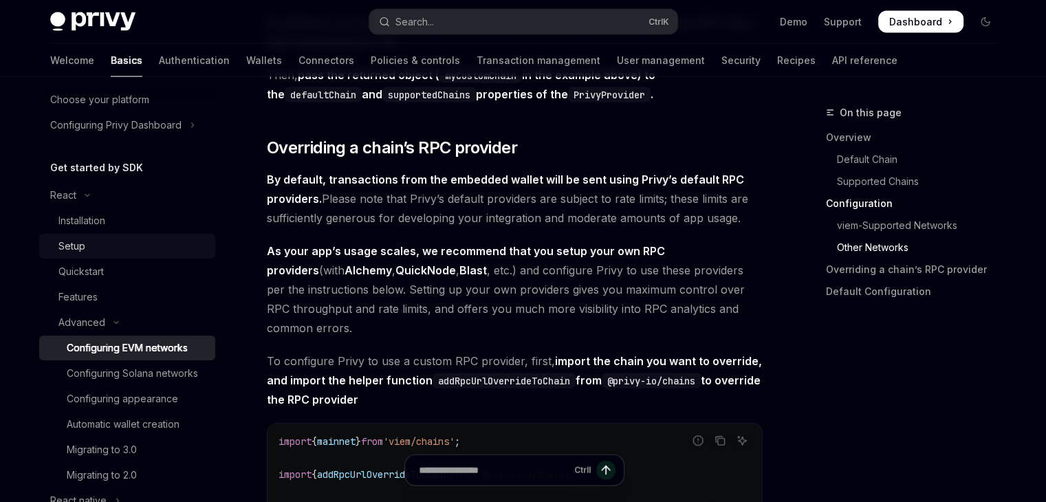
click at [78, 246] on div "Setup" at bounding box center [71, 246] width 27 height 17
type textarea "*"
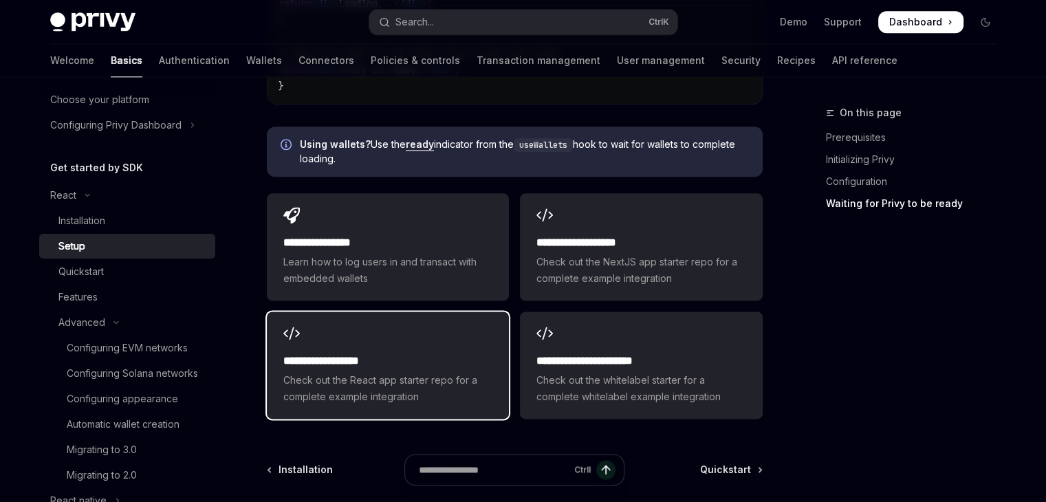
scroll to position [1721, 0]
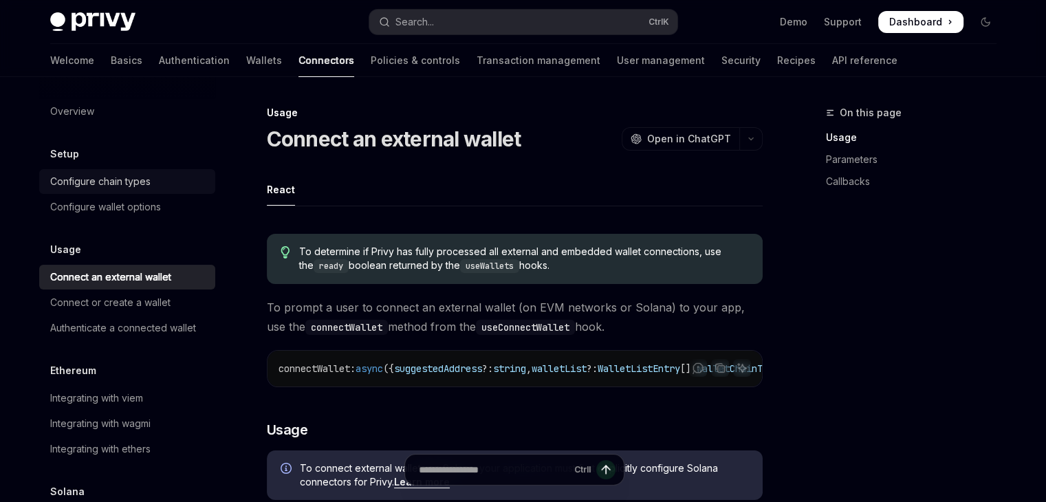
click at [134, 188] on div "Configure chain types" at bounding box center [100, 181] width 100 height 17
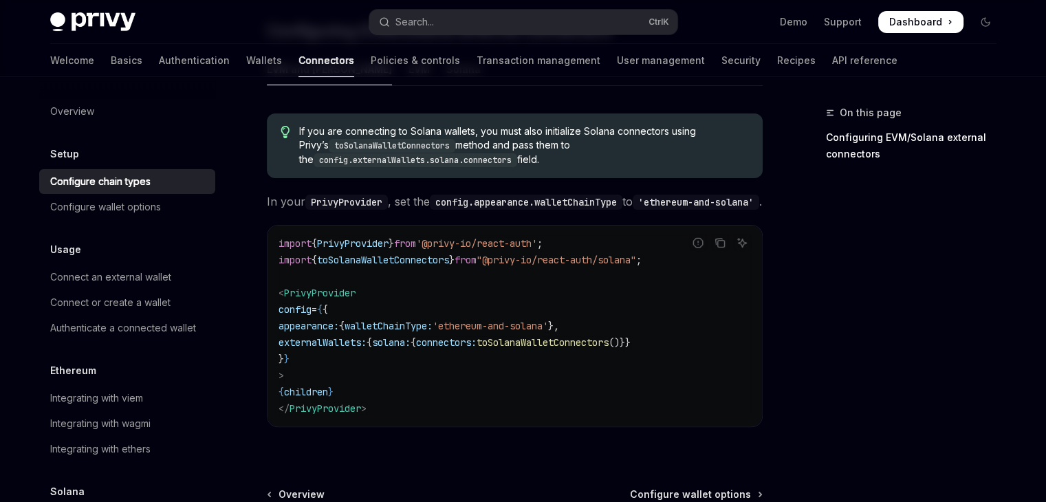
scroll to position [412, 0]
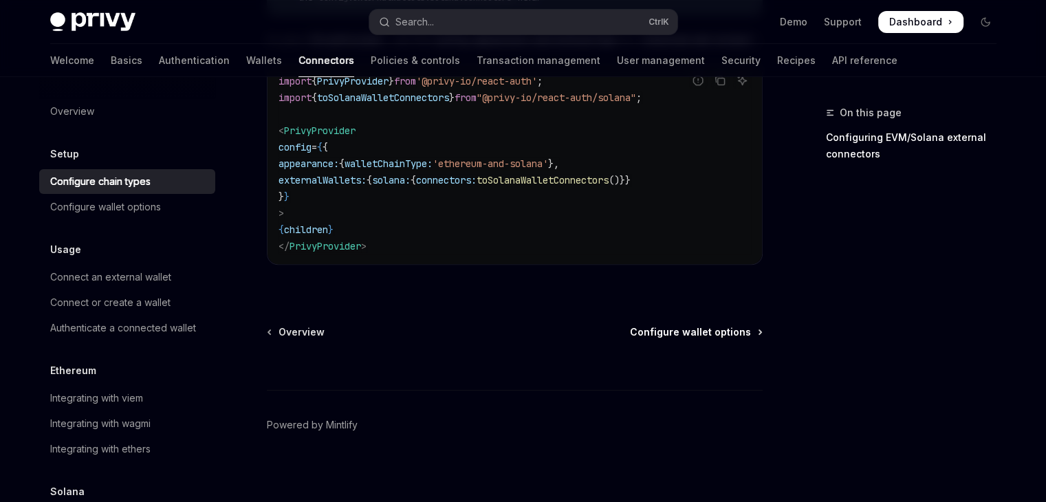
click at [699, 327] on span "Configure wallet options" at bounding box center [690, 332] width 121 height 14
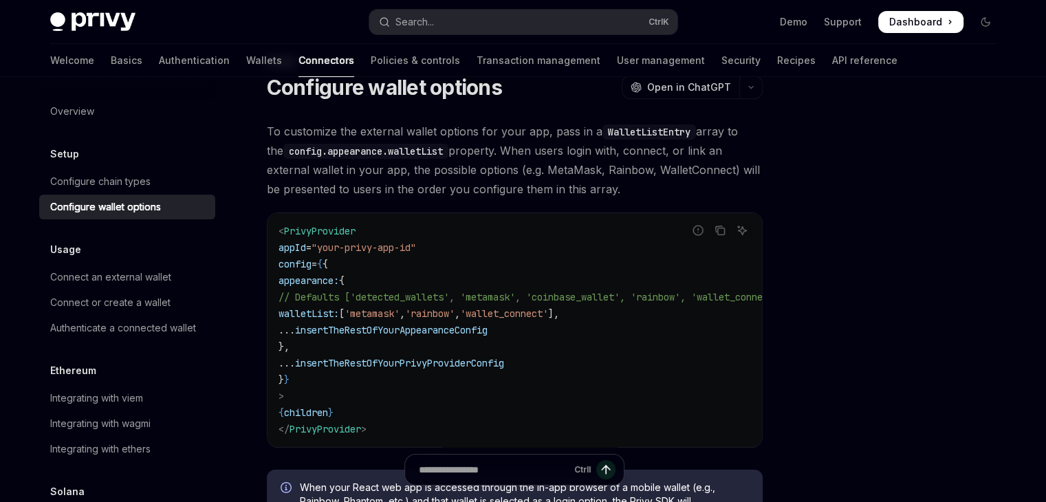
scroll to position [52, 0]
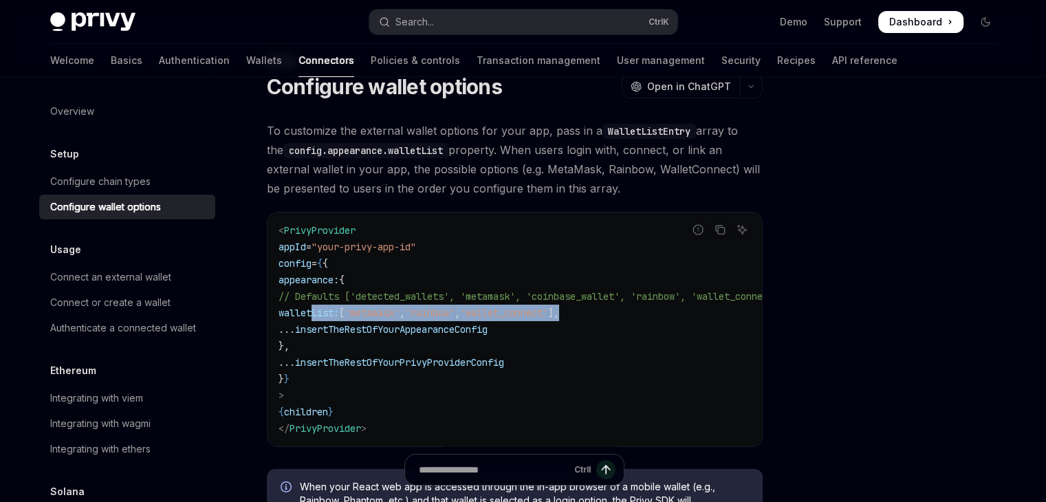
drag, startPoint x: 630, startPoint y: 314, endPoint x: 313, endPoint y: 314, distance: 317.1
click at [313, 314] on code "< PrivyProvider appId = "your-privy-app-id" config = { { appearance: { // Defau…" at bounding box center [548, 329] width 539 height 215
copy span "walletList: [ 'metamask' , 'rainbow' , 'wallet_connect' ],"
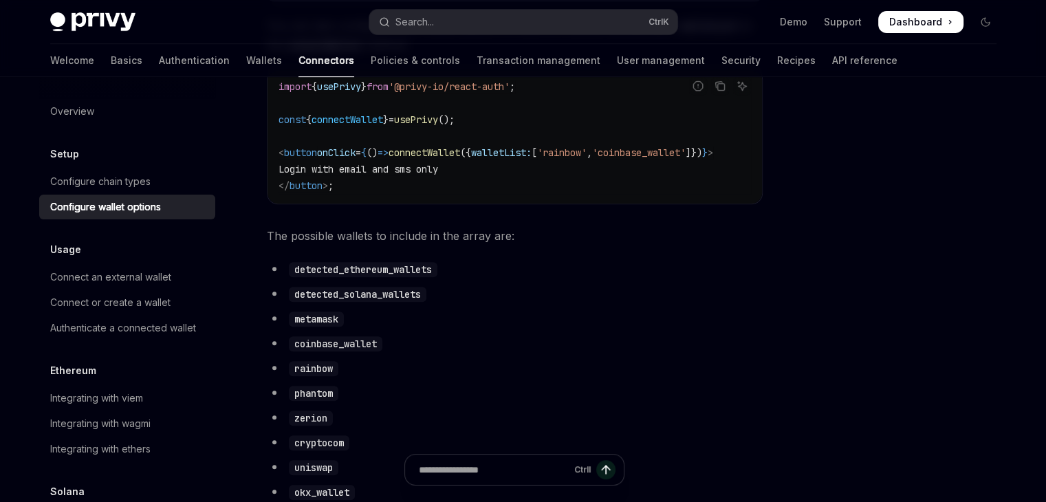
scroll to position [611, 0]
drag, startPoint x: 438, startPoint y: 281, endPoint x: 294, endPoint y: 280, distance: 143.8
click at [294, 277] on code "detected_ethereum_wallets" at bounding box center [363, 268] width 149 height 15
copy code "detected_ethereum_wallets"
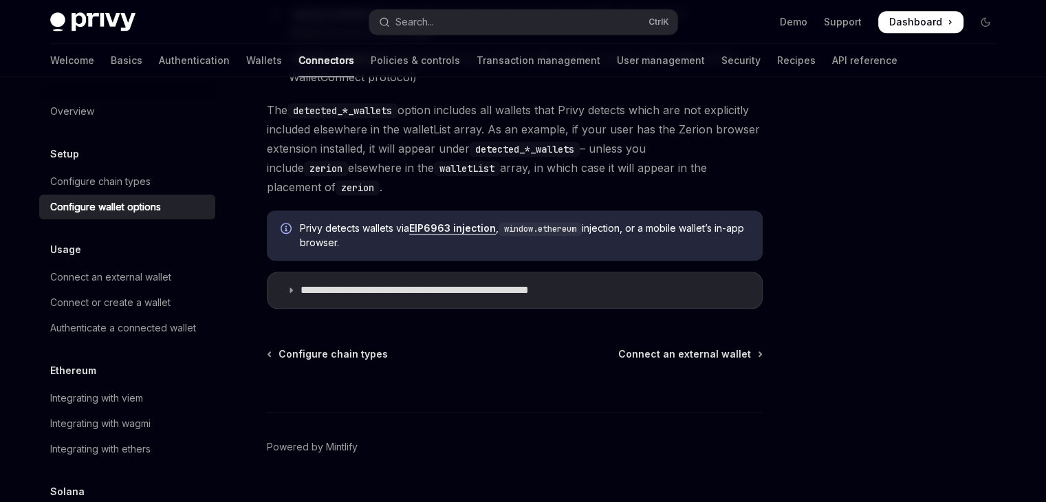
scroll to position [1362, 0]
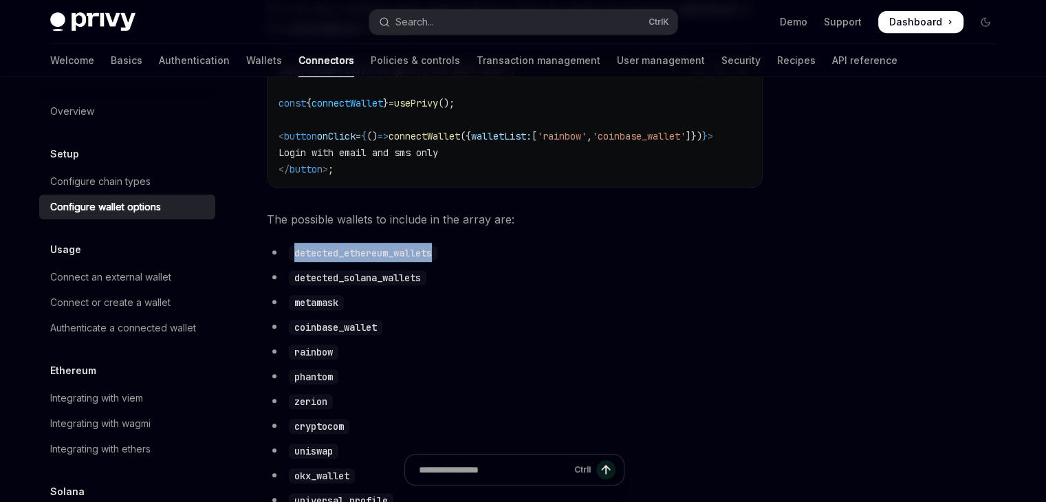
copy code "detected_ethereum_wallets"
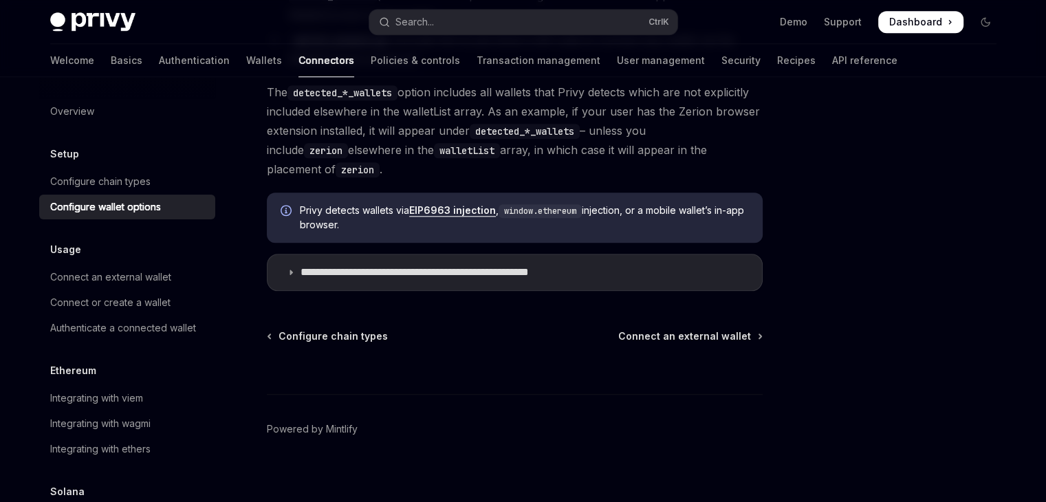
scroll to position [1380, 0]
click at [715, 328] on span "Connect an external wallet" at bounding box center [684, 335] width 133 height 14
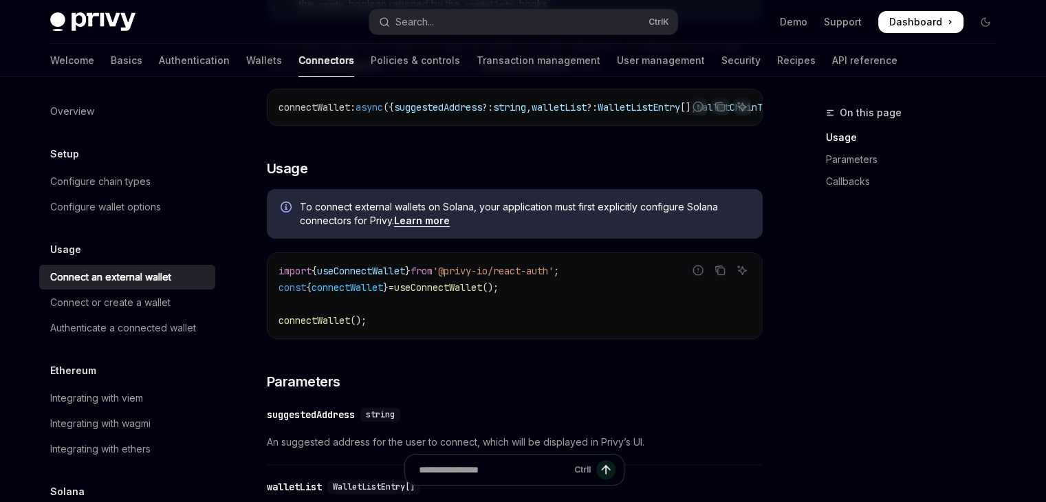
scroll to position [264, 0]
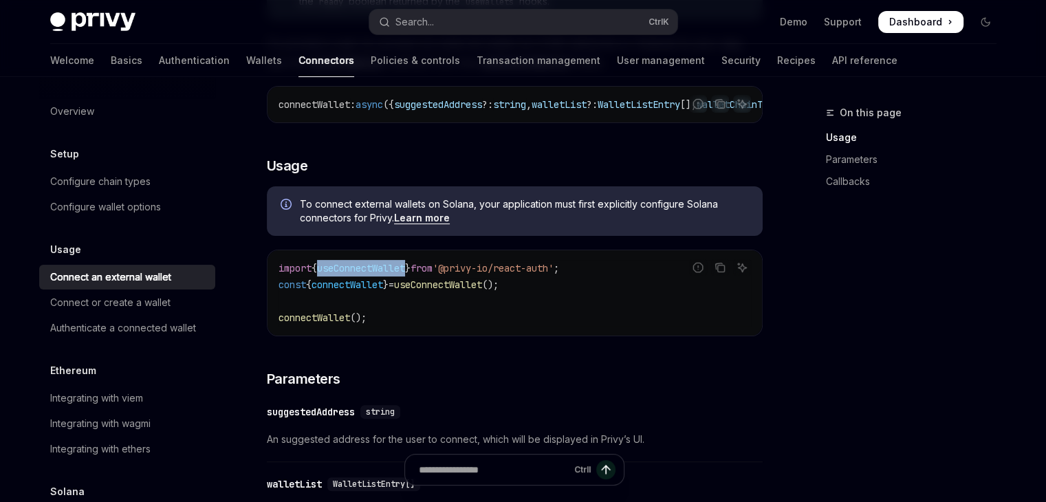
drag, startPoint x: 415, startPoint y: 273, endPoint x: 324, endPoint y: 274, distance: 91.5
click at [324, 274] on span "import { useConnectWallet } from '@privy-io/react-auth' ;" at bounding box center [419, 268] width 281 height 12
copy span "useConnectWallet"
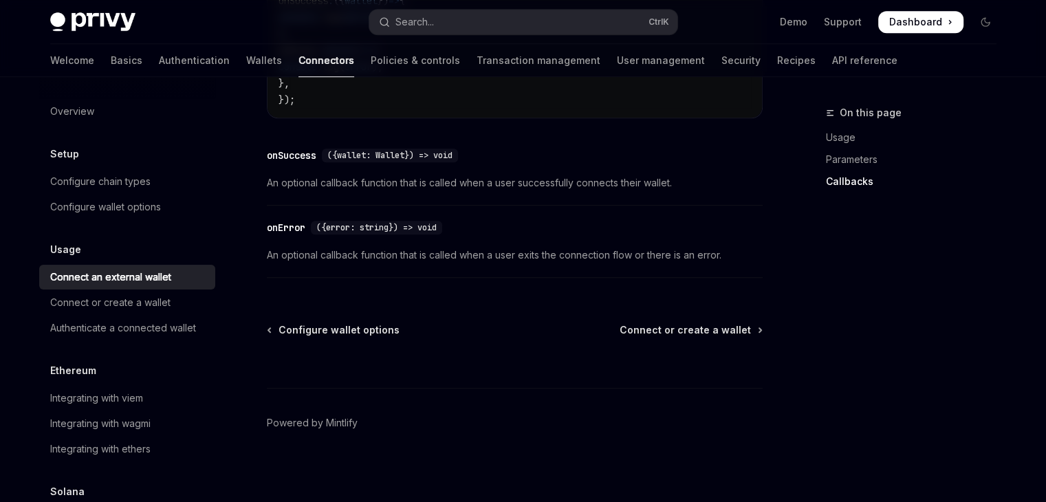
scroll to position [1007, 0]
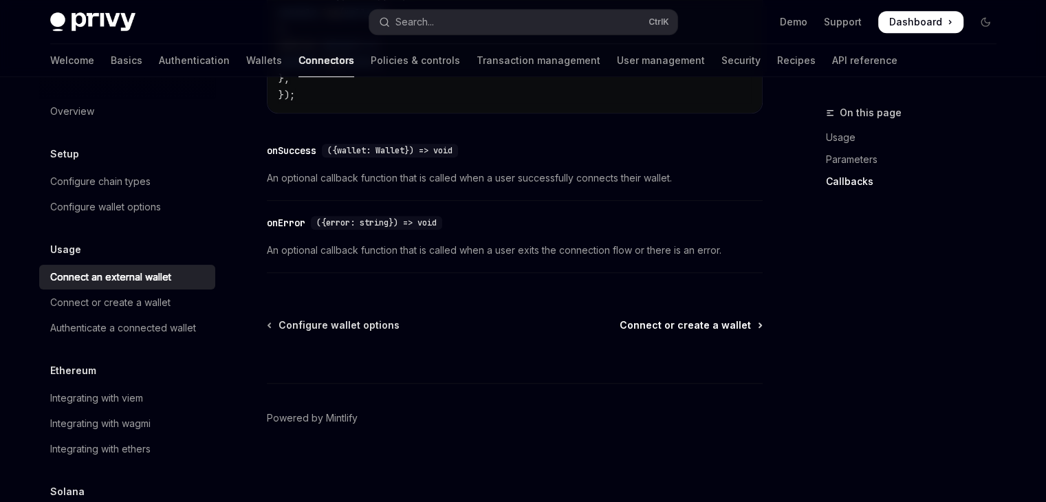
click at [717, 326] on span "Connect or create a wallet" at bounding box center [685, 325] width 131 height 14
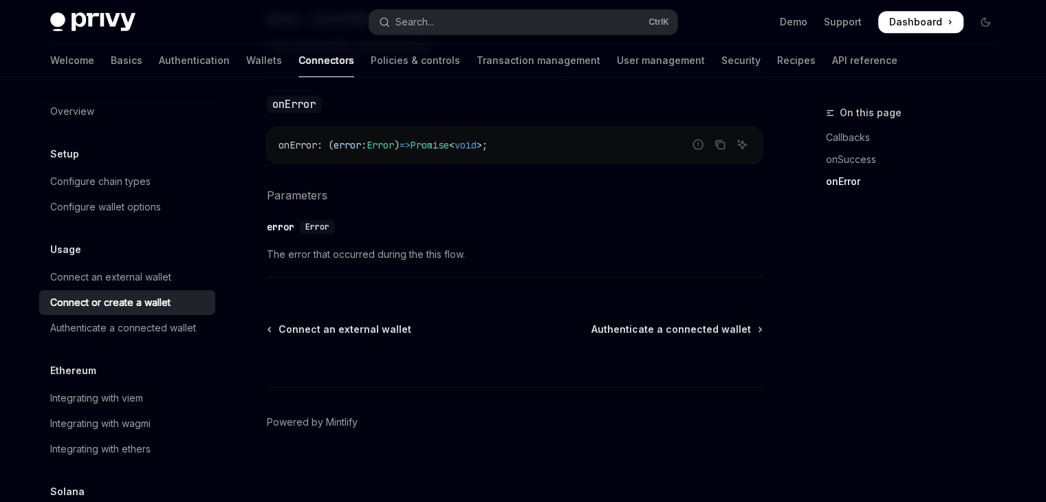
scroll to position [1036, 0]
click at [653, 329] on span "Authenticate a connected wallet" at bounding box center [672, 328] width 160 height 14
type textarea "*"
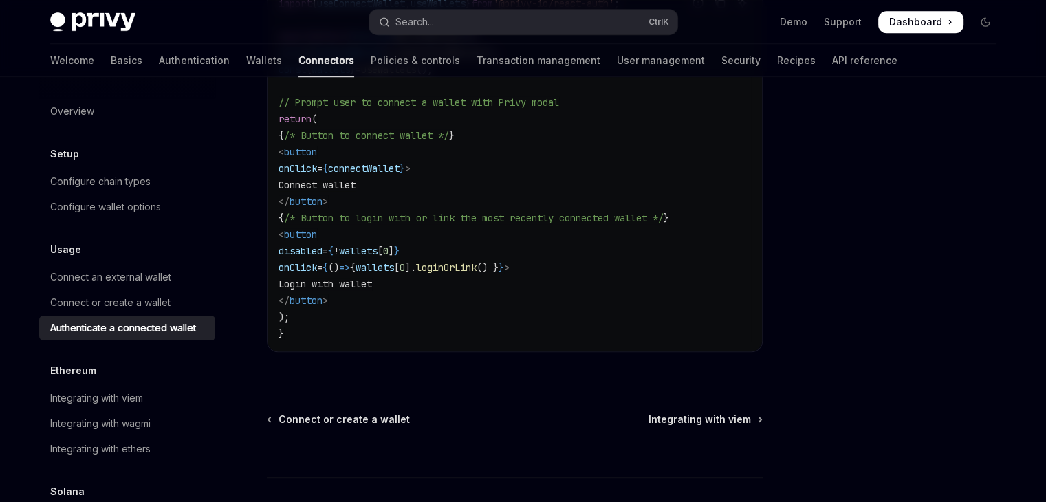
scroll to position [941, 0]
